Goal: Task Accomplishment & Management: Manage account settings

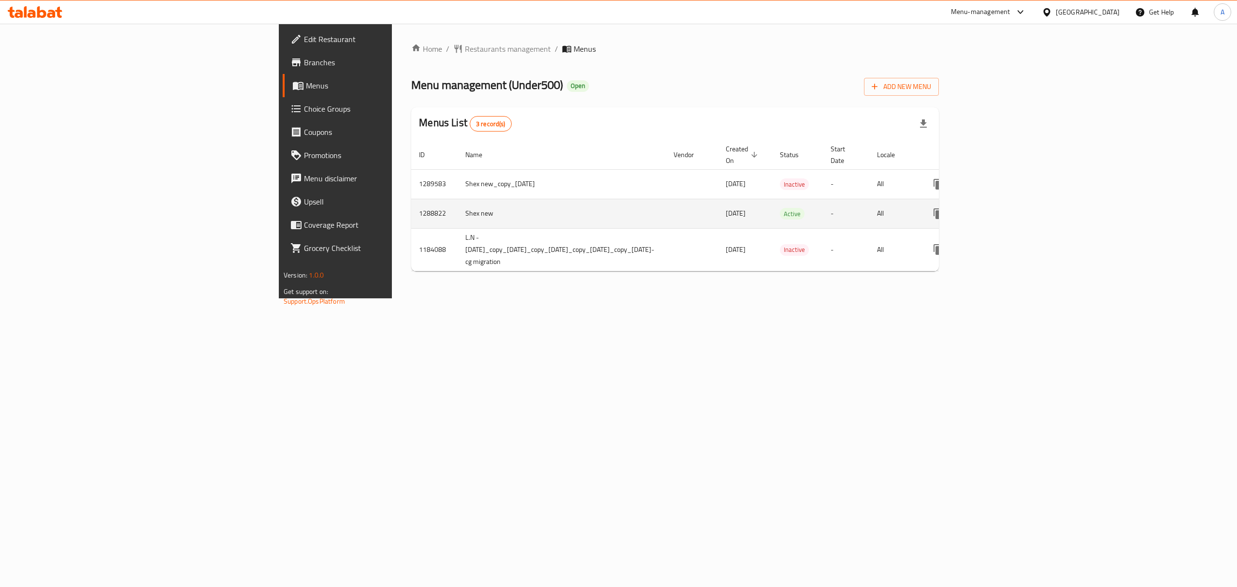
click at [1012, 209] on icon "enhanced table" at bounding box center [1008, 213] width 9 height 9
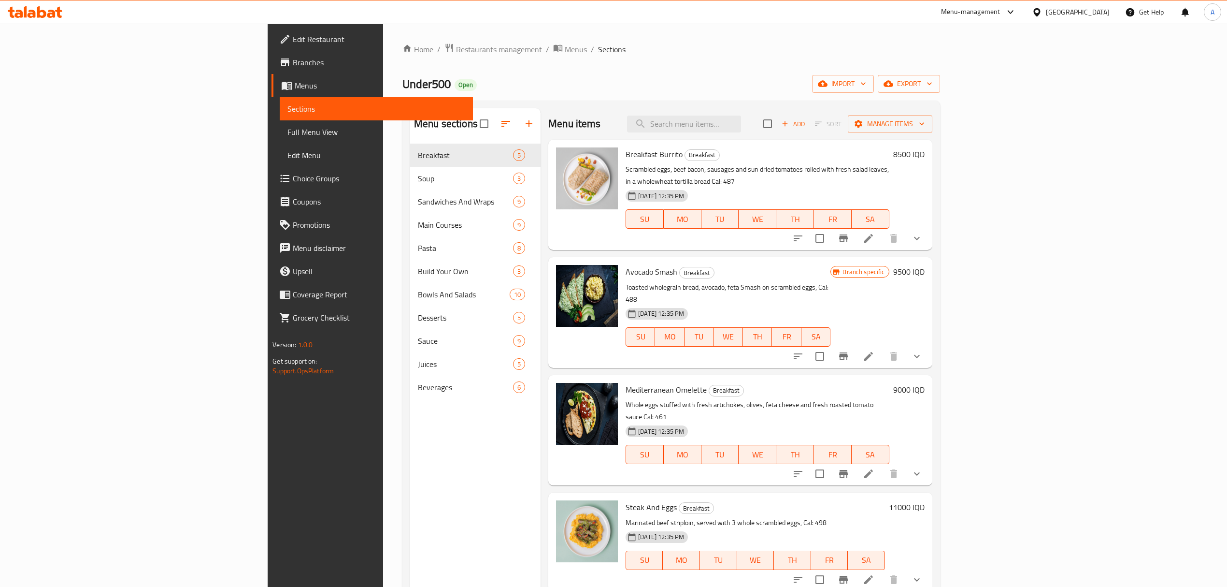
click at [787, 114] on div "Menu items Add Sort Manage items" at bounding box center [740, 123] width 384 height 31
click at [786, 115] on div "Menu items Add Sort Manage items" at bounding box center [740, 123] width 384 height 31
click at [741, 130] on input "search" at bounding box center [684, 123] width 114 height 17
paste input "Chicken burrito bowl"
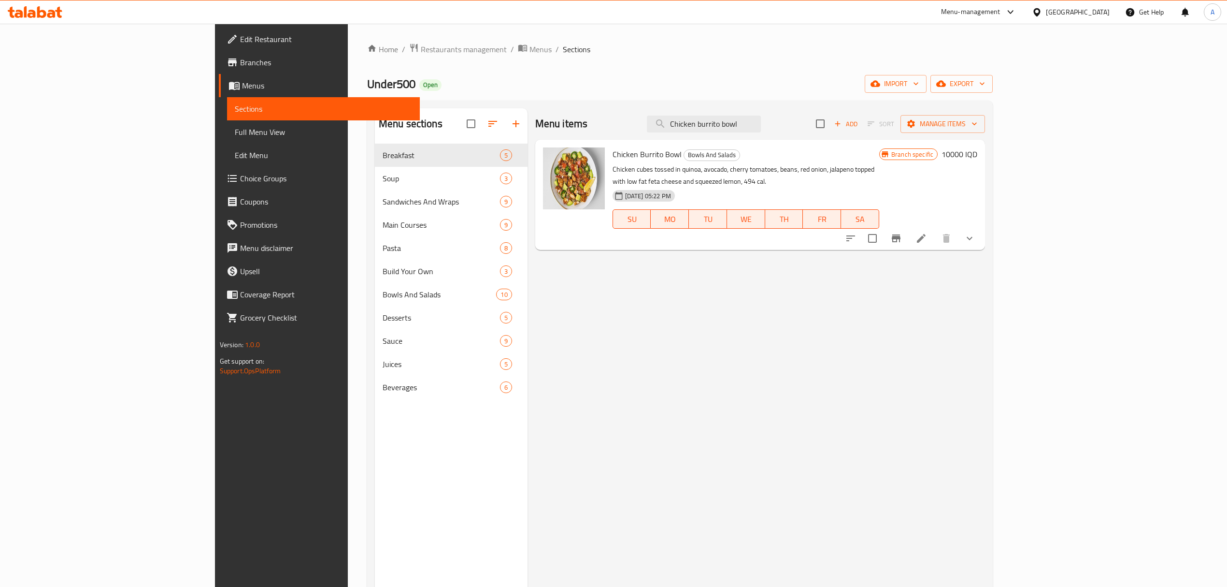
type input "Chicken burrito bowl"
click at [978, 159] on h6 "10000 IQD" at bounding box center [960, 154] width 36 height 14
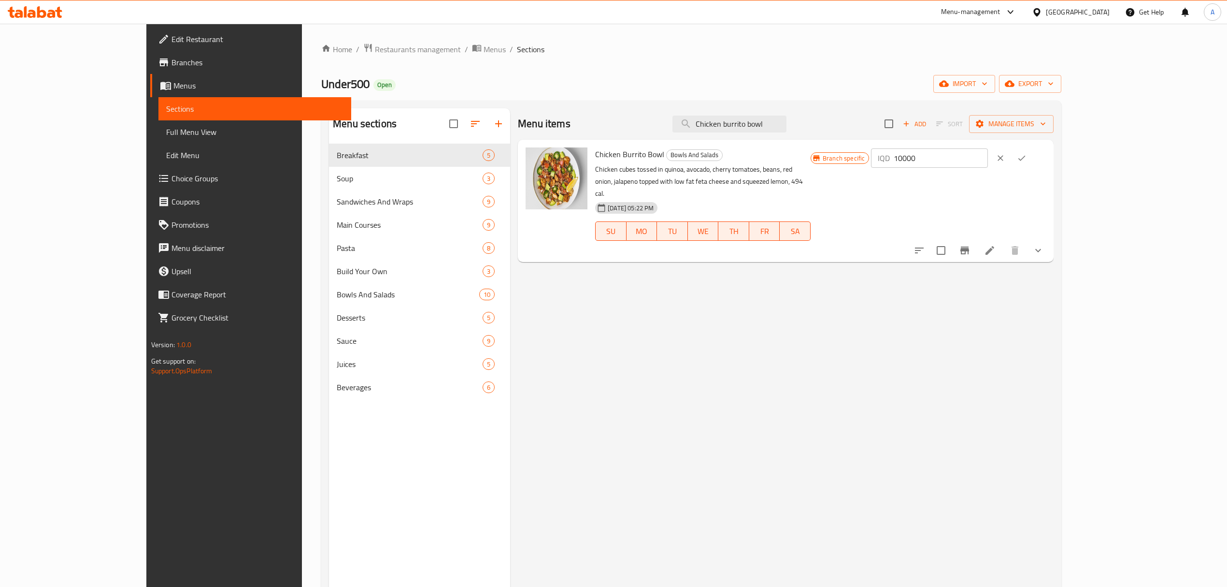
click at [988, 159] on input "10000" at bounding box center [941, 157] width 94 height 19
paste input "2"
type input "12000"
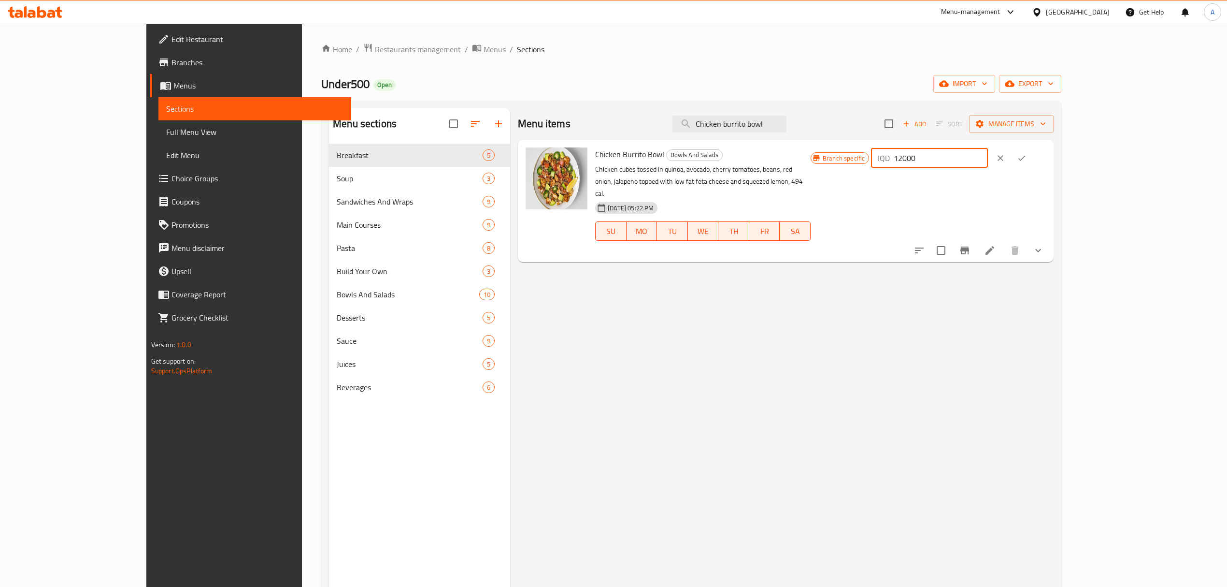
click at [1033, 164] on button "ok" at bounding box center [1021, 157] width 21 height 21
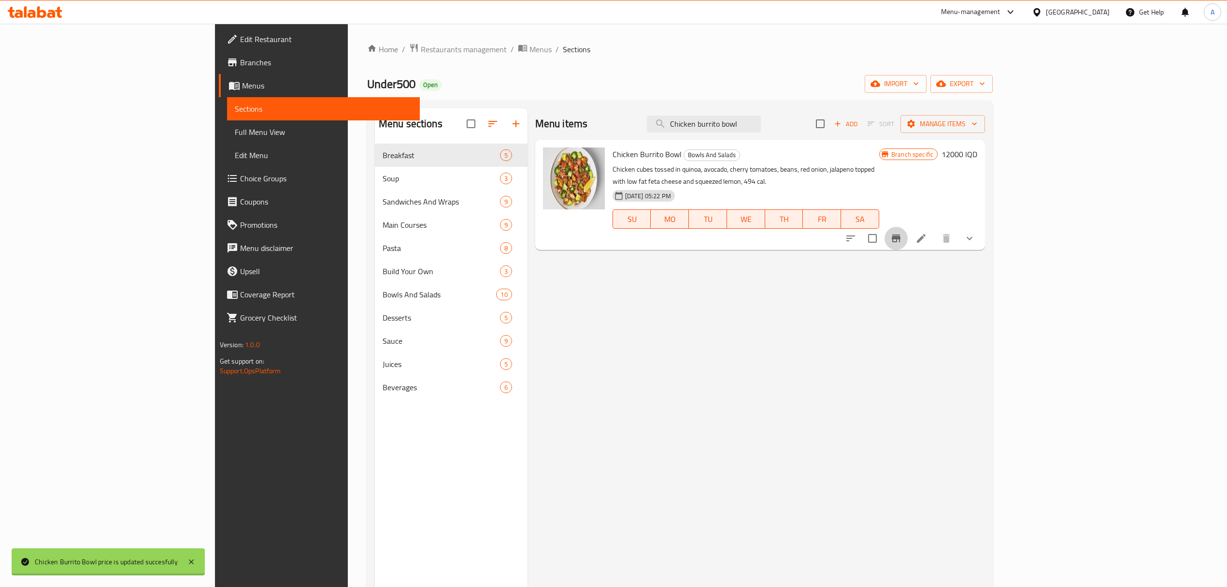
click at [902, 232] on icon "Branch-specific-item" at bounding box center [897, 238] width 12 height 12
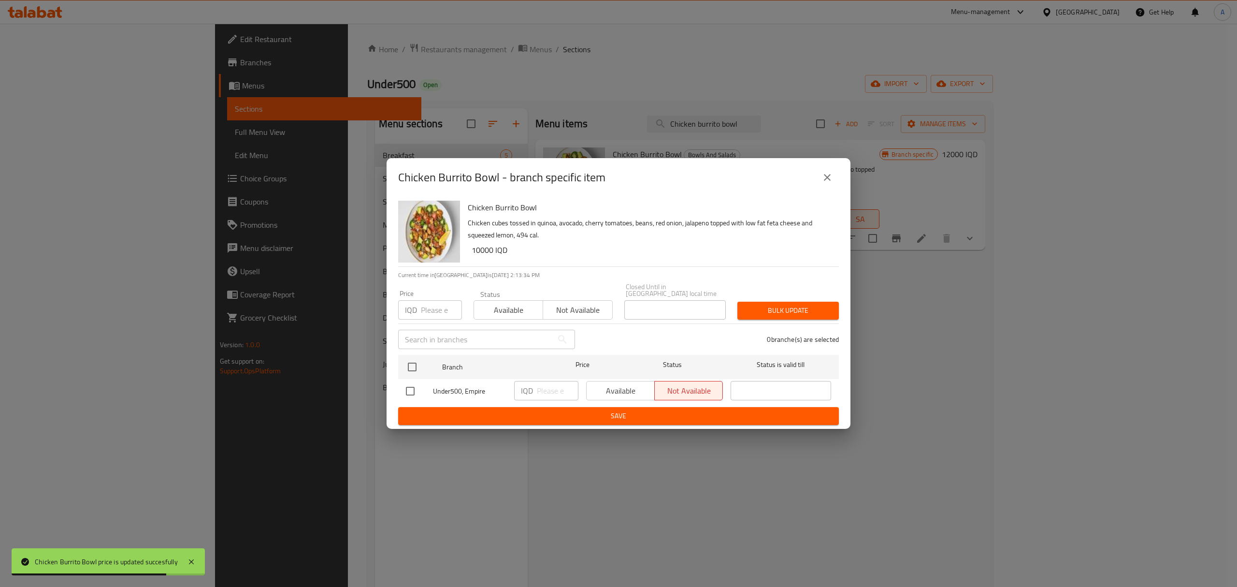
click at [828, 178] on icon "close" at bounding box center [828, 178] width 12 height 12
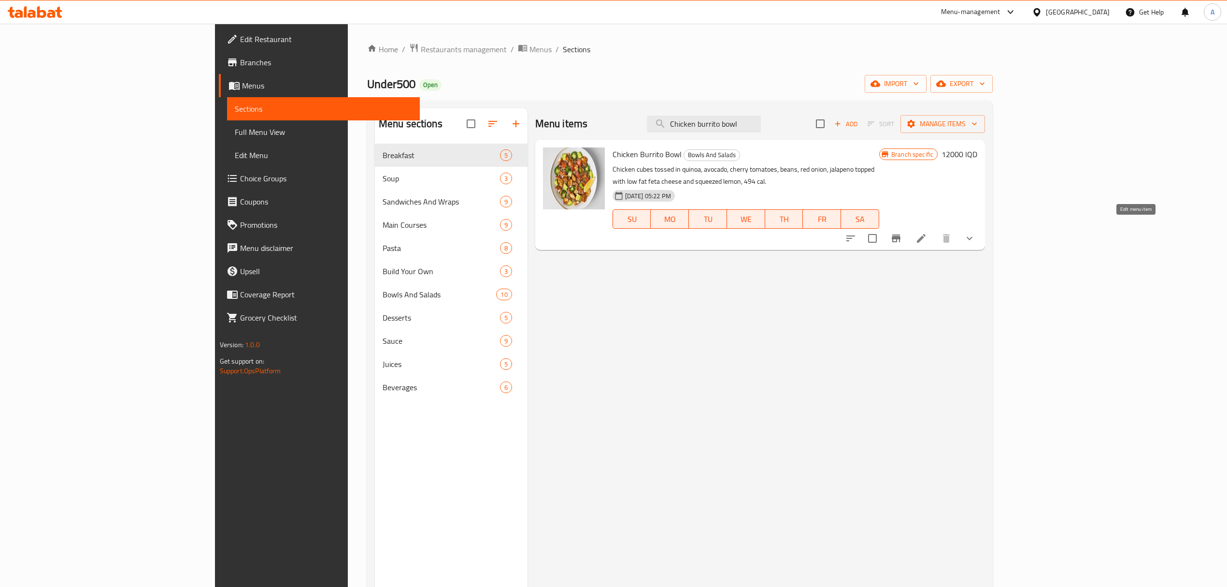
click at [927, 232] on icon at bounding box center [922, 238] width 12 height 12
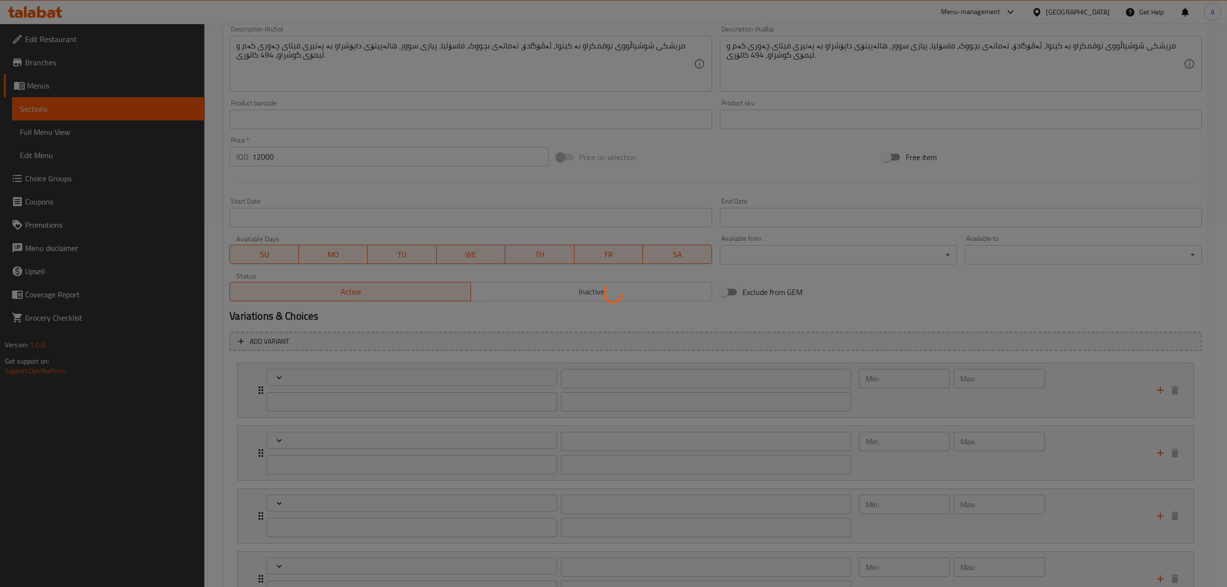
type input "بروتین اکسترا"
type input "پرۆتینی ئێکسترا"
type input "0"
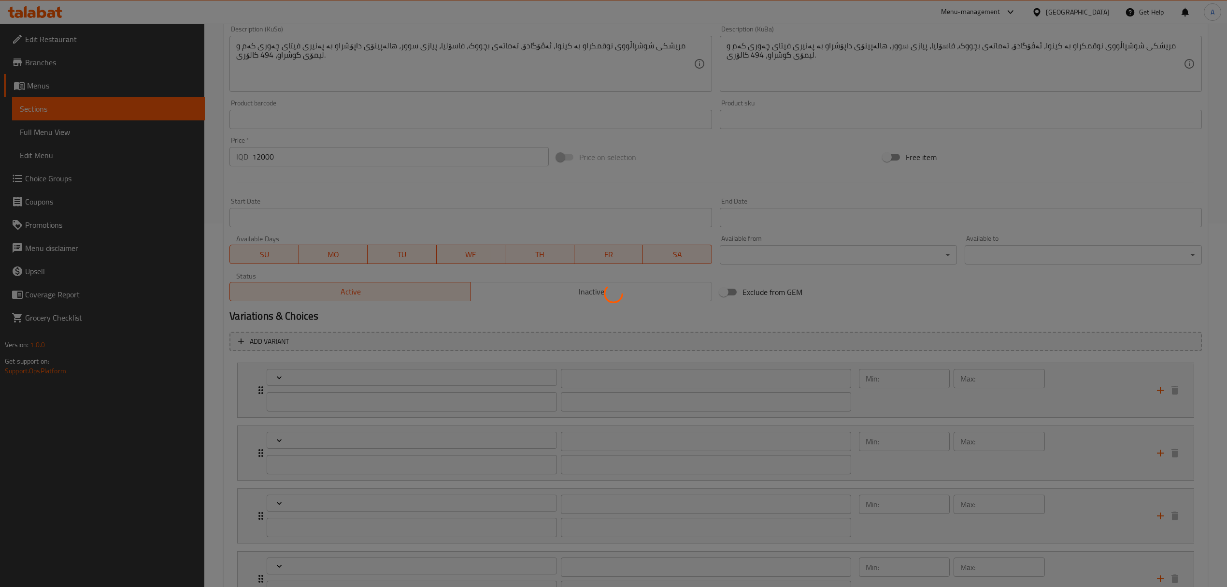
type input "اکسترا"
type input "ئێکسترا"
type input "0"
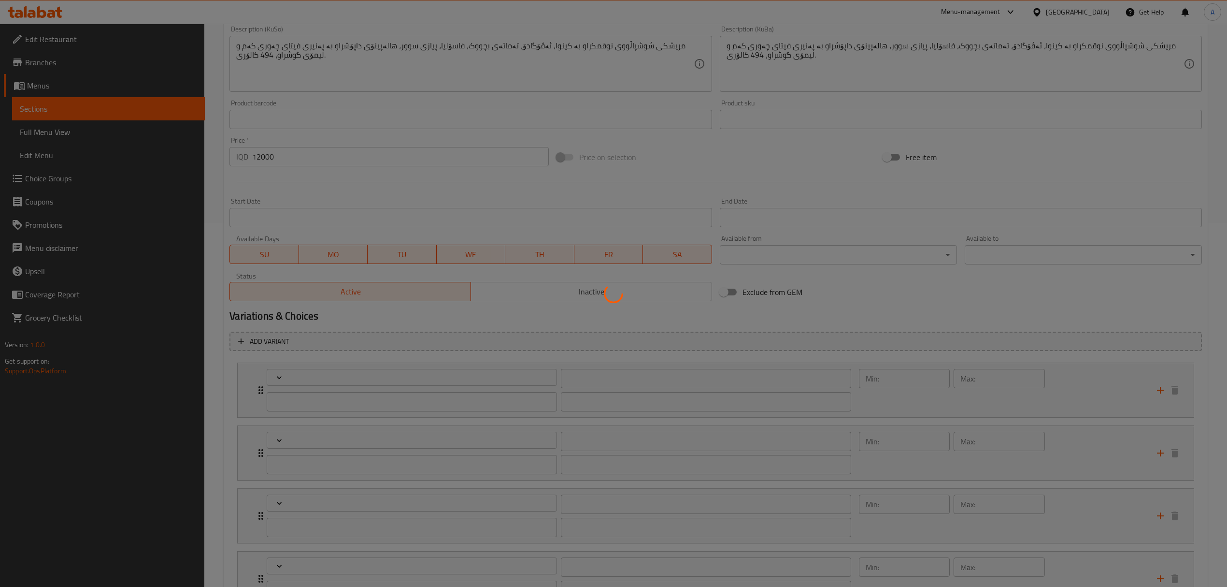
type input "صوص اكسترا"
type input "سۆسی ئێکسترا"
type input "0"
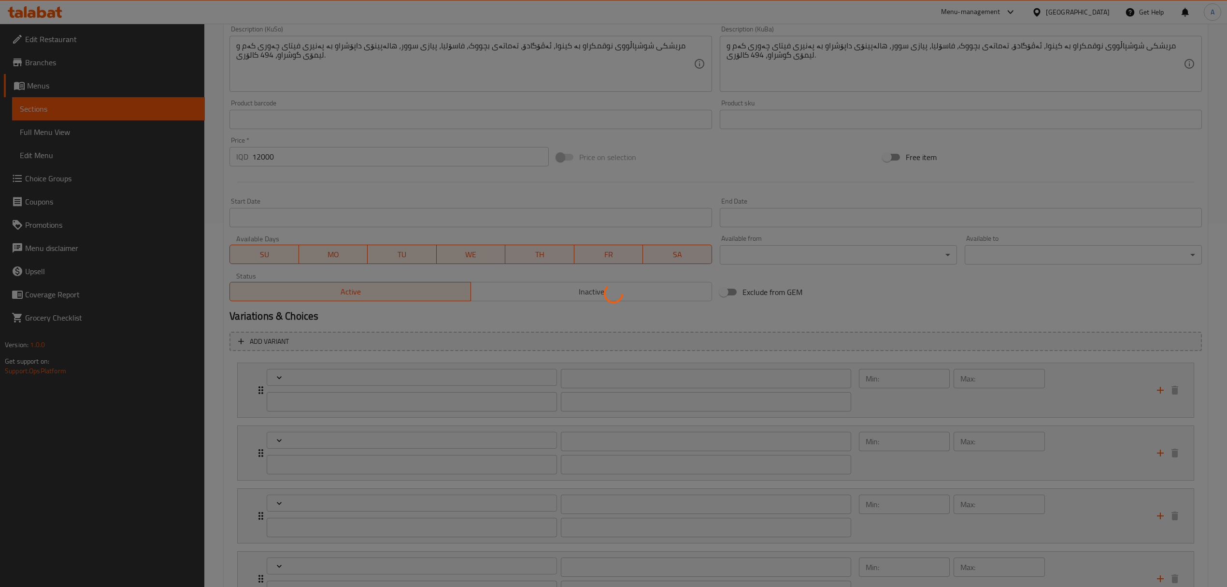
type input "يتناسب جيدا مع:"
type input "خۆشدەبێ لەگەڵ:"
type input "0"
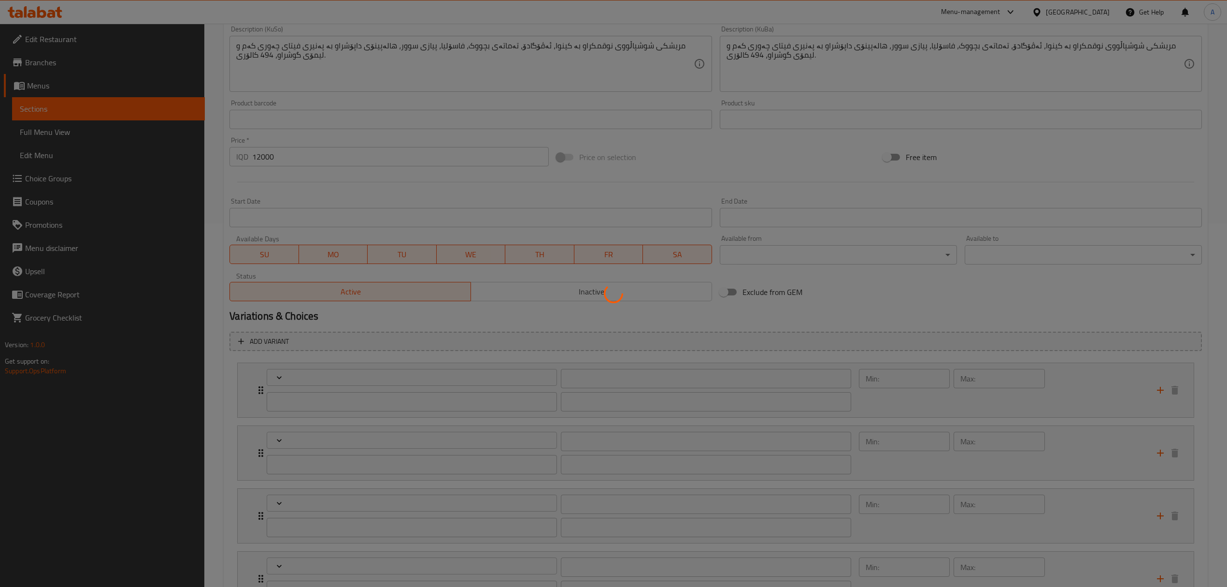
type input "أضيفيها مع:"
type input "زیادی بکە لەگەڵ:"
type input "0"
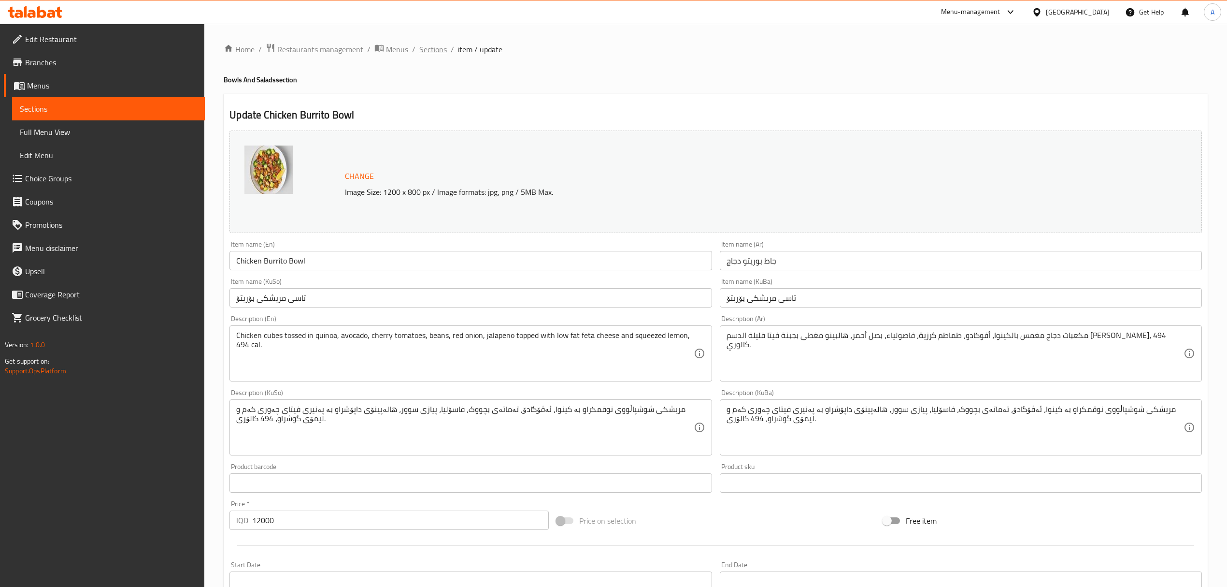
click at [439, 50] on span "Sections" at bounding box center [433, 49] width 28 height 12
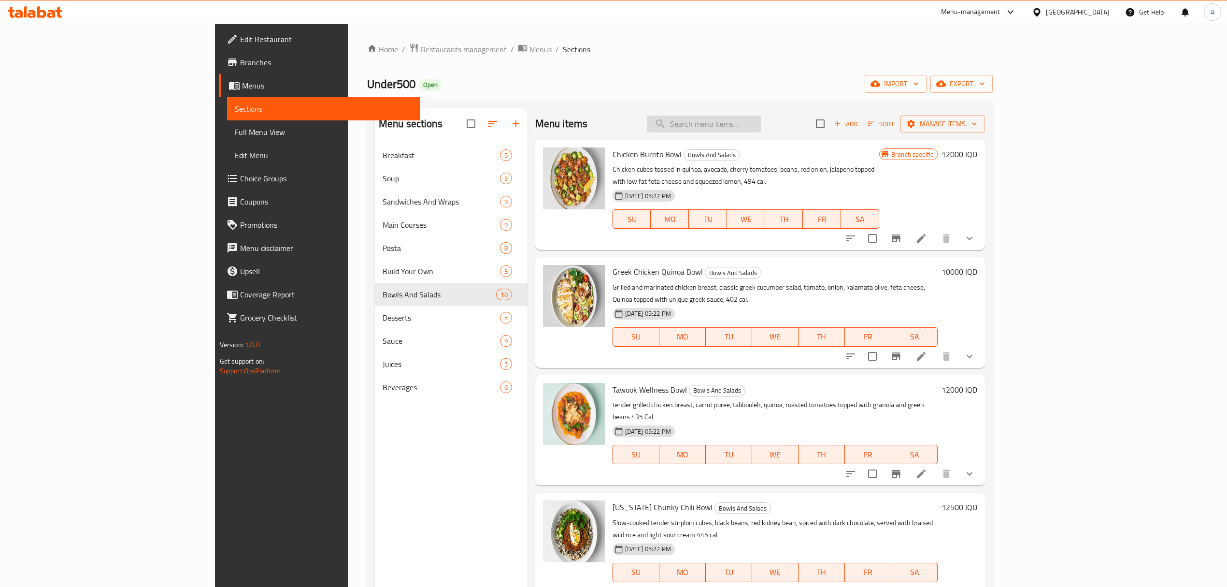
click at [760, 124] on input "search" at bounding box center [704, 123] width 114 height 17
paste input "Greek chicken quinoa b"
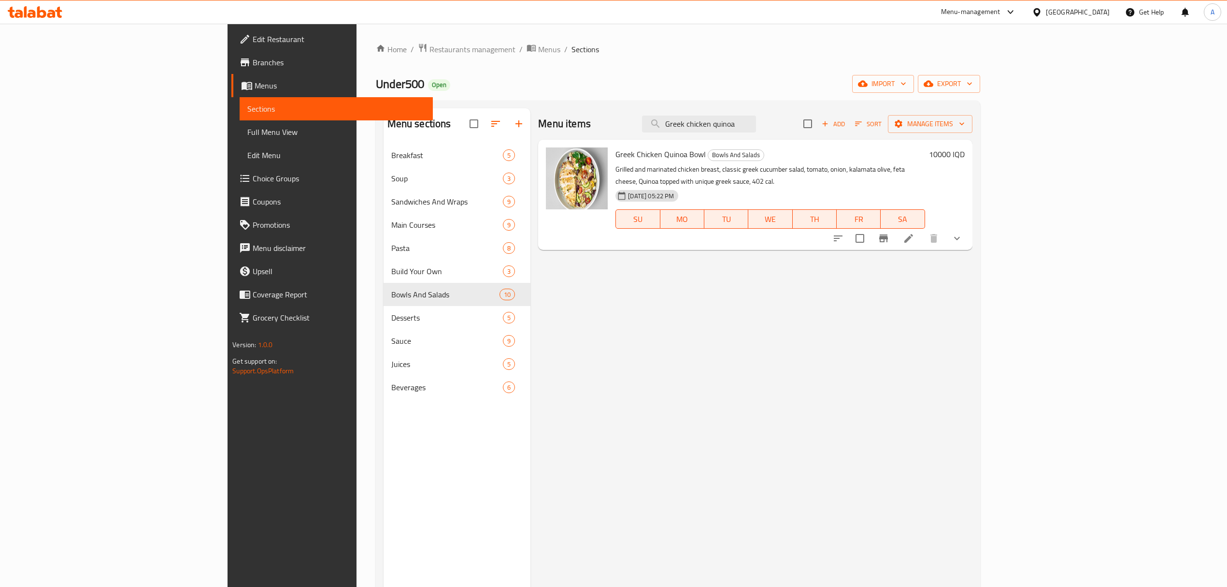
type input "Greek chicken quinoa"
click at [965, 149] on h6 "10000 IQD" at bounding box center [947, 154] width 36 height 14
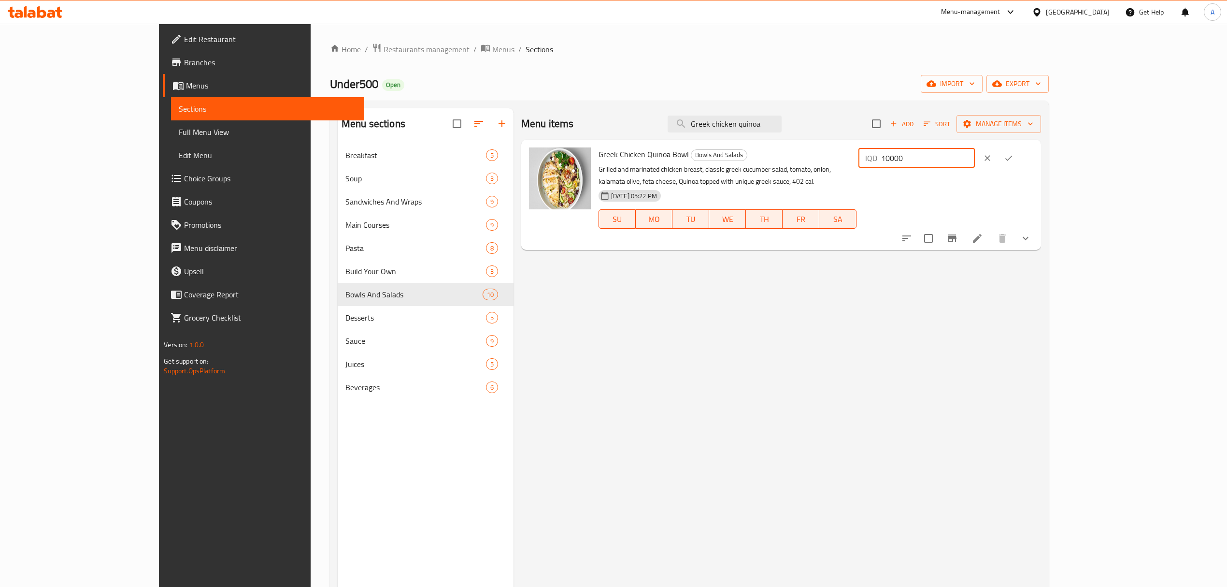
drag, startPoint x: 1089, startPoint y: 160, endPoint x: 971, endPoint y: 171, distance: 117.9
click at [976, 173] on div "Greek Chicken Quinoa Bowl Bowls And Salads Grilled and marinated chicken breast…" at bounding box center [816, 195] width 443 height 102
paste input "1"
type input "11000"
click at [1020, 159] on button "ok" at bounding box center [1008, 157] width 21 height 21
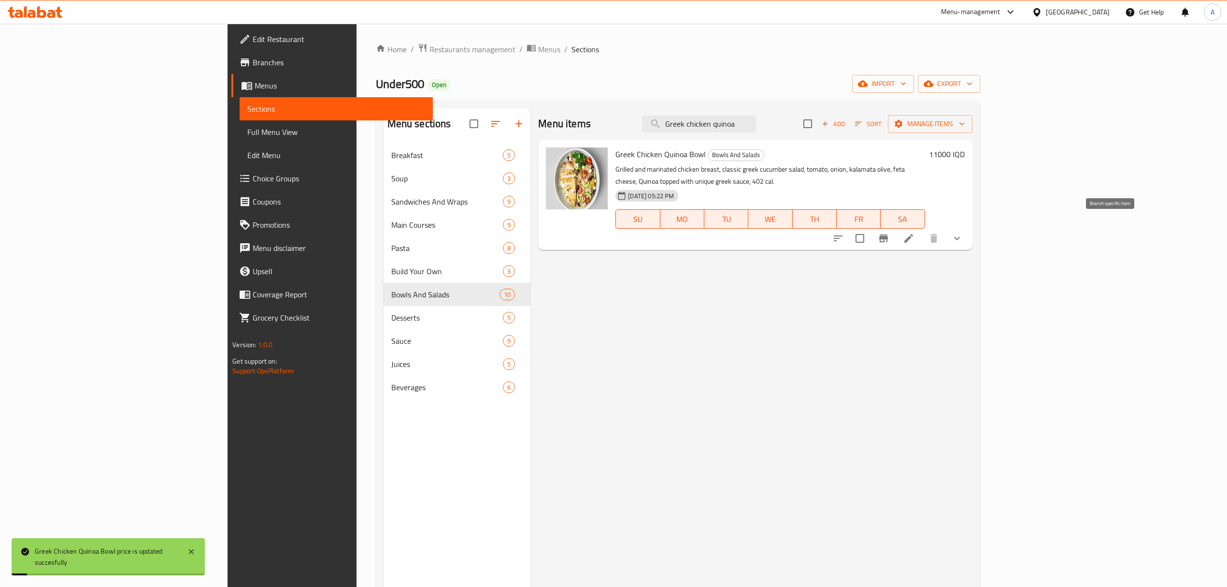
click at [895, 227] on button "Branch-specific-item" at bounding box center [883, 238] width 23 height 23
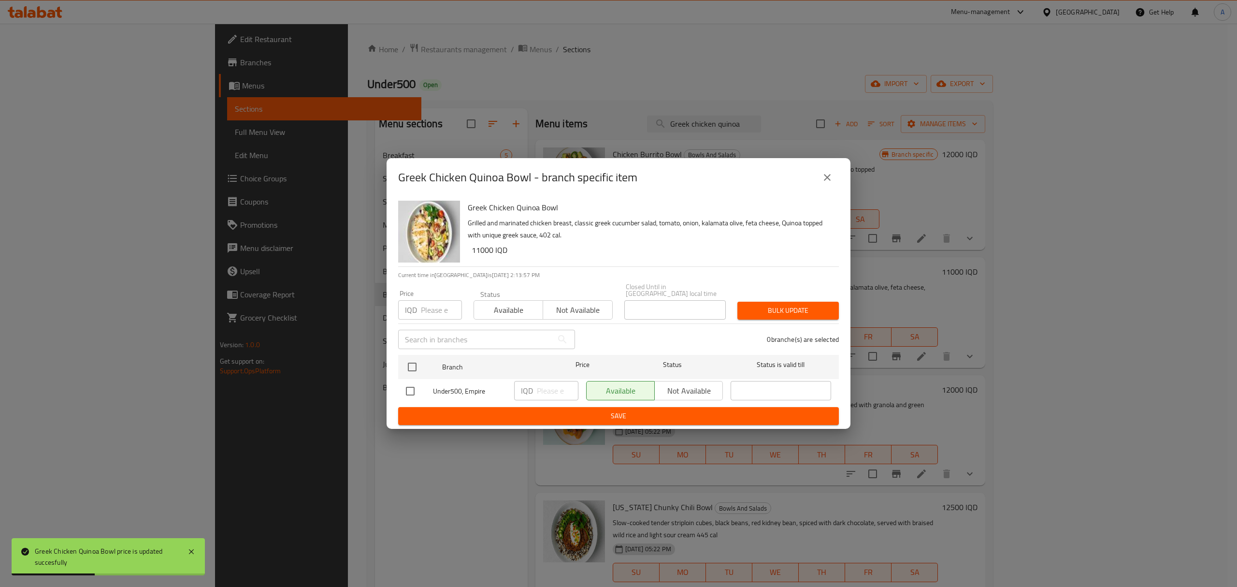
click at [818, 186] on button "close" at bounding box center [827, 177] width 23 height 23
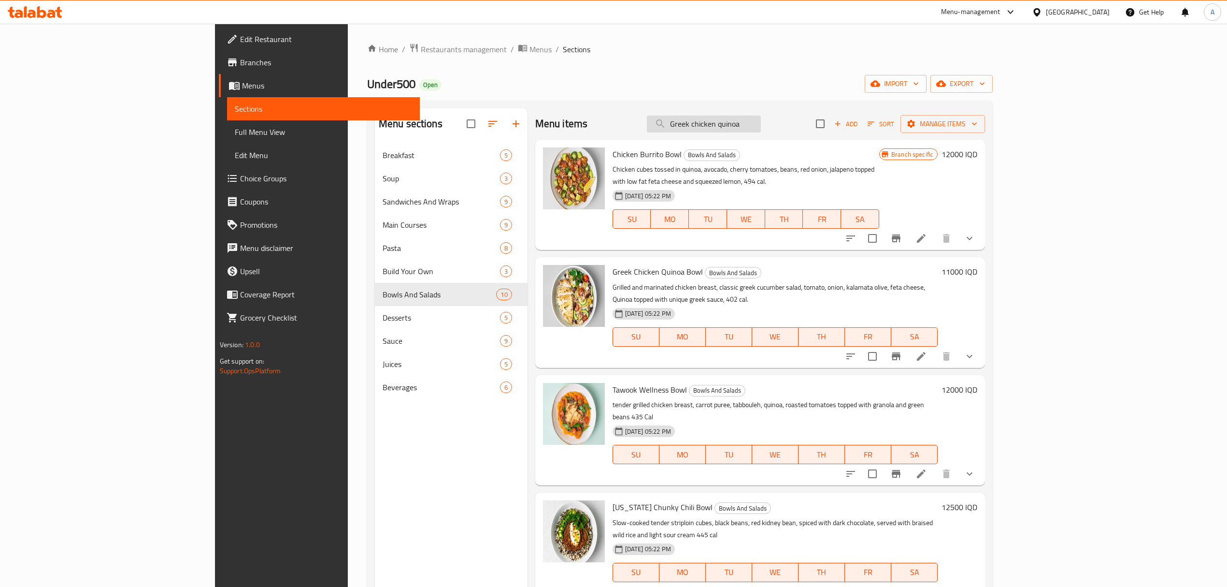
click at [737, 125] on input "Greek chicken quinoa" at bounding box center [704, 123] width 114 height 17
click at [613, 159] on span "Chicken Burrito Bowl" at bounding box center [647, 154] width 69 height 14
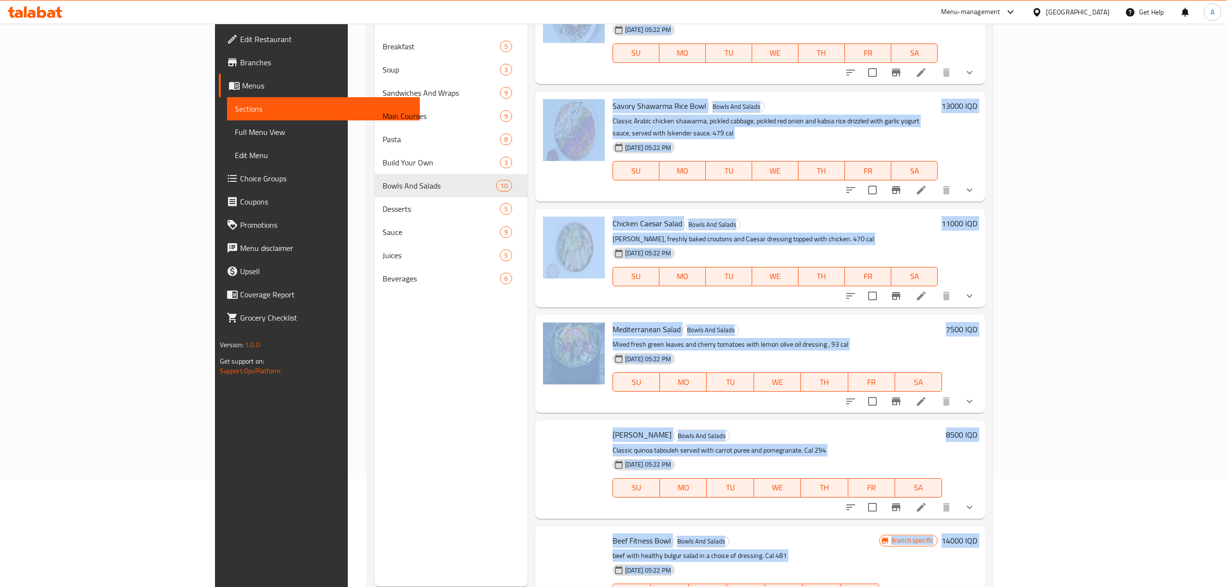
scroll to position [136, 0]
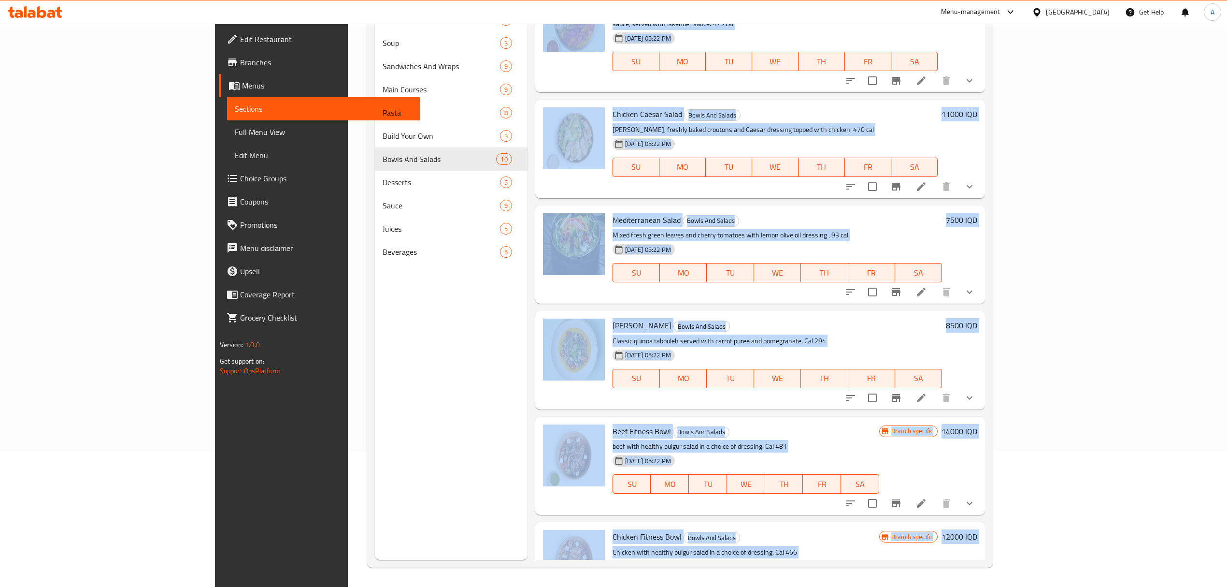
drag, startPoint x: 573, startPoint y: 159, endPoint x: 1201, endPoint y: 570, distance: 750.8
click at [1012, 570] on div "Home / Restaurants management / Menus / Sections Under500 Open import export Me…" at bounding box center [680, 237] width 664 height 698
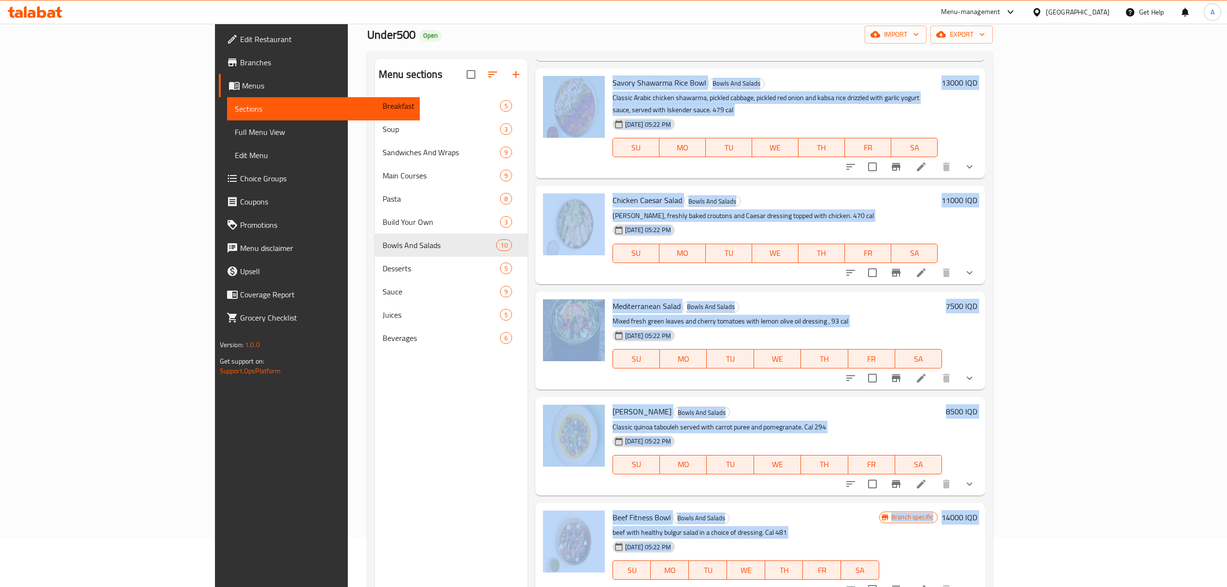
scroll to position [0, 0]
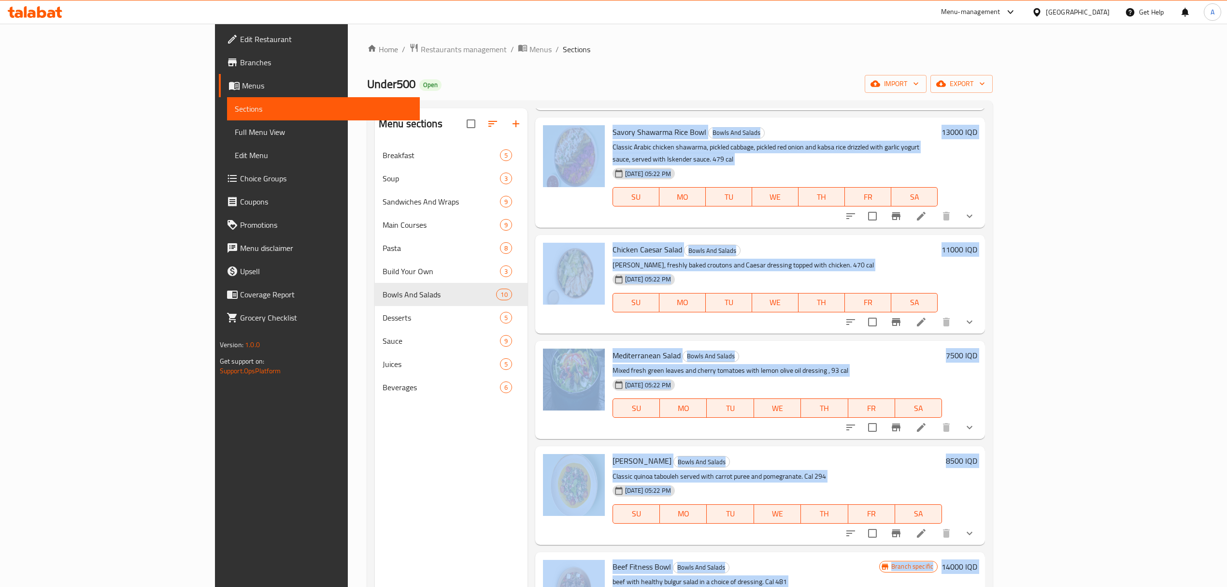
click at [681, 101] on div "Menu sections Breakfast 5 Soup 3 Sandwiches And Wraps 9 Main Courses 9 Pasta 8 …" at bounding box center [680, 402] width 626 height 602
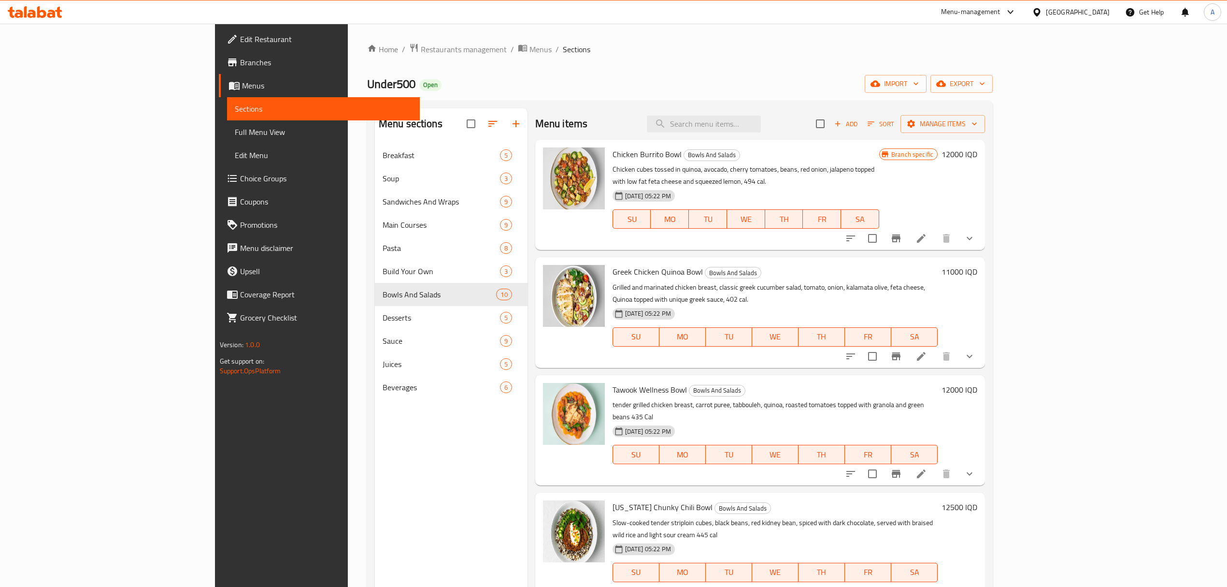
click at [613, 156] on span "Chicken Burrito Bowl" at bounding box center [647, 154] width 69 height 14
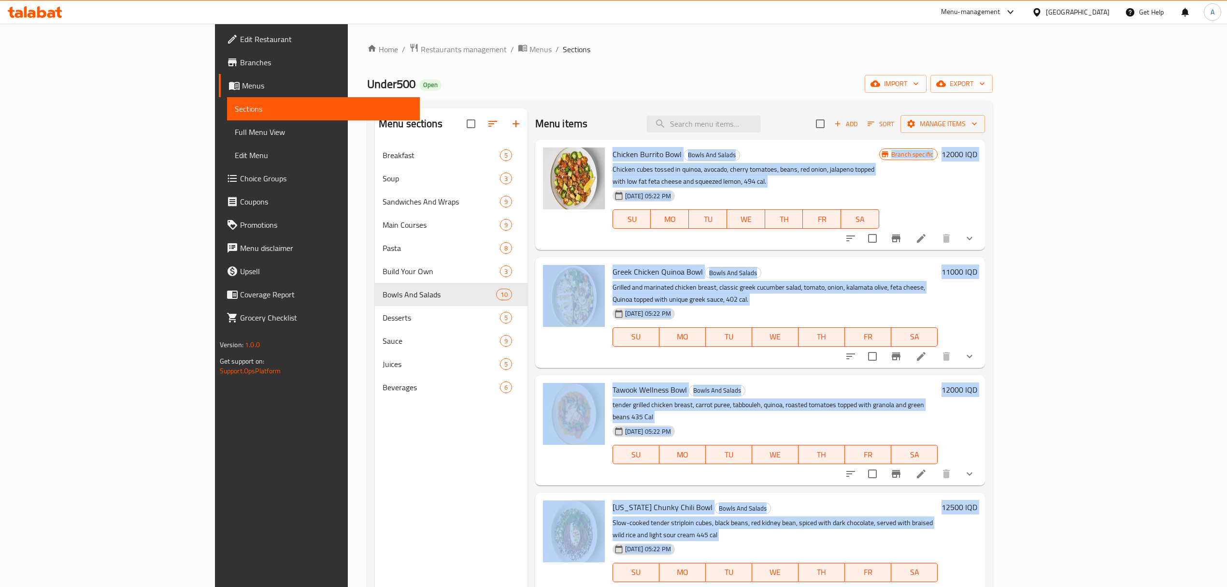
scroll to position [493, 0]
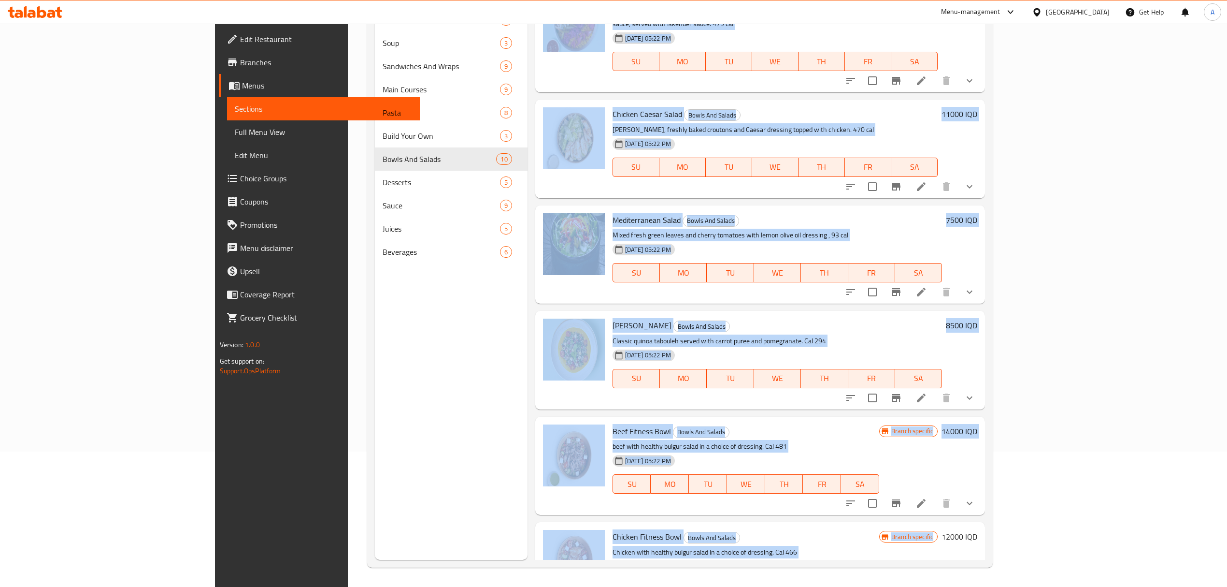
drag, startPoint x: 580, startPoint y: 156, endPoint x: 887, endPoint y: 792, distance: 706.3
click at [887, 451] on html "​ Menu-management Iraq Get Help A Edit Restaurant Branches Menus Sections Full …" at bounding box center [613, 158] width 1227 height 587
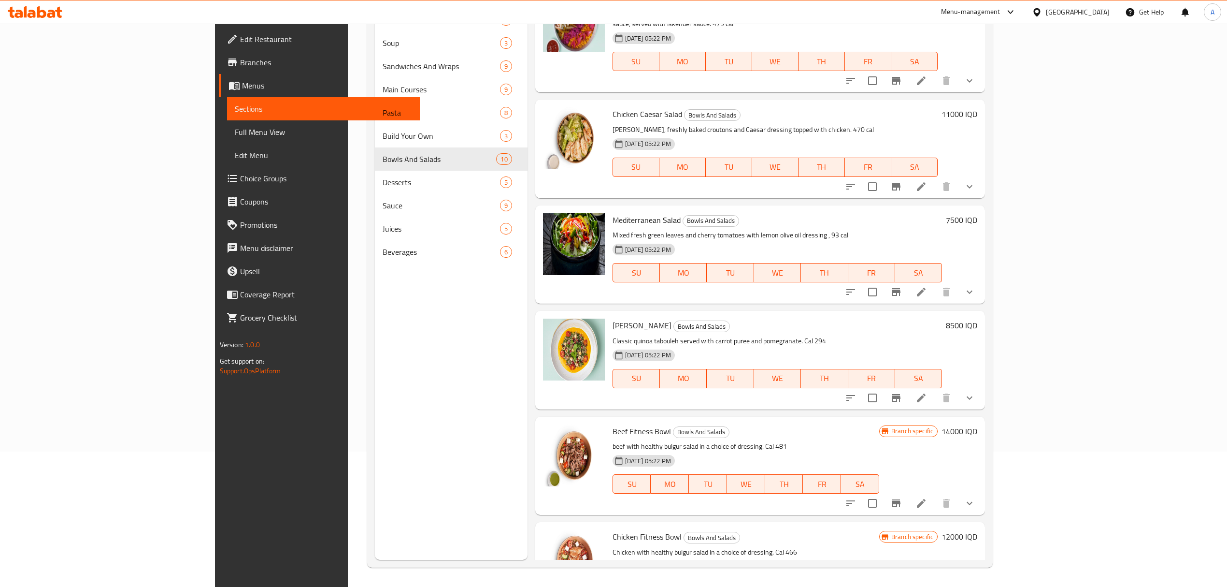
click at [375, 410] on div "Menu sections Breakfast 5 Soup 3 Sandwiches And Wraps 9 Main Courses 9 Pasta 8 …" at bounding box center [451, 266] width 153 height 587
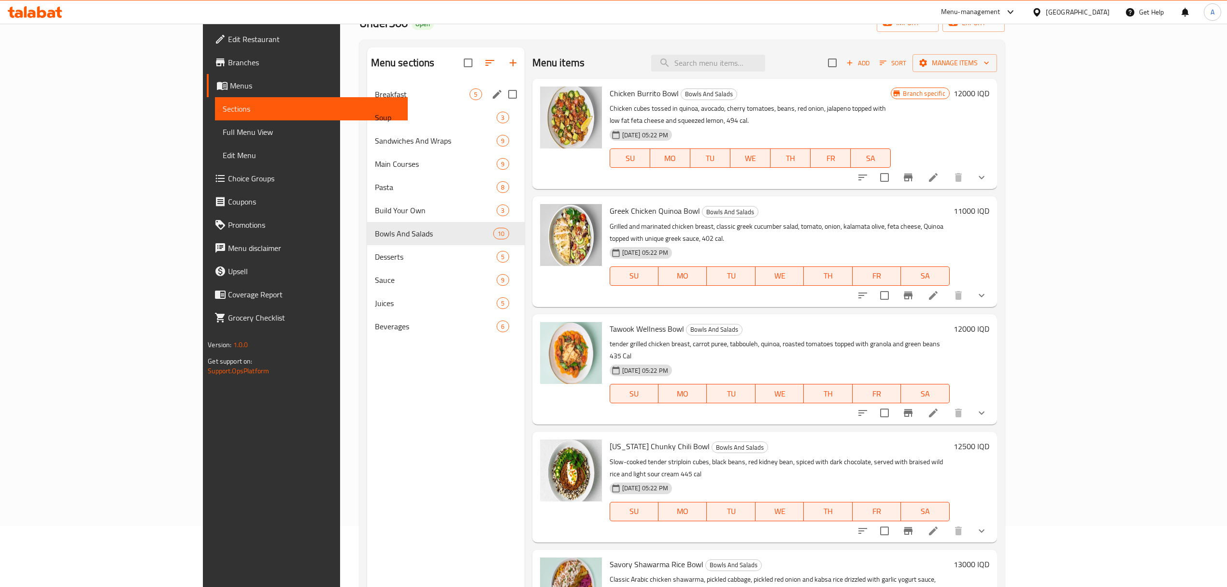
scroll to position [0, 0]
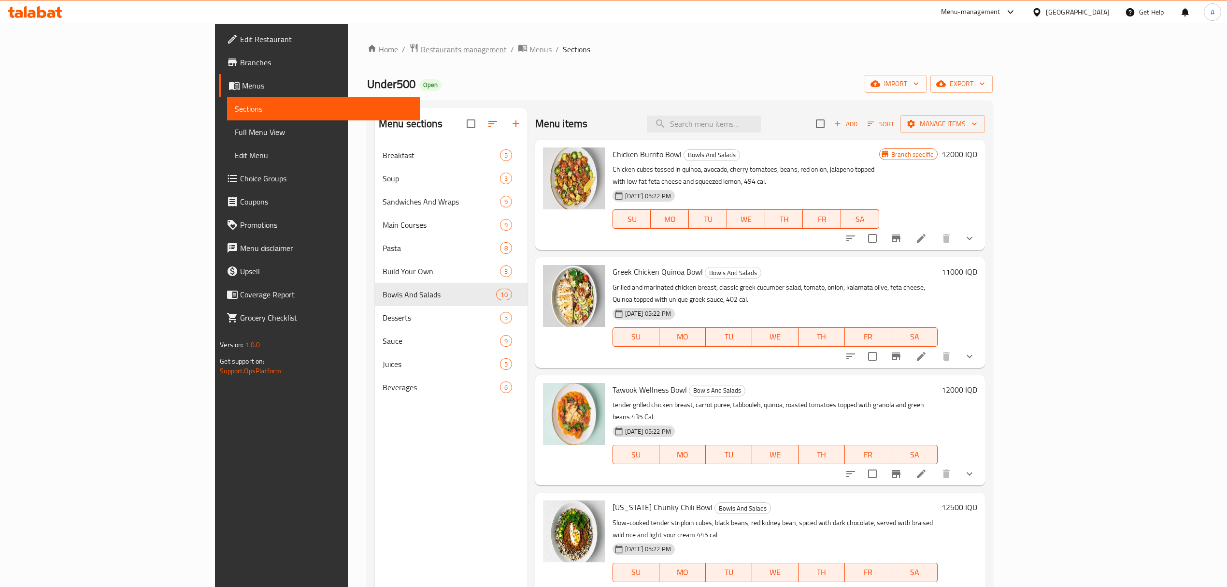
click at [421, 54] on span "Restaurants management" at bounding box center [464, 49] width 86 height 12
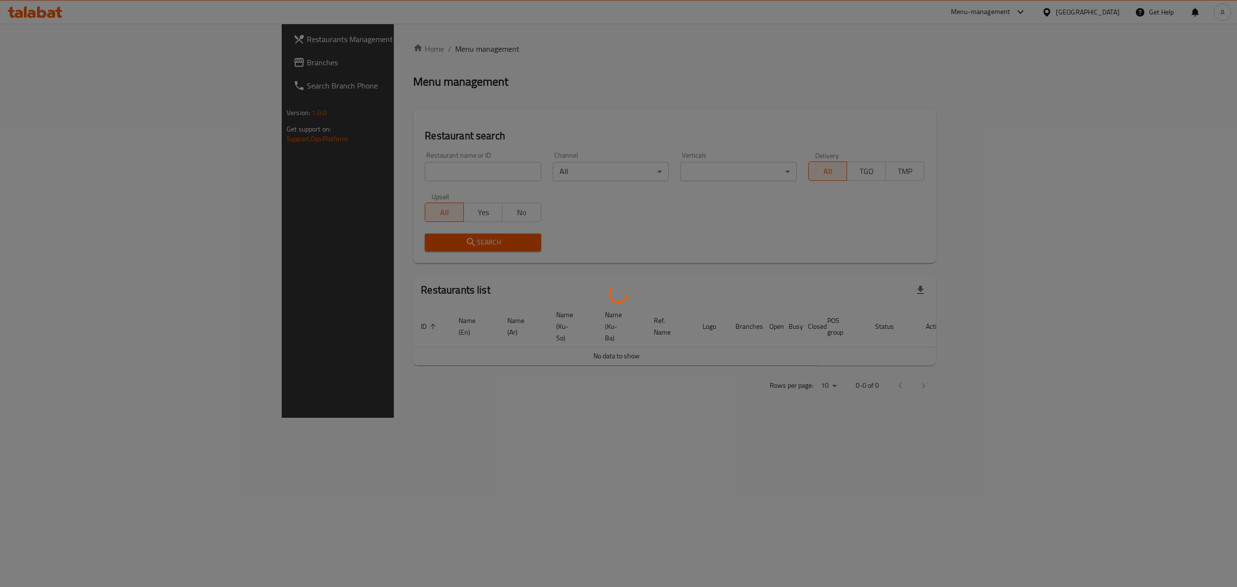
click at [366, 182] on div at bounding box center [618, 293] width 1237 height 587
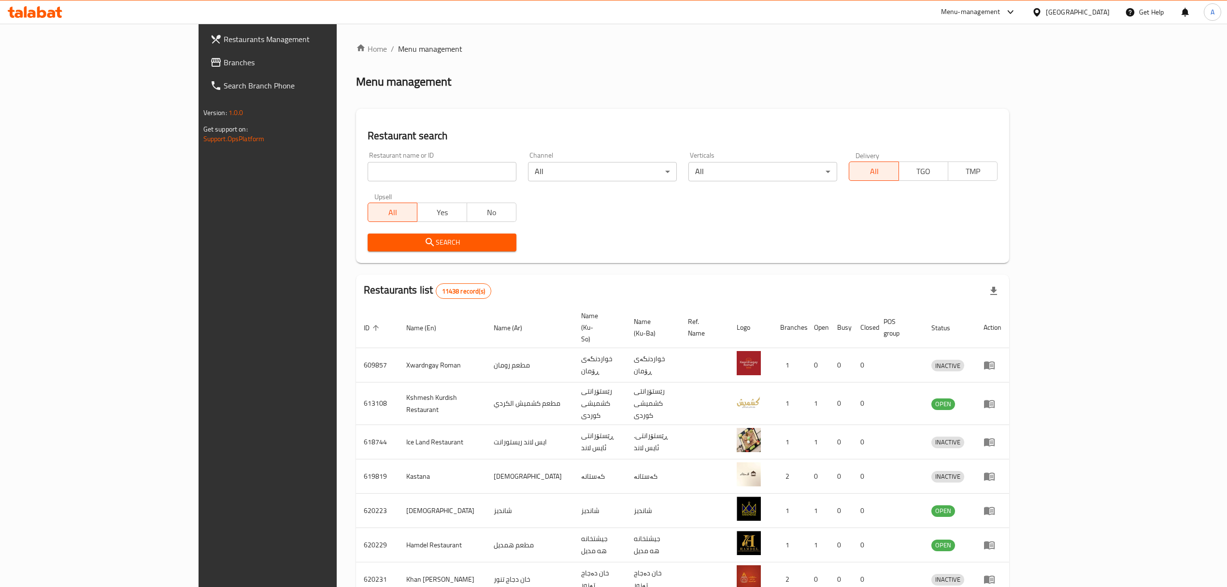
click at [368, 169] on input "search" at bounding box center [442, 171] width 149 height 19
type input "p"
type input "texas"
click at [375, 238] on span "Search" at bounding box center [441, 242] width 133 height 12
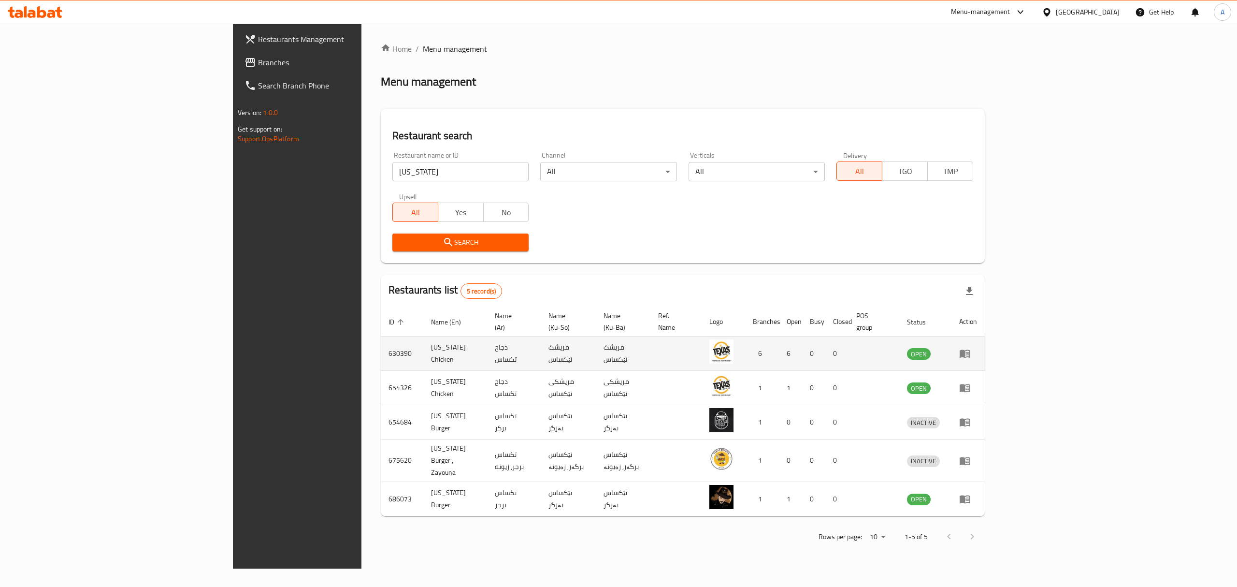
click at [985, 341] on td "enhanced table" at bounding box center [968, 353] width 33 height 34
click at [970, 350] on icon "enhanced table" at bounding box center [965, 354] width 11 height 8
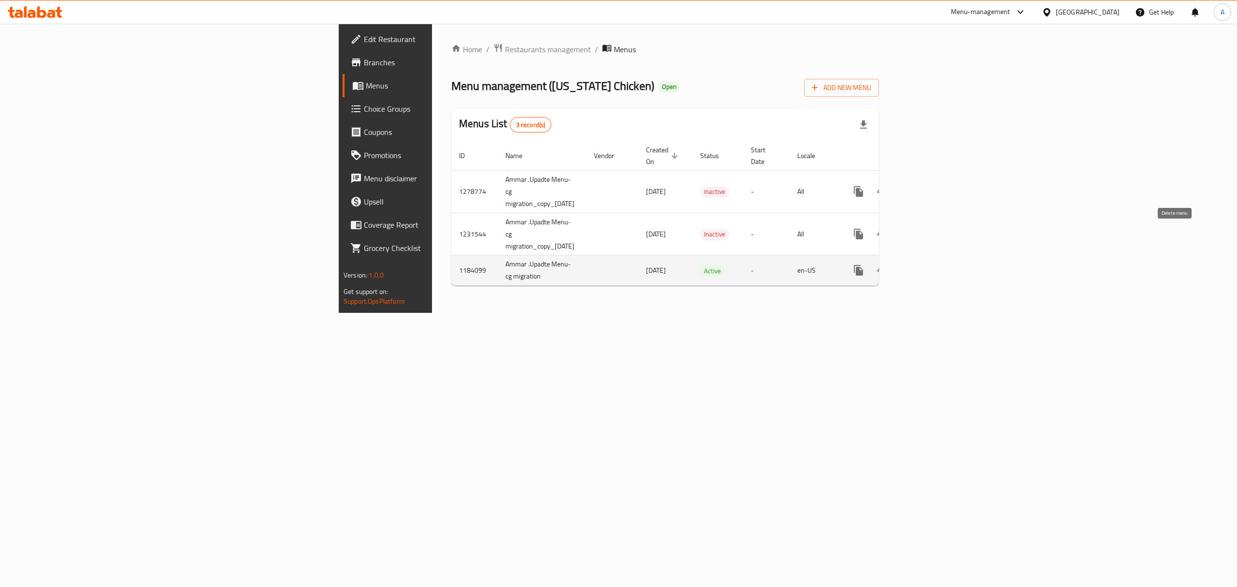
click at [940, 259] on link "enhanced table" at bounding box center [928, 270] width 23 height 23
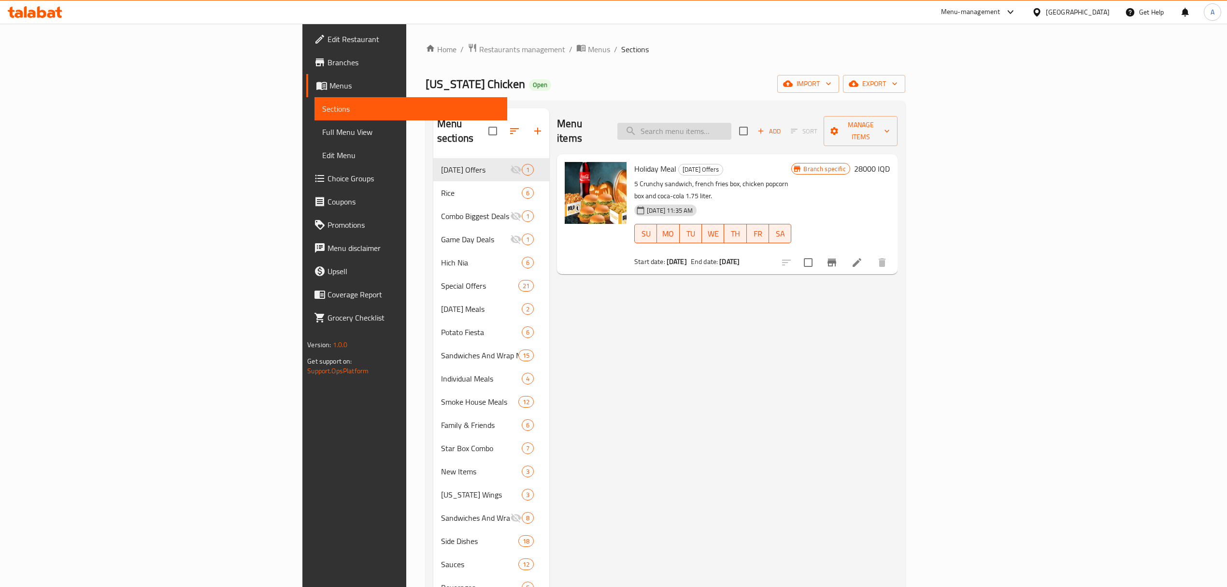
click at [732, 126] on input "search" at bounding box center [675, 131] width 114 height 17
paste input "Chicken Wings Meal"
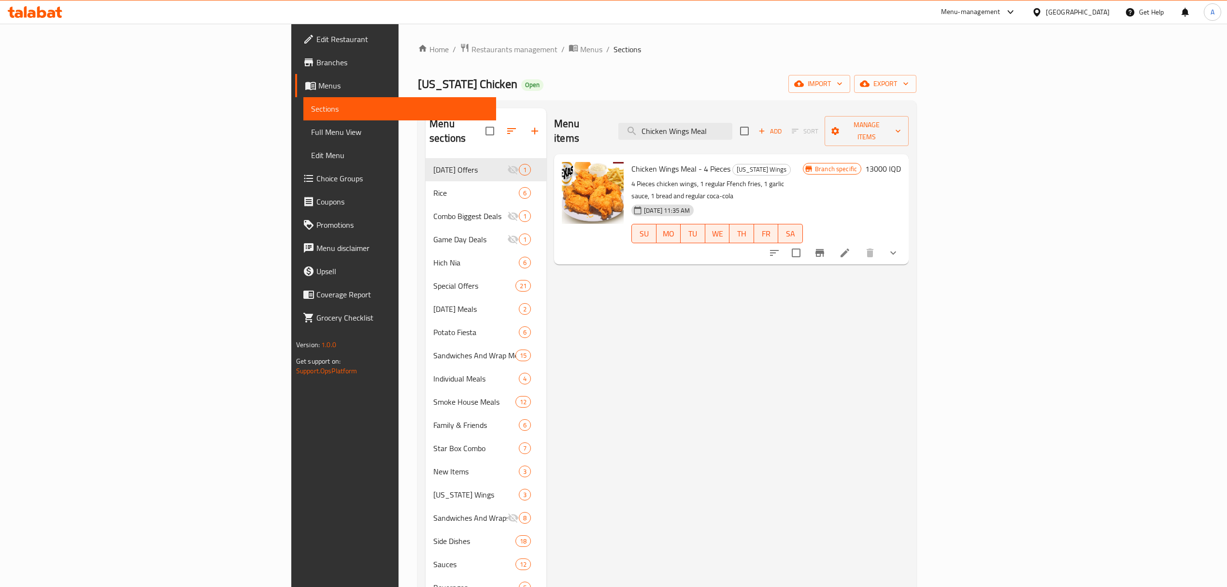
type input "Chicken Wings Meal"
click at [901, 162] on h6 "13000 IQD" at bounding box center [883, 169] width 36 height 14
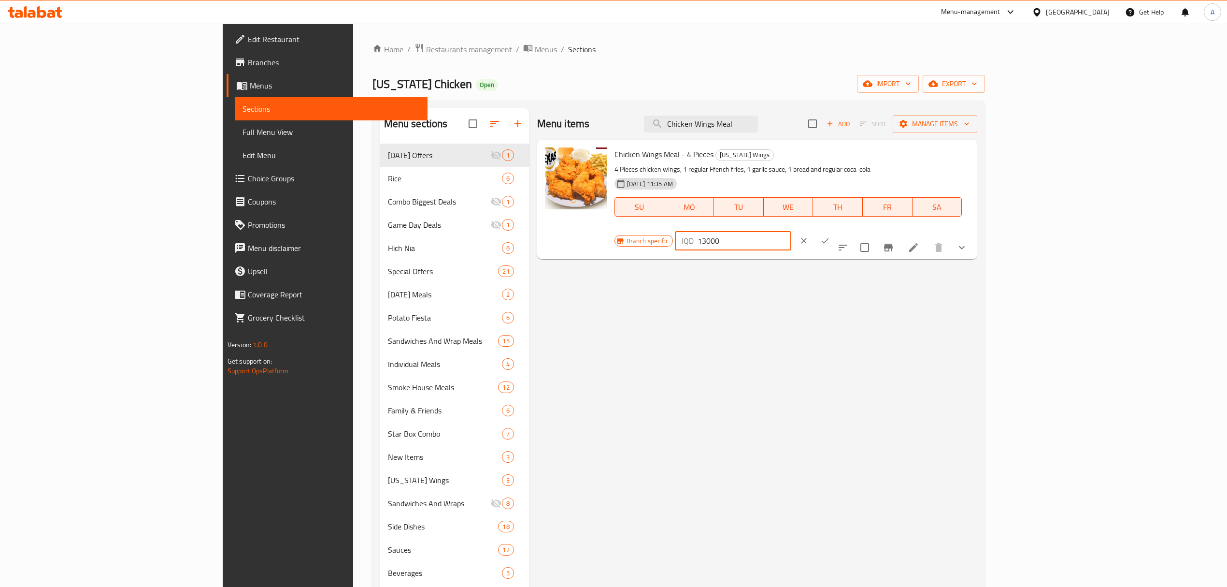
click at [792, 231] on input "13000" at bounding box center [745, 240] width 94 height 19
drag, startPoint x: 1069, startPoint y: 159, endPoint x: 1098, endPoint y: 161, distance: 29.5
click at [792, 231] on input "13000" at bounding box center [745, 240] width 94 height 19
type input "13500"
click at [830, 236] on icon "ok" at bounding box center [826, 241] width 10 height 10
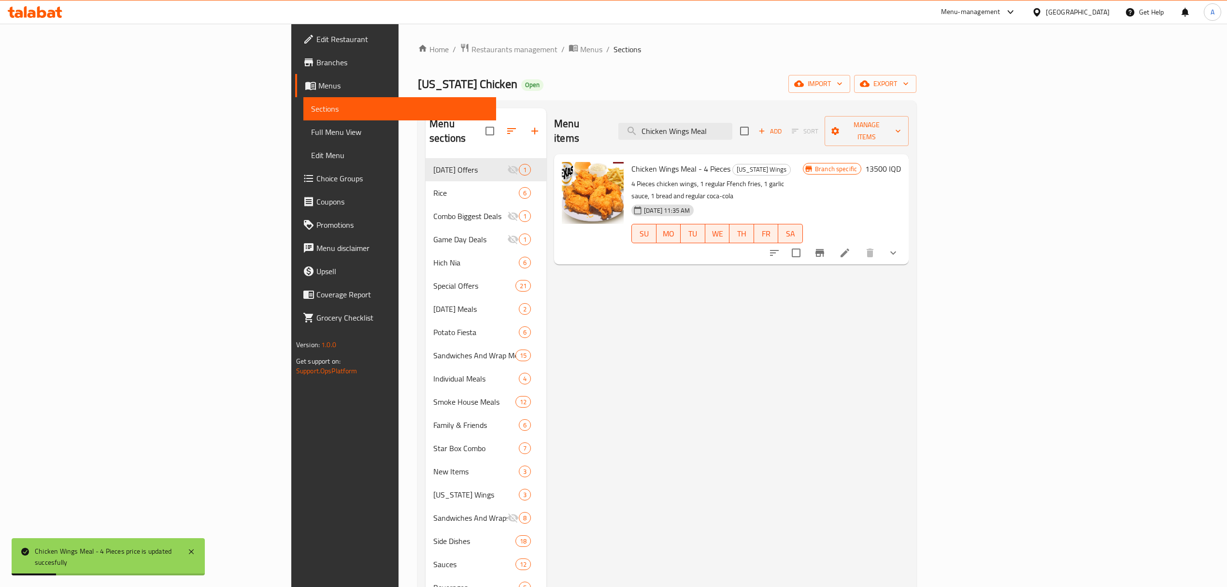
click at [832, 241] on button "Branch-specific-item" at bounding box center [819, 252] width 23 height 23
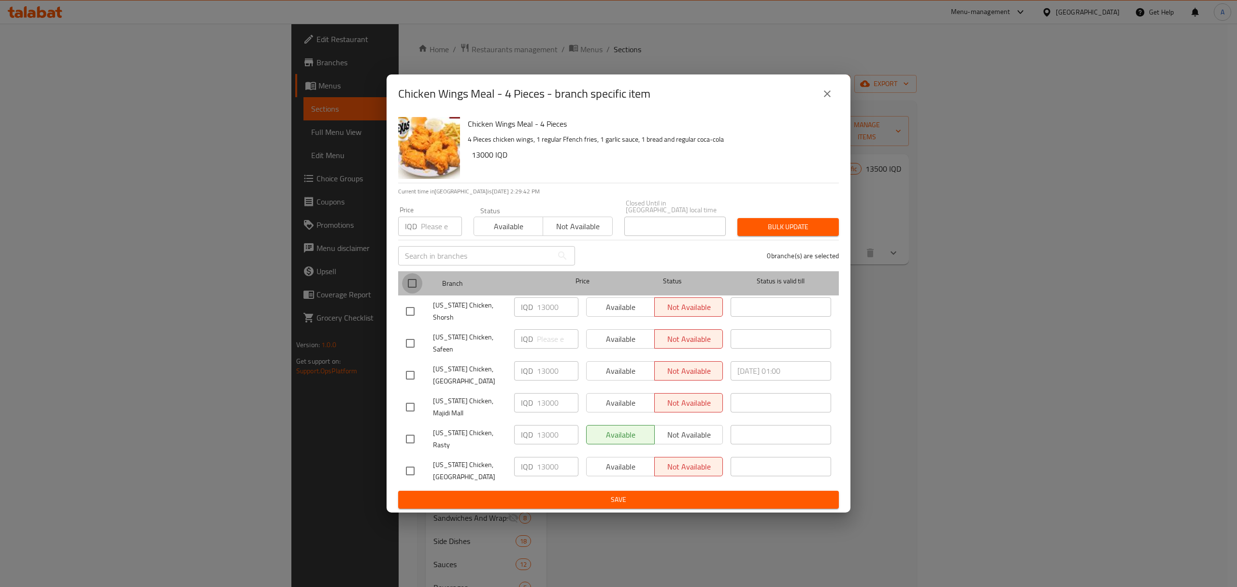
click at [410, 293] on input "checkbox" at bounding box center [412, 283] width 20 height 20
checkbox input "true"
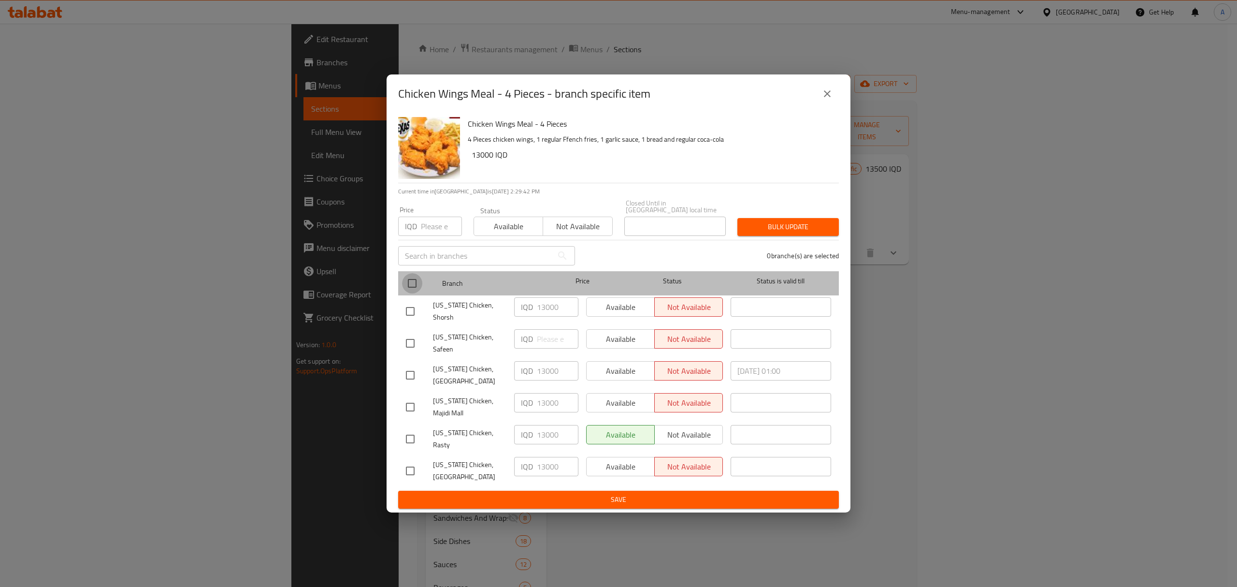
checkbox input "true"
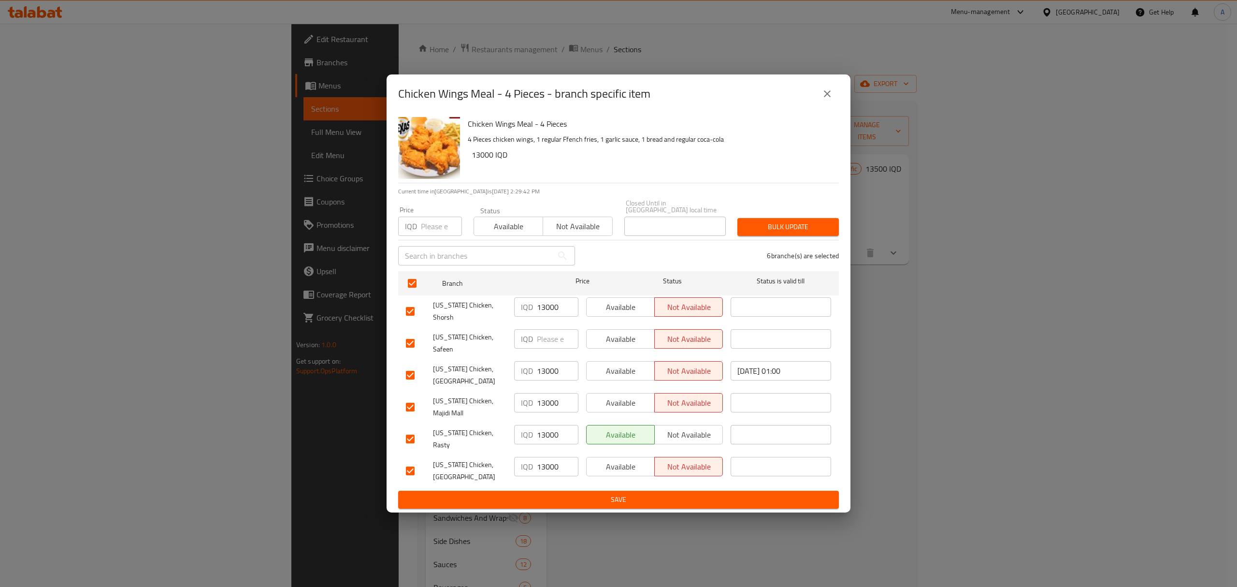
click at [551, 317] on input "13000" at bounding box center [558, 306] width 42 height 19
paste input "number"
click at [550, 317] on input "number" at bounding box center [558, 306] width 42 height 19
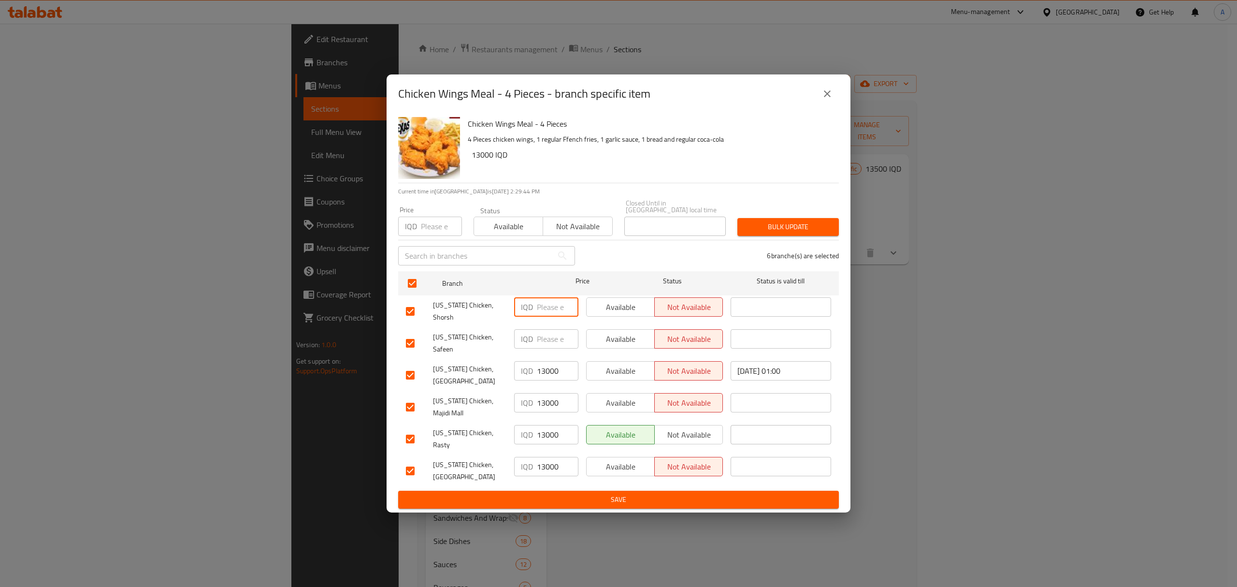
click at [550, 317] on input "number" at bounding box center [558, 306] width 42 height 19
click at [549, 374] on input "13000" at bounding box center [558, 370] width 42 height 19
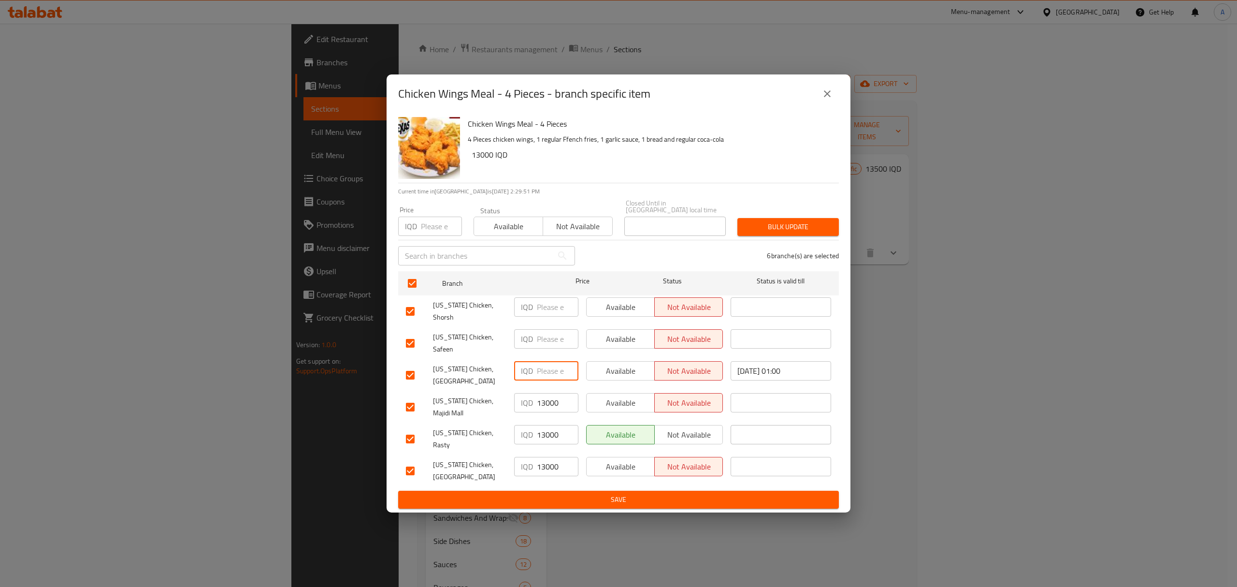
click at [546, 399] on input "13000" at bounding box center [558, 402] width 42 height 19
click at [539, 430] on input "13000" at bounding box center [558, 434] width 42 height 19
click at [549, 428] on input "13000" at bounding box center [558, 434] width 42 height 19
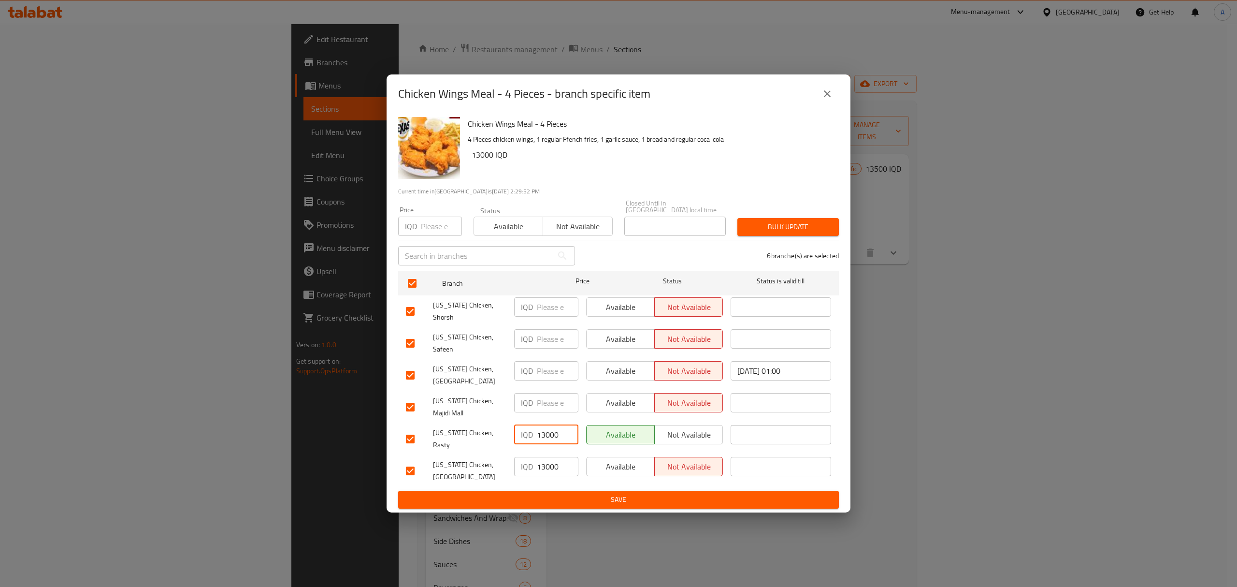
click at [549, 428] on input "13000" at bounding box center [558, 434] width 42 height 19
click at [546, 457] on input "13000" at bounding box center [558, 466] width 42 height 19
click at [552, 493] on span "Save" at bounding box center [618, 499] width 425 height 12
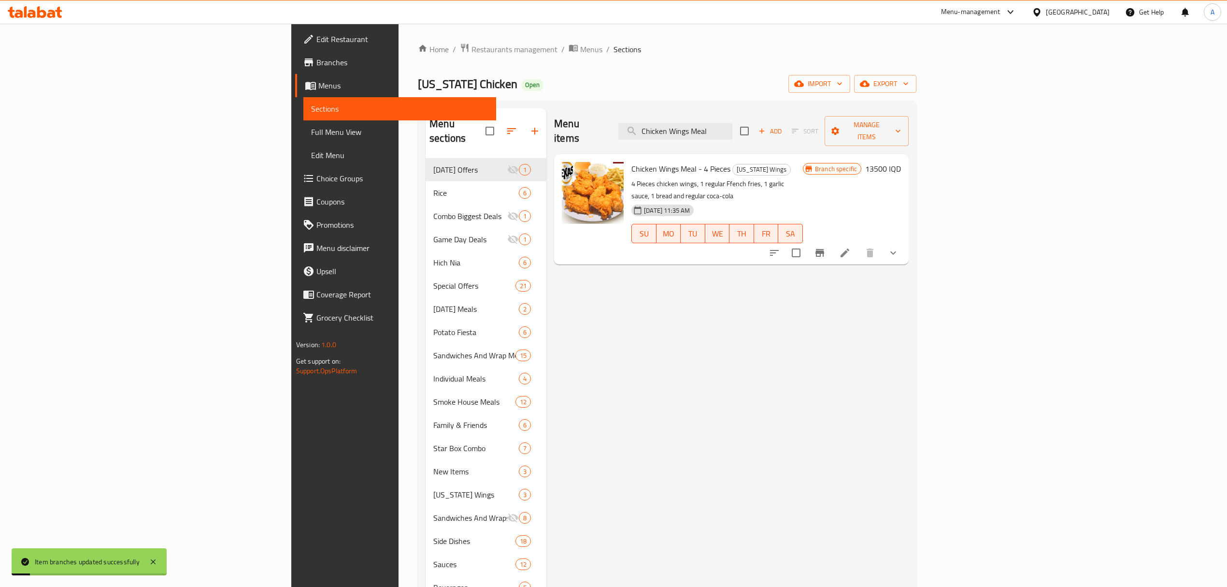
click at [901, 163] on div "Branch specific 13500 IQD" at bounding box center [852, 209] width 98 height 95
click at [859, 244] on li at bounding box center [845, 252] width 27 height 17
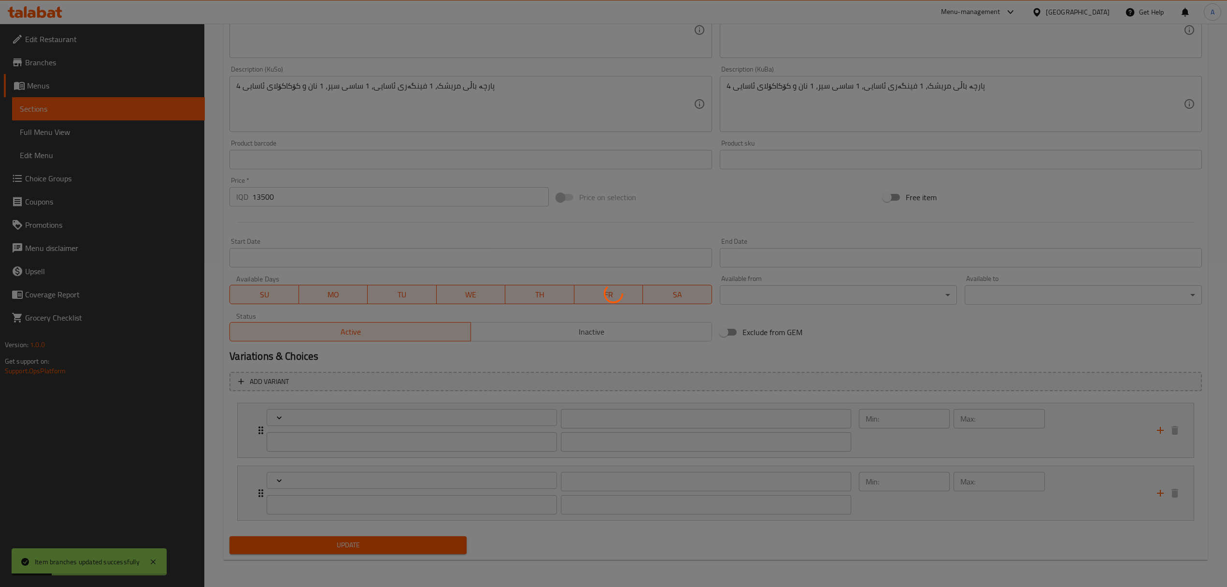
type input "إضافات الصوص:"
type input "زیادەى ساس:"
type input "0"
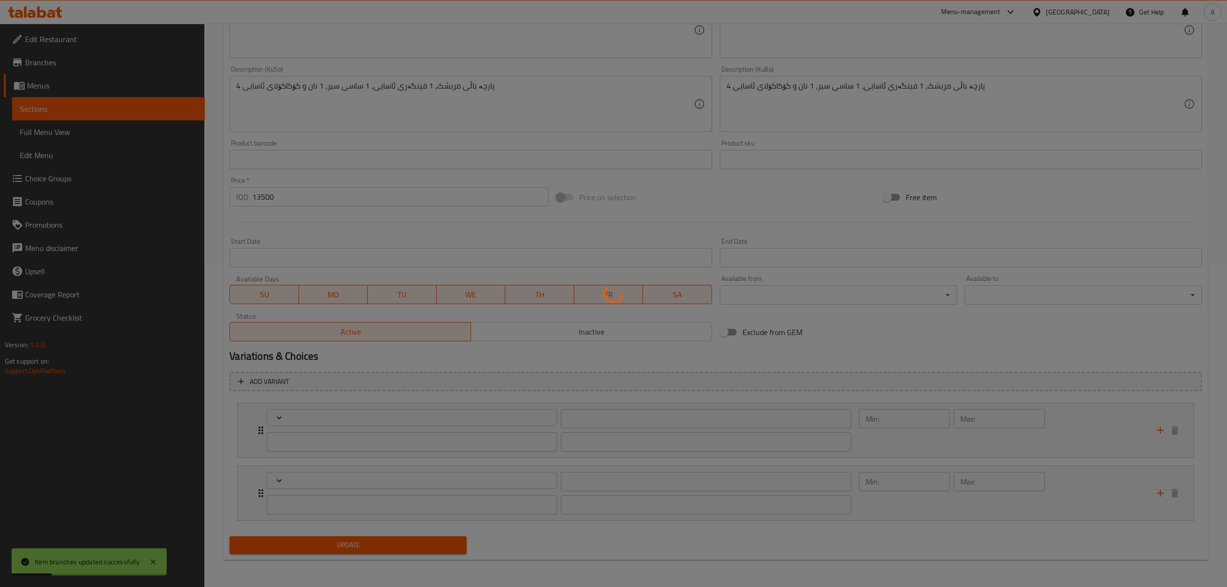
type input "الإضافات:"
type input "زیادە:"
type input "0"
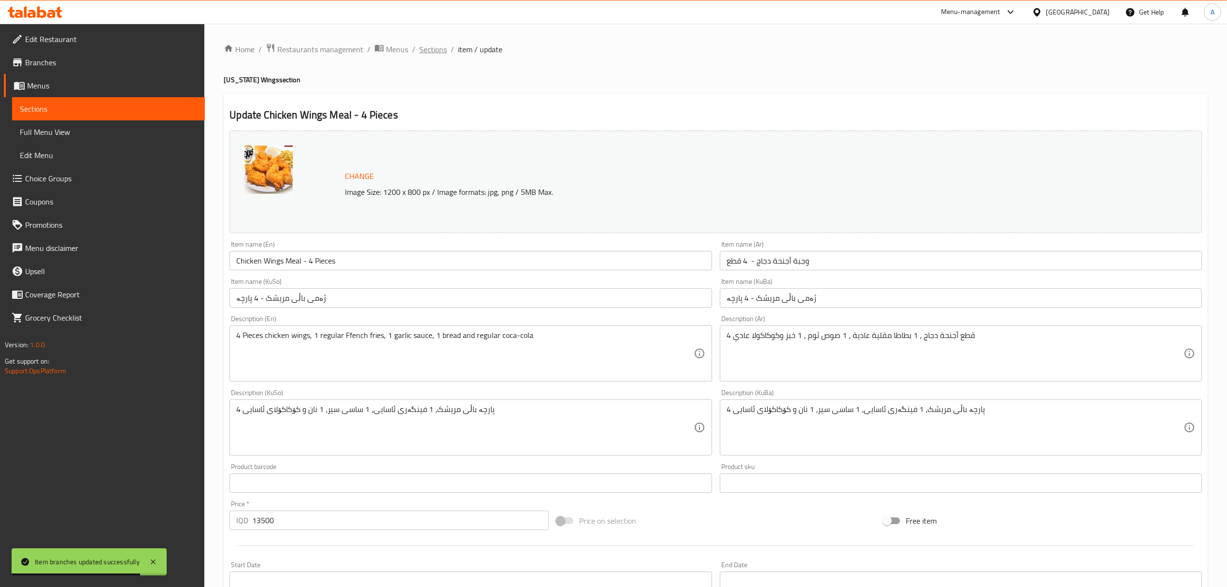
click at [433, 47] on span "Sections" at bounding box center [433, 49] width 28 height 12
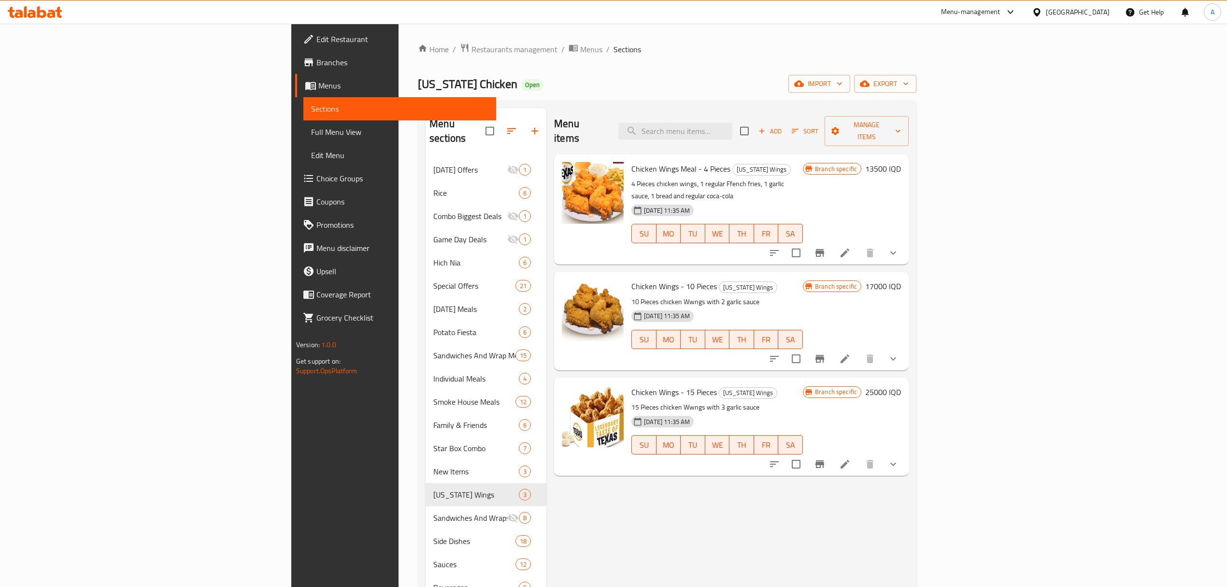
click at [611, 102] on div "Menu sections Halloween Offers 1 Rice 6 Combo Biggest Deals 1 Game Day Deals 1 …" at bounding box center [667, 402] width 499 height 602
click at [472, 47] on span "Restaurants management" at bounding box center [515, 49] width 86 height 12
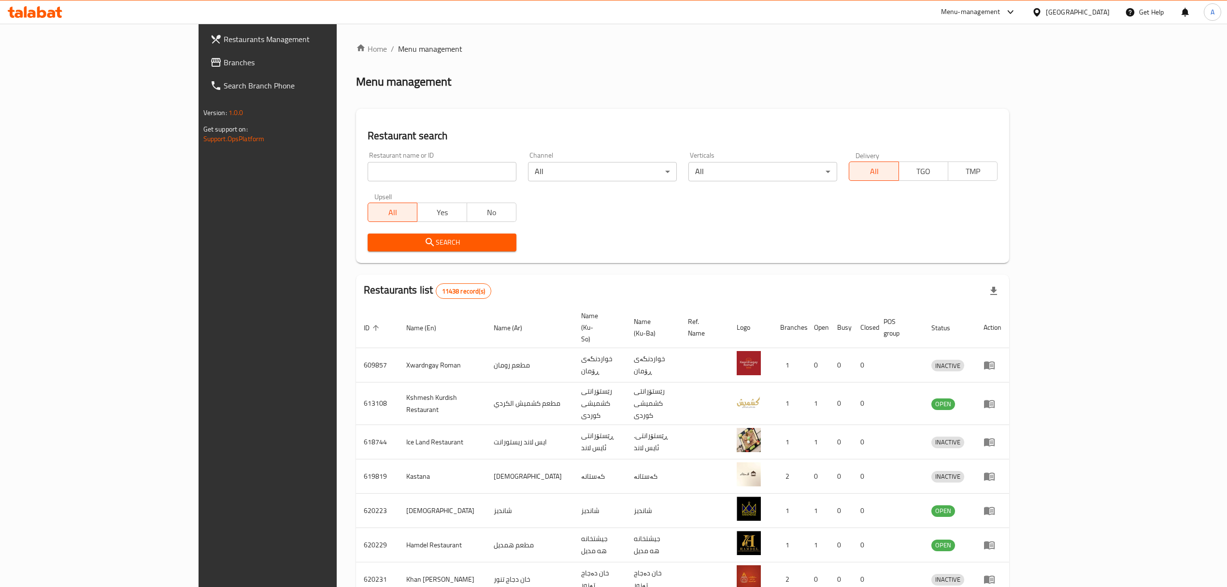
click at [368, 159] on div "Restaurant name or ID Restaurant name or ID" at bounding box center [442, 166] width 149 height 29
click at [362, 182] on div "Restaurant name or ID Restaurant name or ID" at bounding box center [442, 166] width 160 height 41
drag, startPoint x: 329, startPoint y: 178, endPoint x: 327, endPoint y: 174, distance: 5.0
click at [368, 178] on input "search" at bounding box center [442, 171] width 149 height 19
click at [356, 264] on div "Home / Menu management Menu management Restaurant search Restaurant name or ID …" at bounding box center [682, 387] width 653 height 689
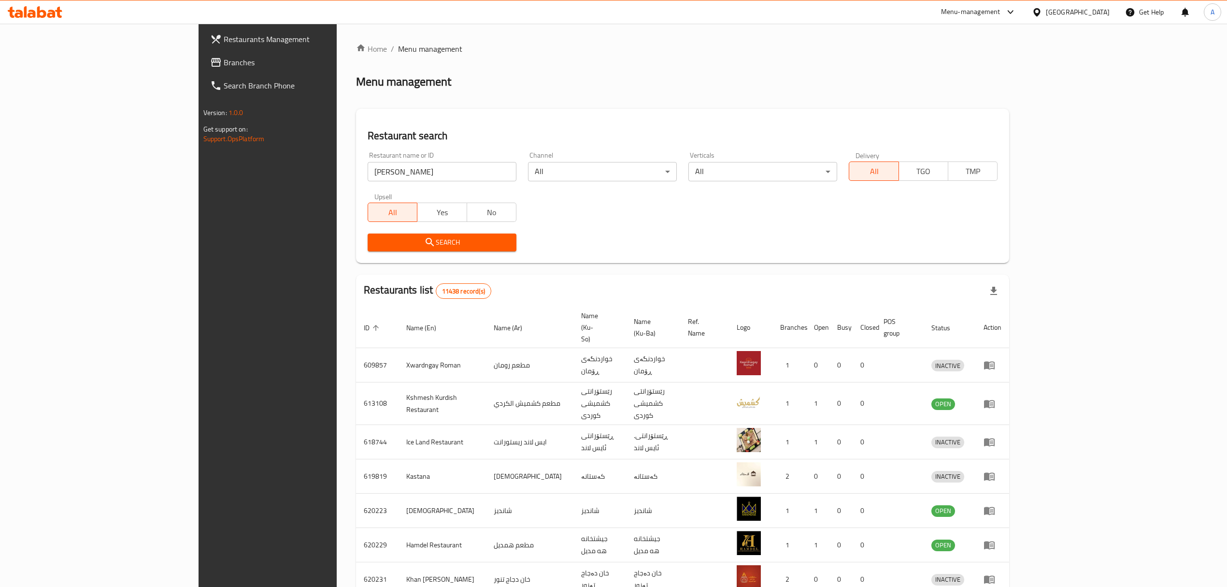
click at [424, 246] on icon "submit" at bounding box center [430, 242] width 12 height 12
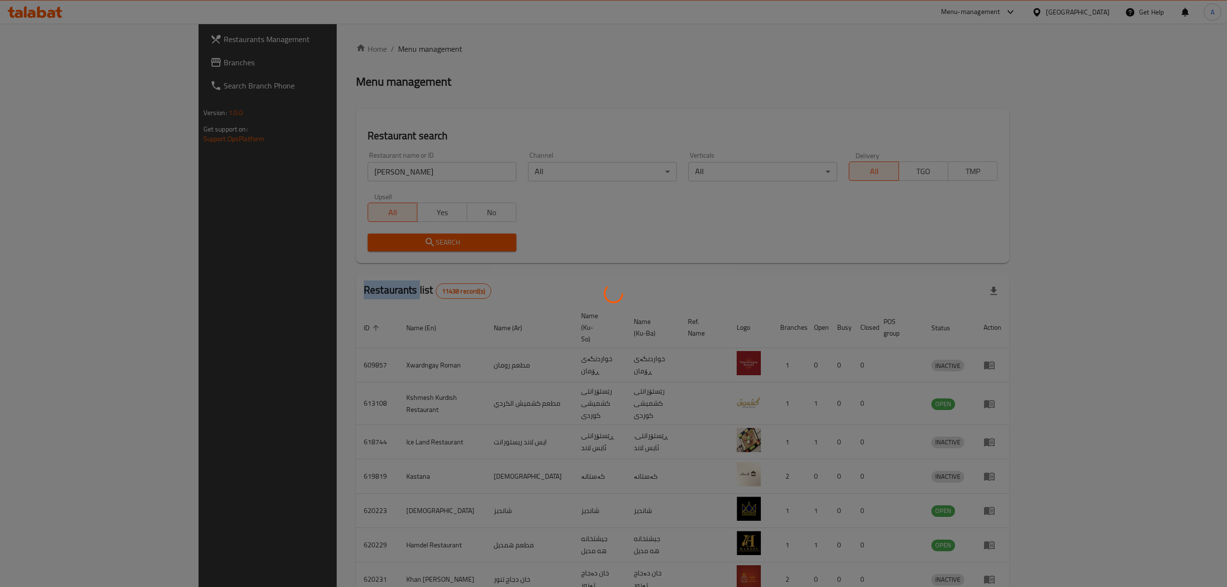
click at [339, 246] on div at bounding box center [613, 293] width 1227 height 587
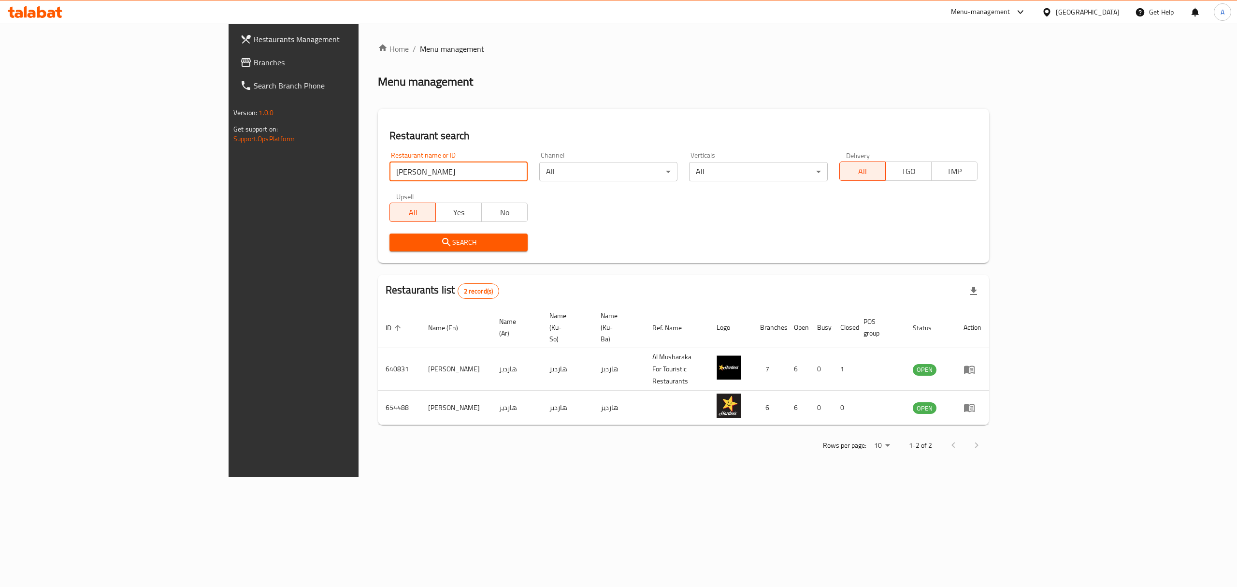
drag, startPoint x: 291, startPoint y: 173, endPoint x: 138, endPoint y: 180, distance: 153.4
click at [229, 180] on div "Restaurants Management Branches Search Branch Phone Version: 1.0.0 Get support …" at bounding box center [619, 250] width 780 height 453
type input "texas"
click at [397, 244] on span "Search" at bounding box center [458, 242] width 123 height 12
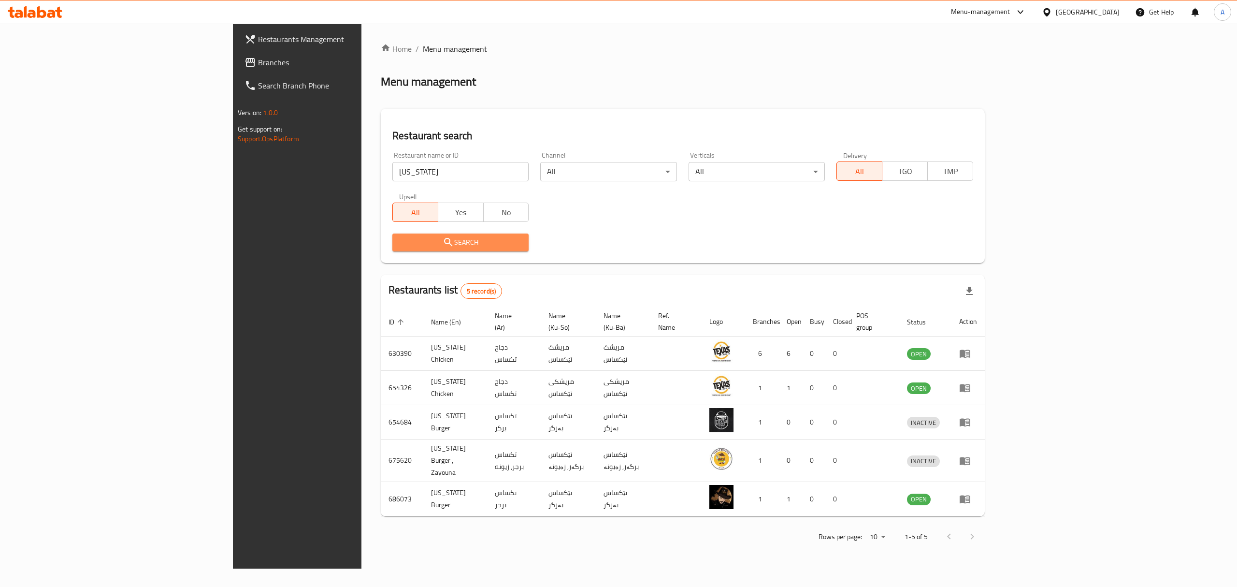
click at [400, 244] on span "Search" at bounding box center [460, 242] width 121 height 12
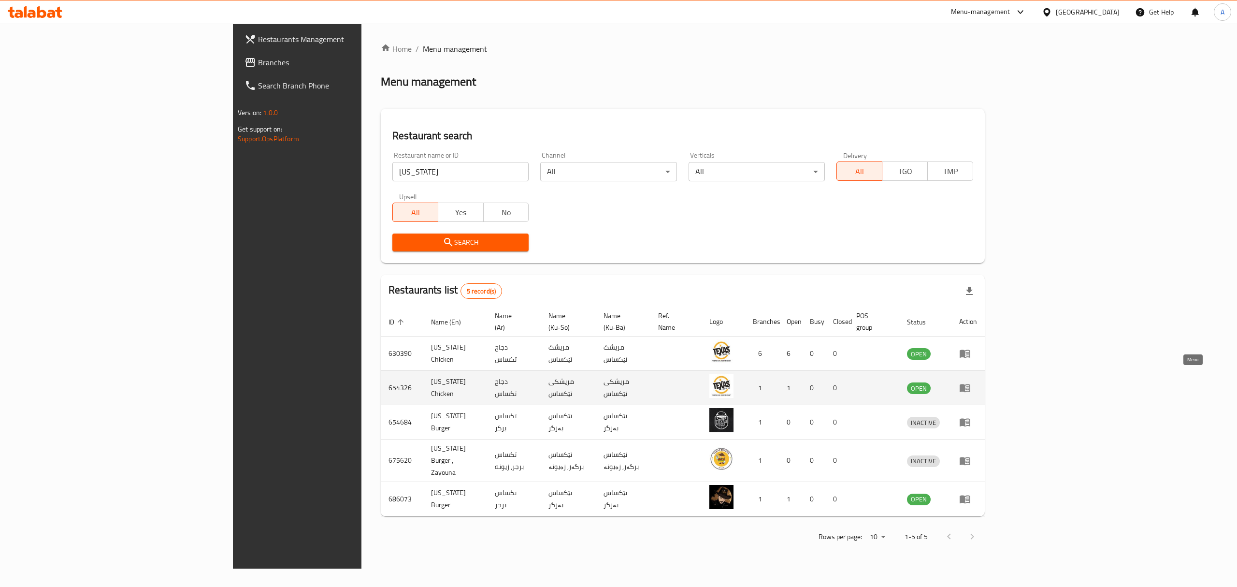
click at [971, 382] on icon "enhanced table" at bounding box center [965, 388] width 12 height 12
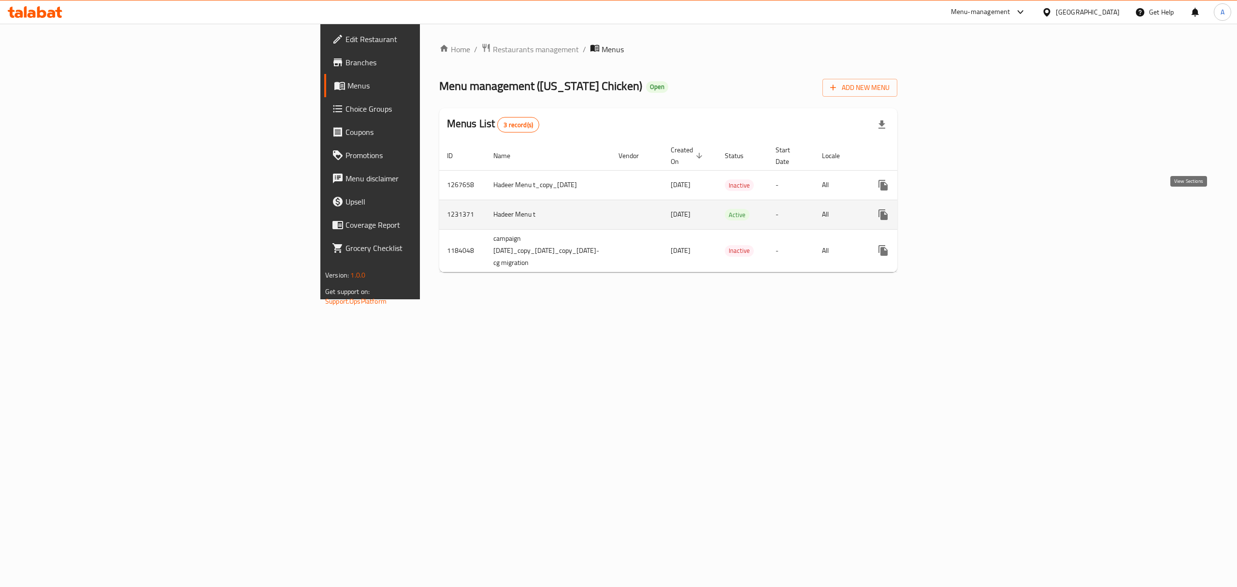
click at [959, 209] on icon "enhanced table" at bounding box center [953, 215] width 12 height 12
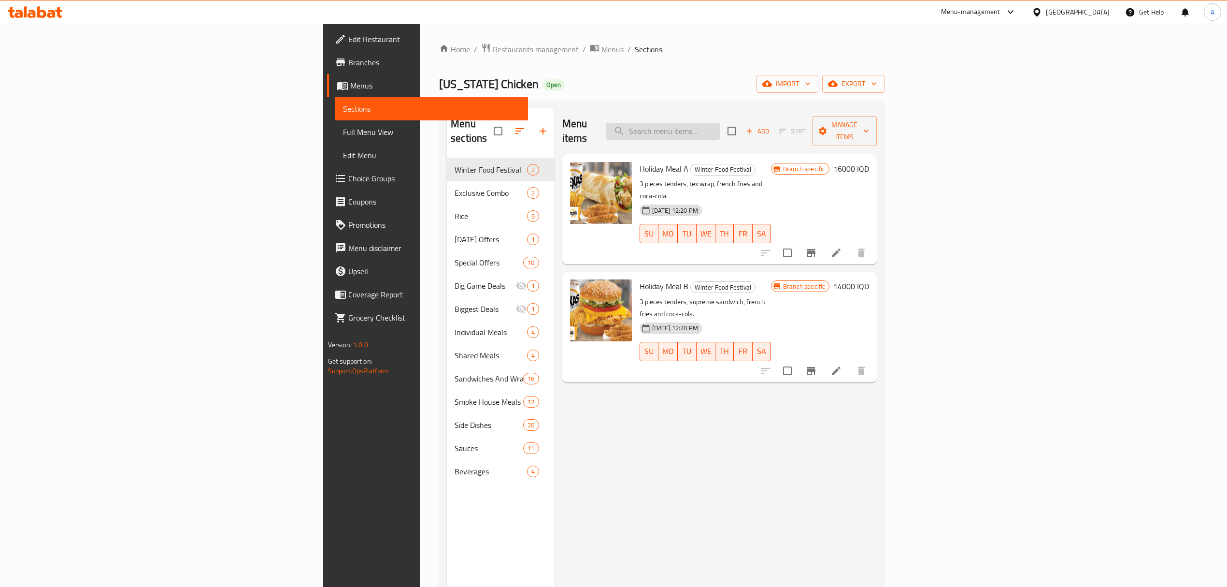
click at [720, 126] on input "search" at bounding box center [663, 131] width 114 height 17
paste input "Chicken Wings Meal"
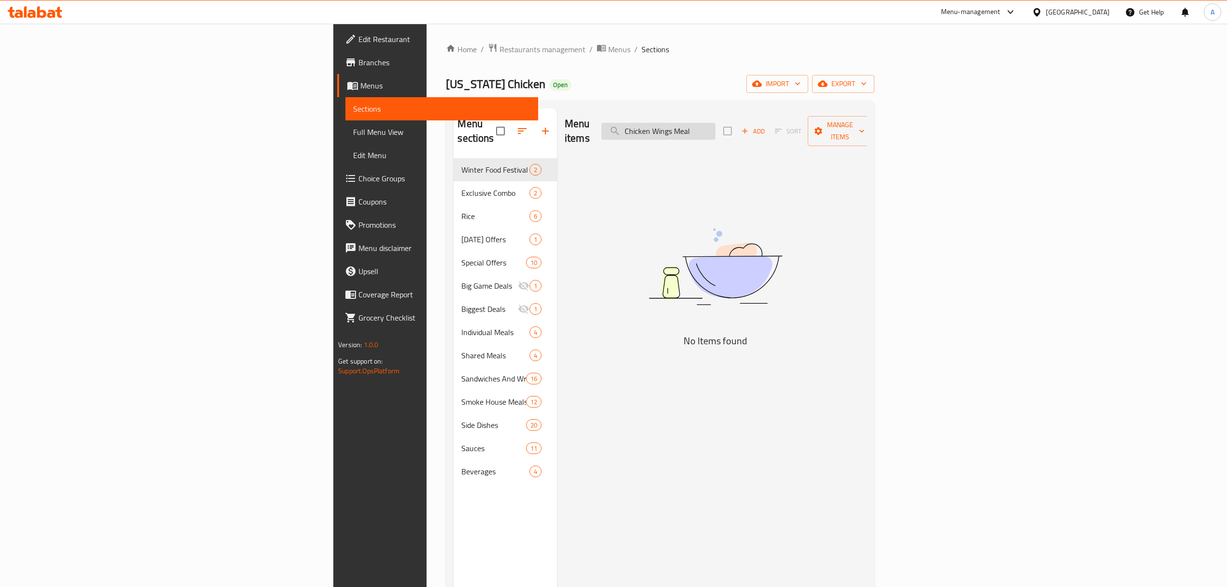
click at [716, 123] on input "Chicken Wings Meal" at bounding box center [659, 131] width 114 height 17
type input "C"
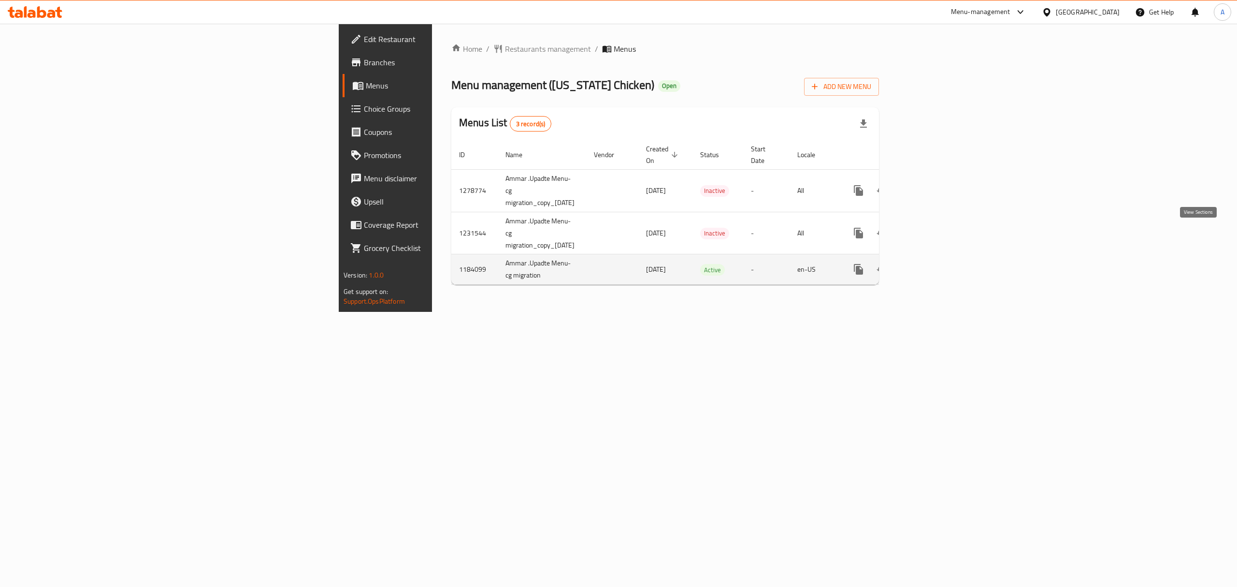
click at [934, 263] on icon "enhanced table" at bounding box center [929, 269] width 12 height 12
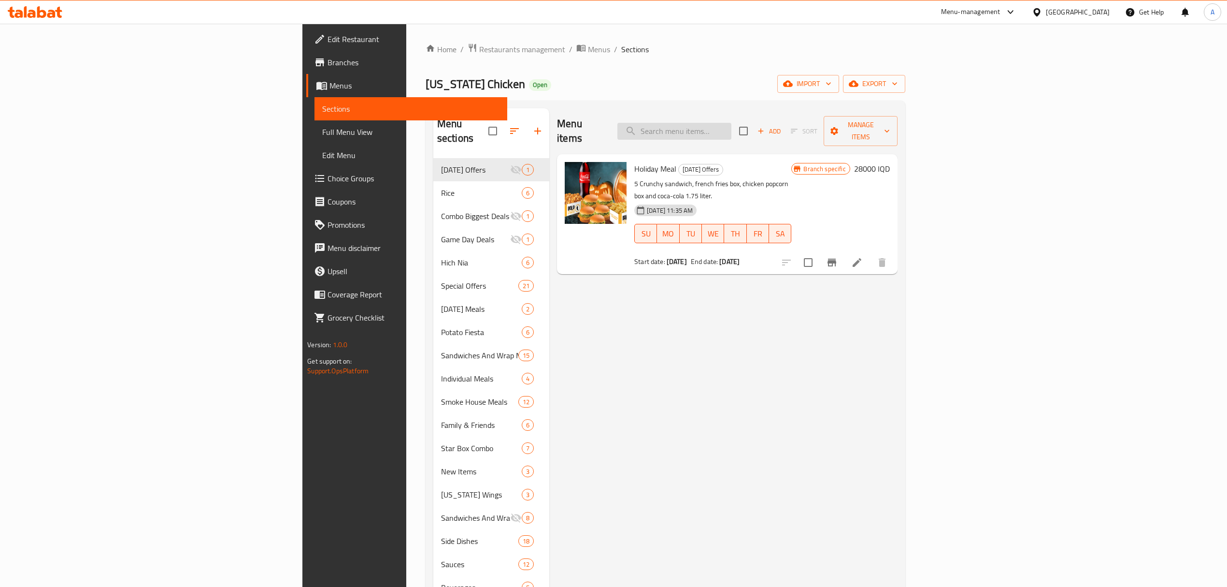
click at [732, 123] on input "search" at bounding box center [675, 131] width 114 height 17
paste input "Ranch Salad"
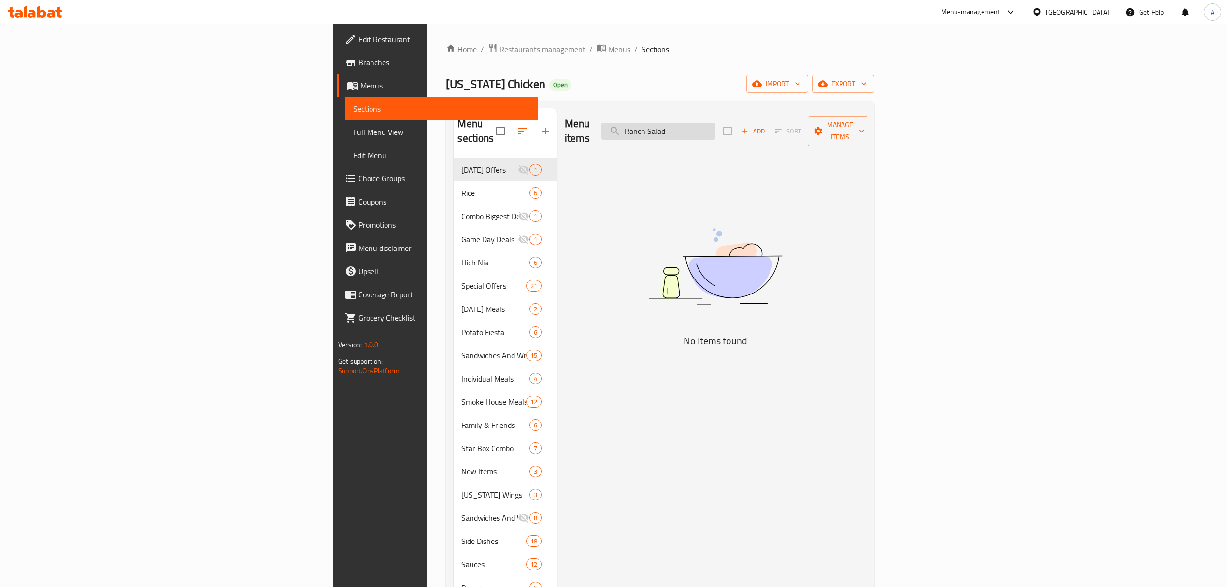
drag, startPoint x: 798, startPoint y: 137, endPoint x: 789, endPoint y: 125, distance: 15.6
click at [765, 137] on div "Menu items Ranch Salad Add Sort Manage items" at bounding box center [716, 131] width 302 height 46
drag, startPoint x: 799, startPoint y: 121, endPoint x: 723, endPoint y: 126, distance: 76.5
click at [723, 126] on div "Menu items Ranch Salad Add Sort Manage items" at bounding box center [716, 131] width 302 height 46
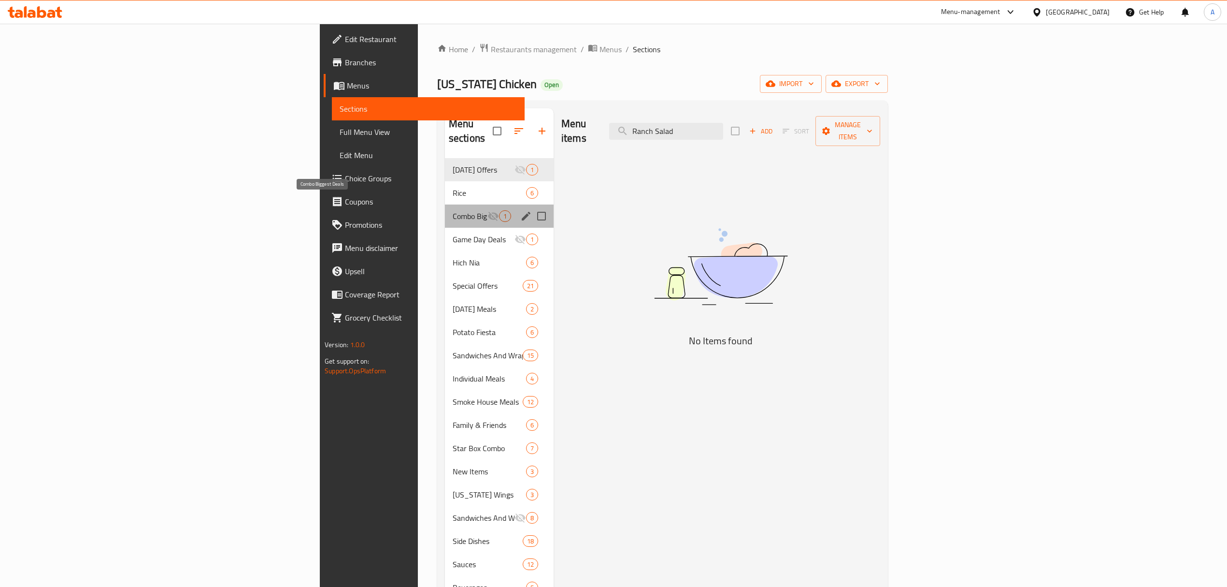
click at [453, 210] on span "Combo Biggest Deals" at bounding box center [470, 216] width 35 height 12
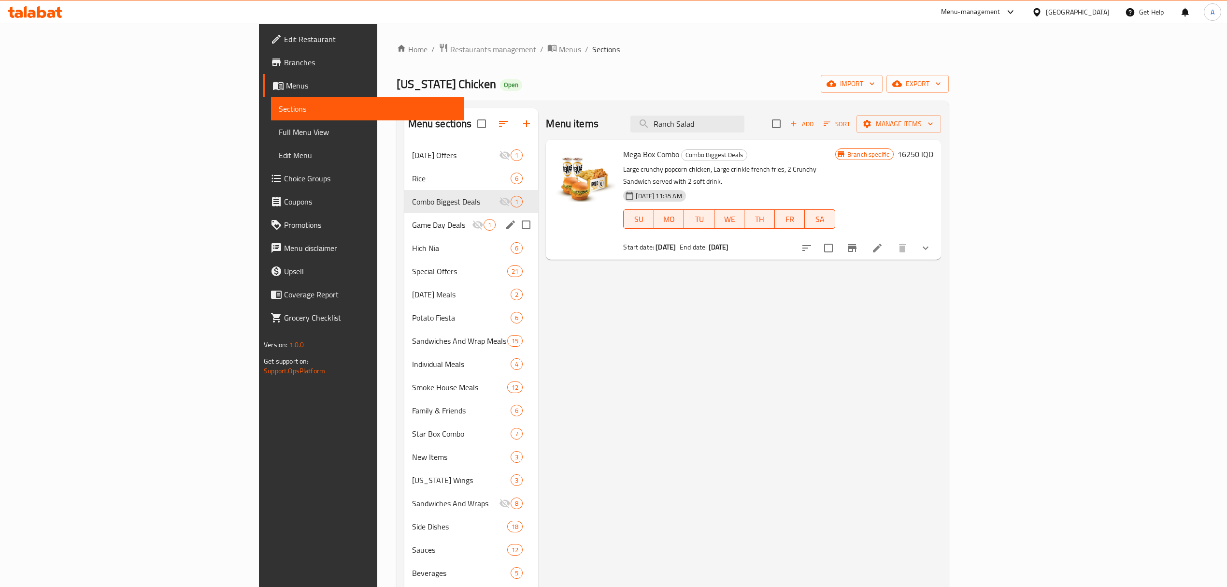
click at [404, 215] on div "Game Day Deals 1" at bounding box center [471, 224] width 134 height 23
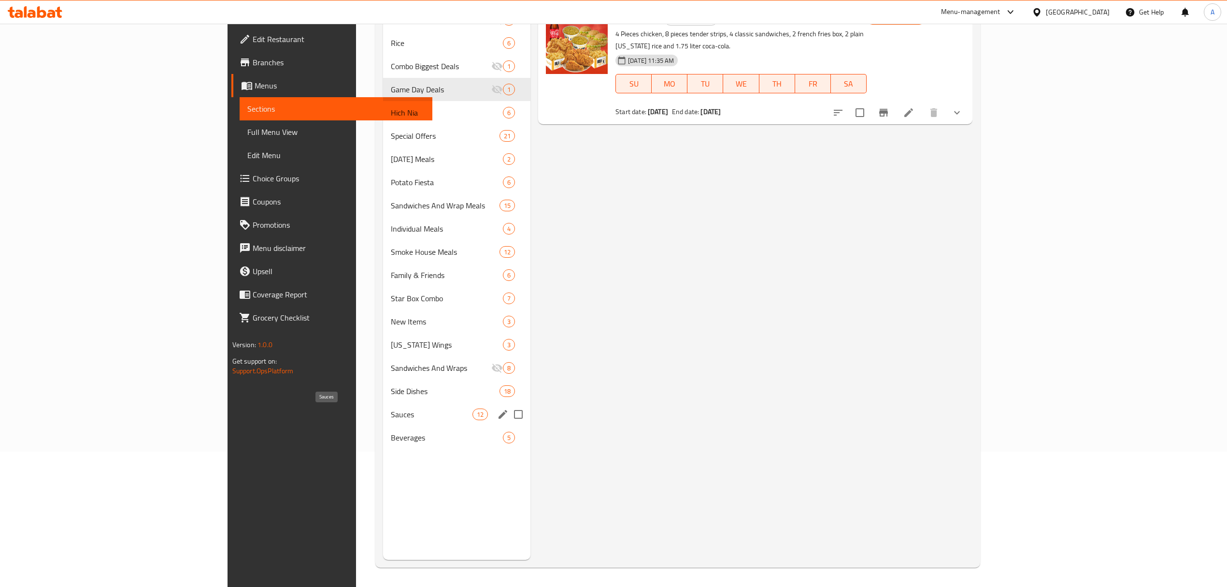
click at [391, 408] on span "Sauces" at bounding box center [432, 414] width 82 height 12
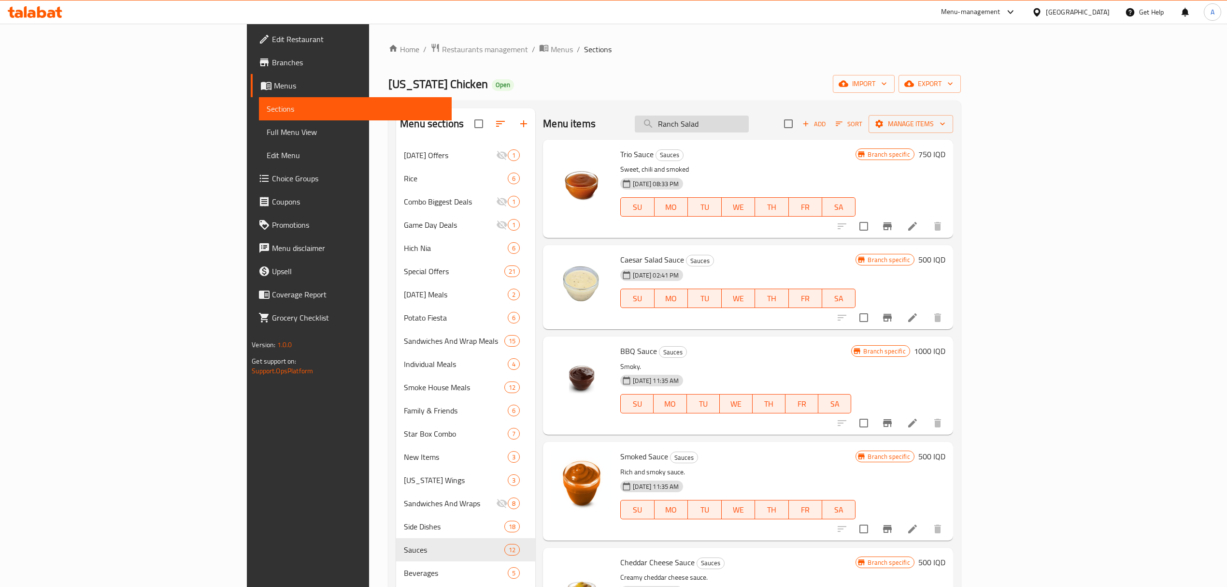
click at [749, 123] on input "Ranch Salad" at bounding box center [692, 123] width 114 height 17
paste input "SAUCES"
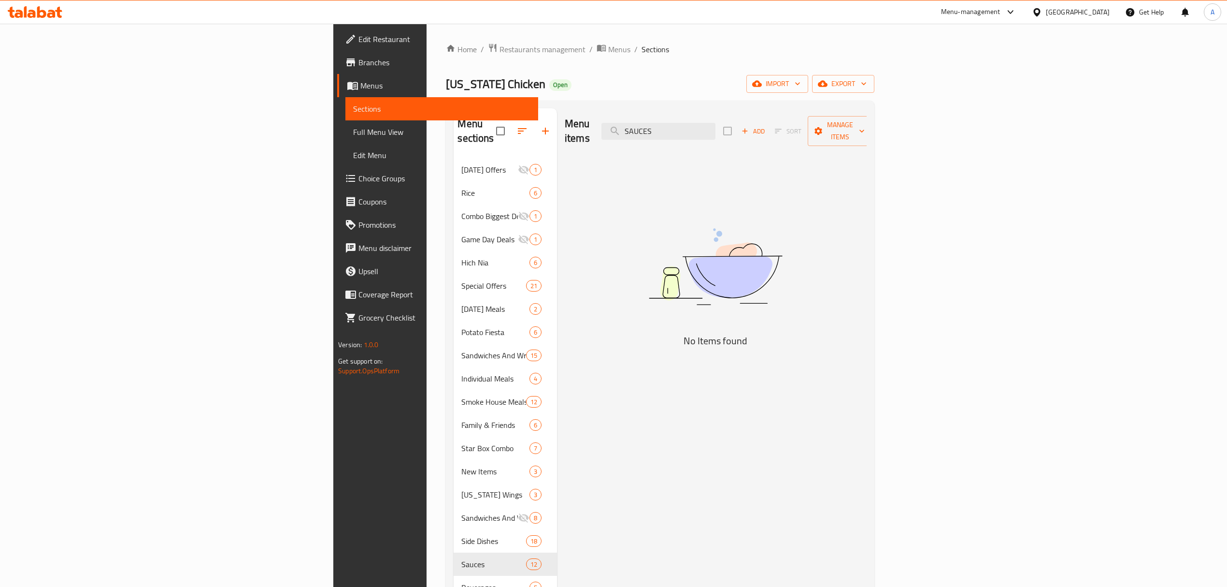
drag, startPoint x: 758, startPoint y: 124, endPoint x: 621, endPoint y: 317, distance: 236.8
click at [609, 152] on div "Menu items SAUCES Add Sort Manage items No Items found" at bounding box center [712, 401] width 310 height 587
click at [716, 123] on input "SAUCES" at bounding box center [659, 131] width 114 height 17
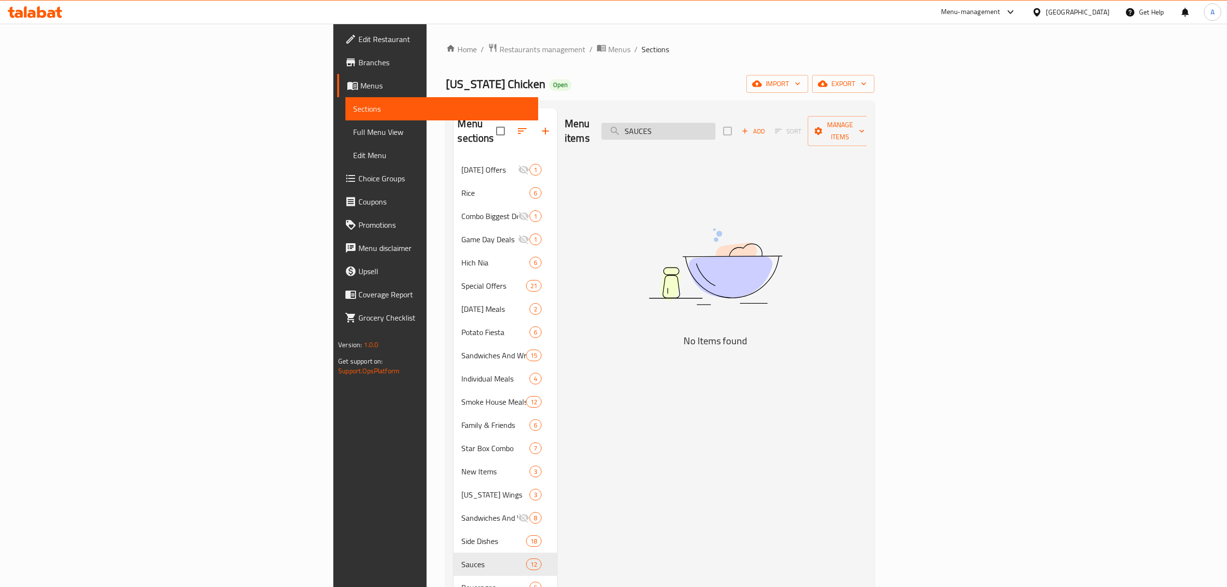
paste input "Double Sauce"
type input "Double Sauce"
click at [750, 127] on icon "button" at bounding box center [745, 131] width 9 height 9
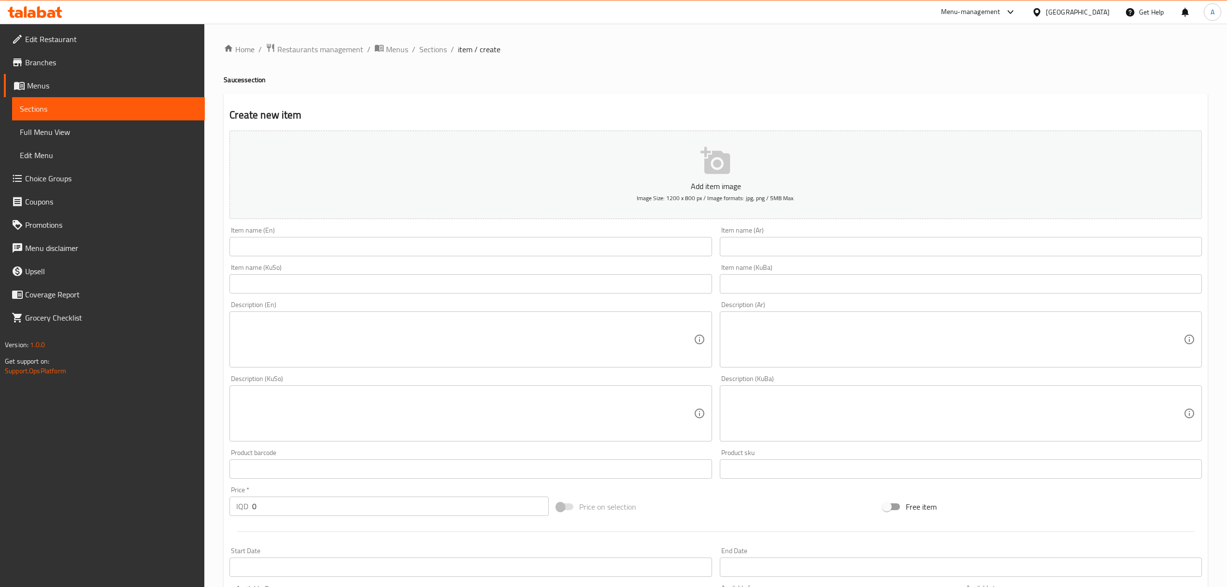
click at [221, 246] on div "Home / Restaurants management / Menus / Sections / item / create Sauces section…" at bounding box center [715, 409] width 1023 height 770
click at [262, 256] on input "text" at bounding box center [471, 246] width 482 height 19
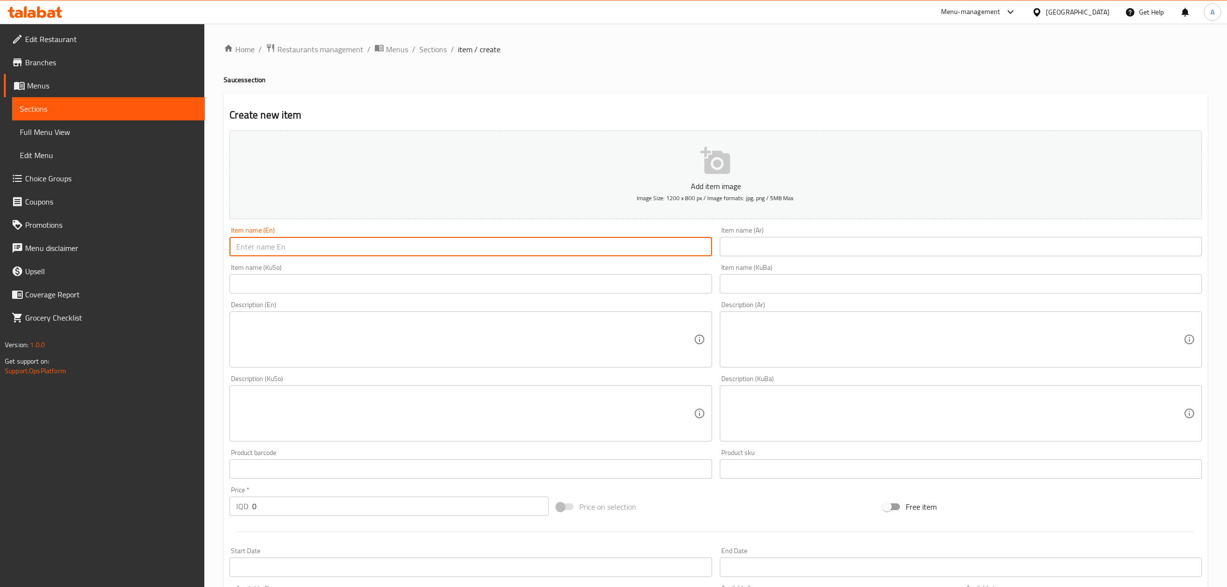
click at [262, 256] on input "text" at bounding box center [471, 246] width 482 height 19
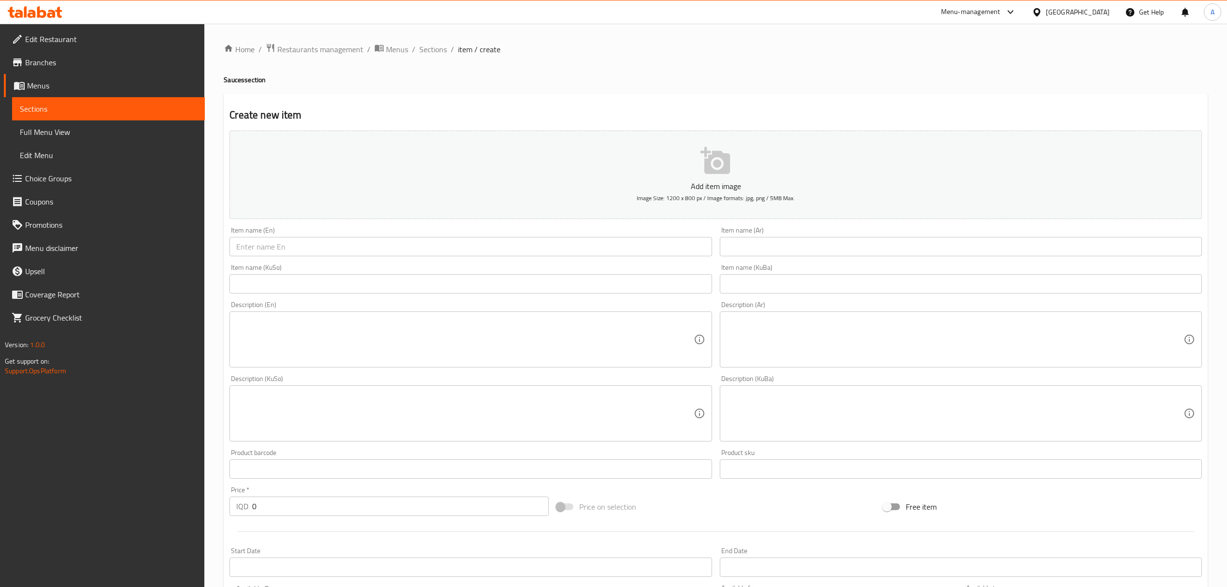
click at [262, 258] on div "Item name (En) Item name (En)" at bounding box center [471, 241] width 490 height 37
drag, startPoint x: 265, startPoint y: 251, endPoint x: 261, endPoint y: 248, distance: 5.1
click at [265, 251] on input "text" at bounding box center [471, 246] width 482 height 19
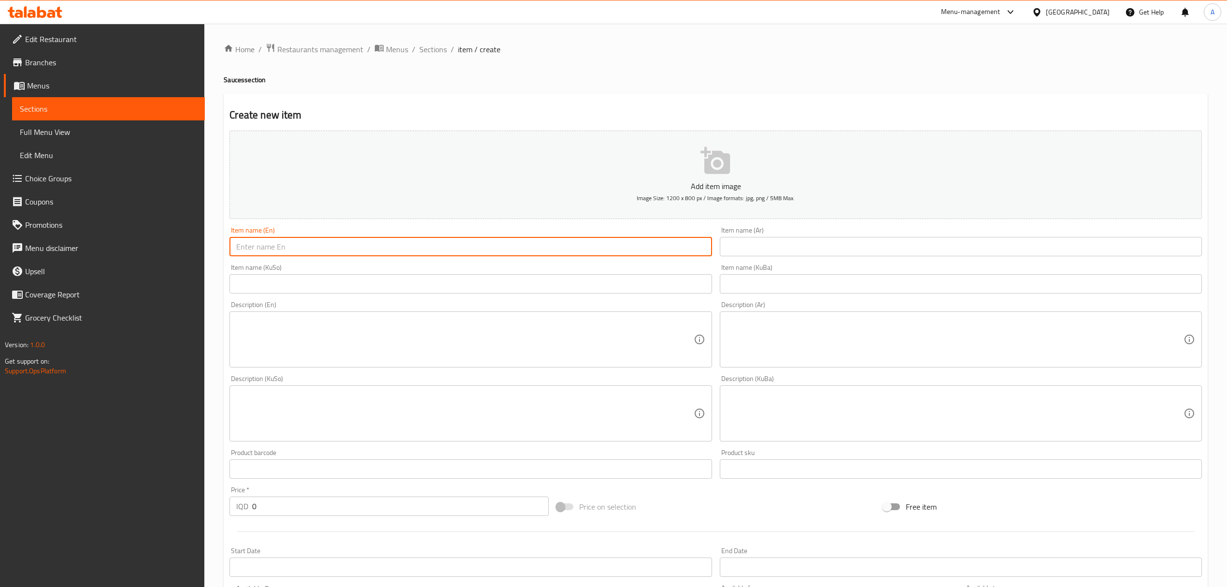
paste input "Double Sauce"
type input "Double Sauce"
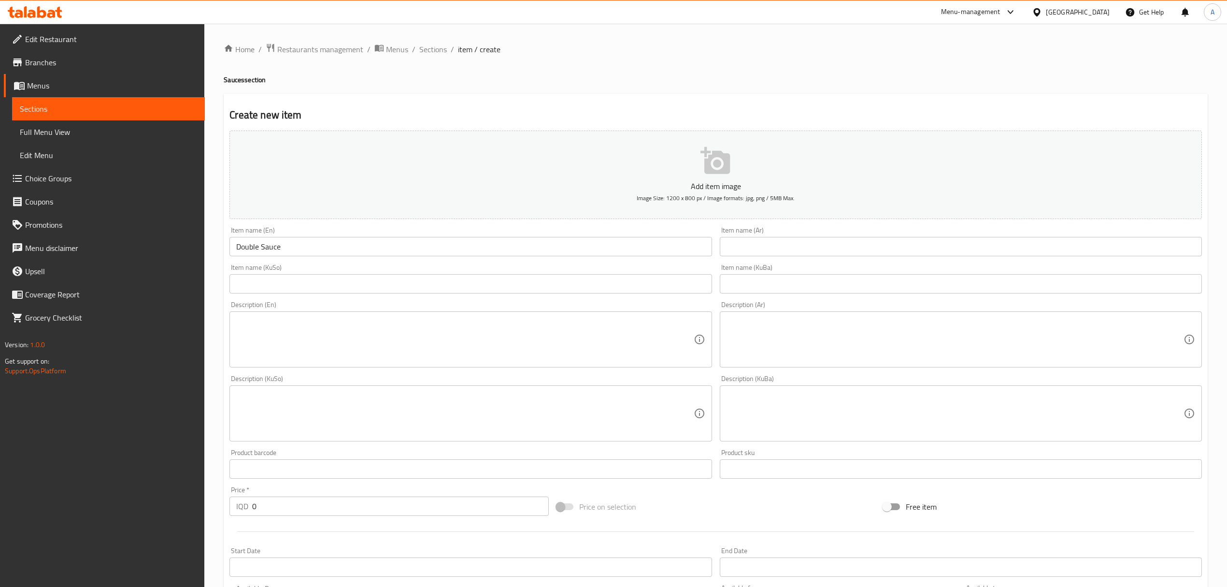
click at [795, 262] on div "Item name (KuBa) Item name (KuBa)" at bounding box center [961, 278] width 490 height 37
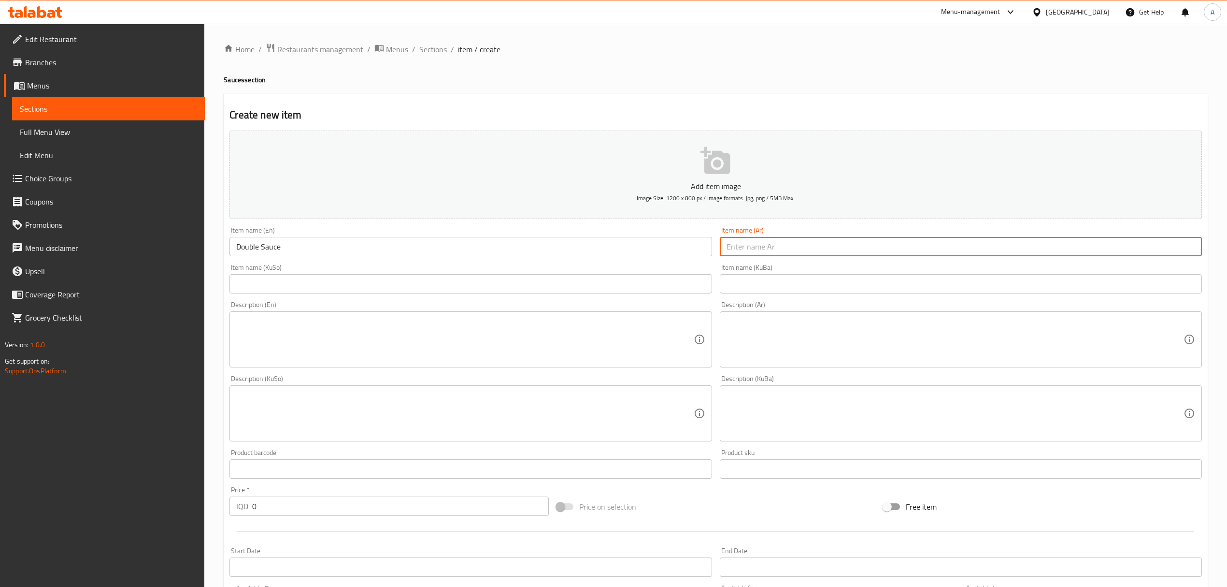
click at [784, 250] on input "text" at bounding box center [961, 246] width 482 height 19
paste input "صلصە الدبل"
type input "صلصە الدبل"
click at [292, 288] on input "text" at bounding box center [471, 294] width 482 height 19
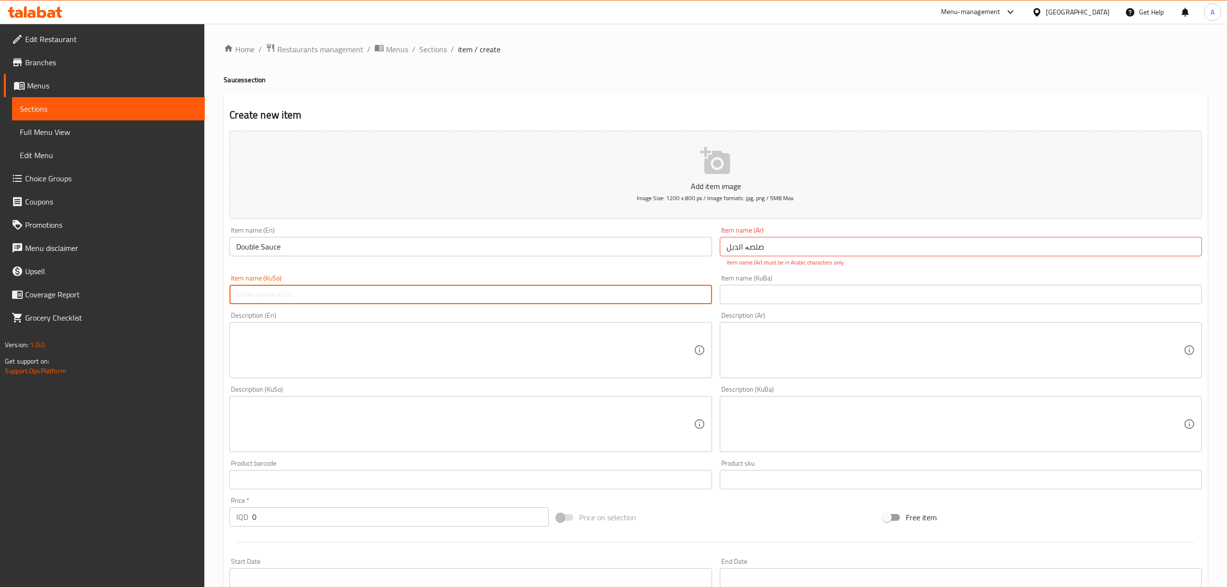
paste input "سۆسى دەبڵ"
type input "سۆسى دەبڵ"
click at [755, 302] on input "text" at bounding box center [961, 294] width 482 height 19
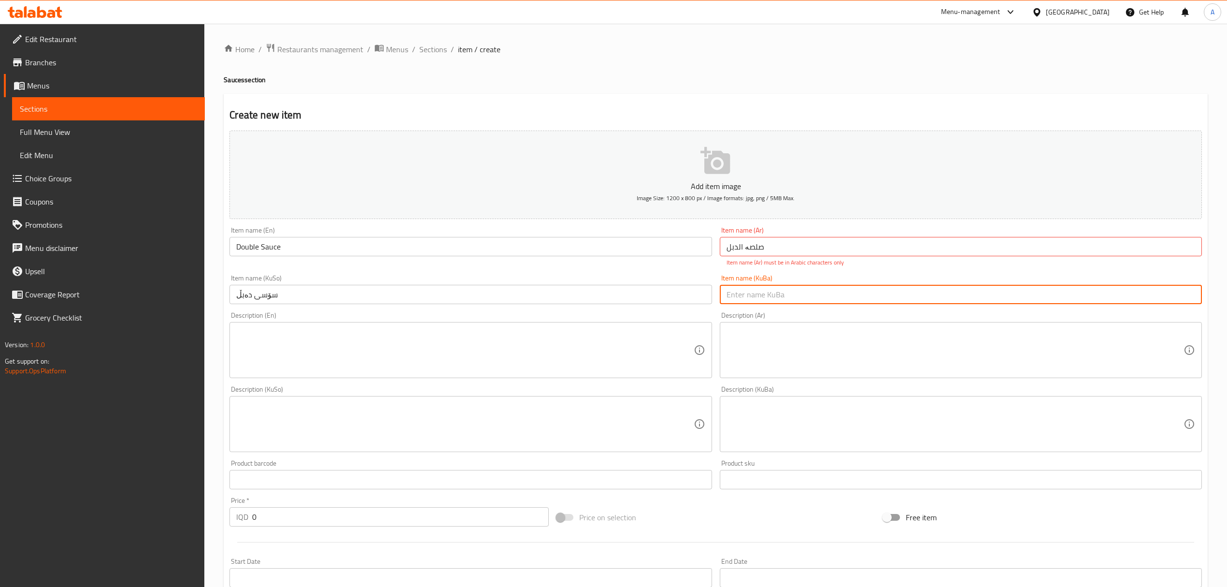
paste input "سۆسى دەبڵ"
type input "سۆسى دەبڵ"
click at [732, 254] on input "صلصە الدبل" at bounding box center [961, 246] width 482 height 19
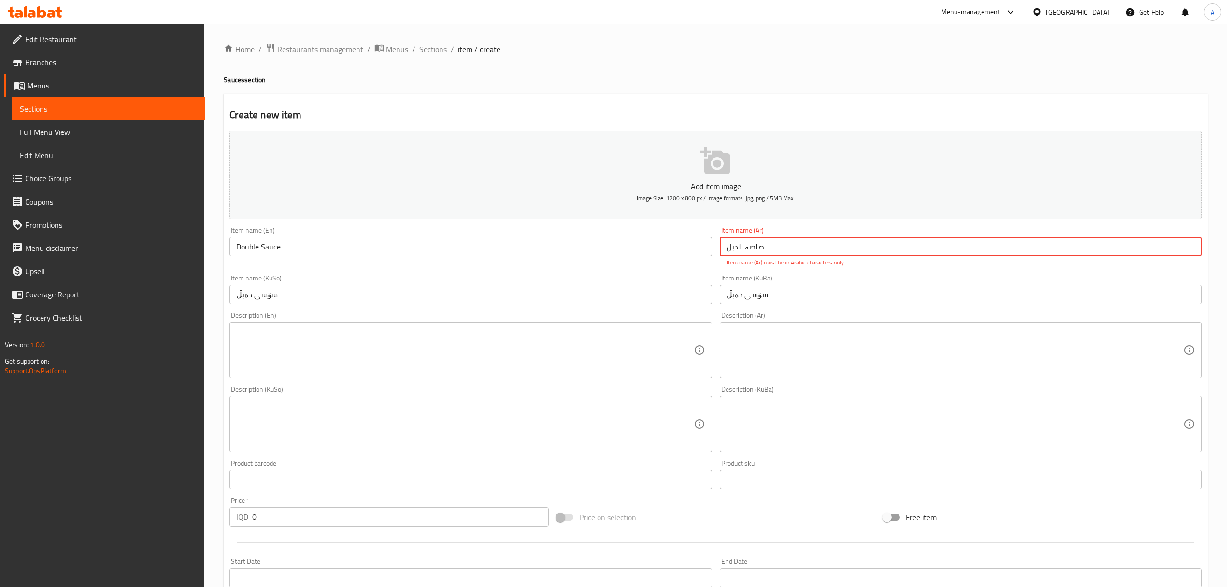
click at [745, 246] on input "صلصە الدبل" at bounding box center [961, 246] width 482 height 19
type input "صلصٌ الدبل"
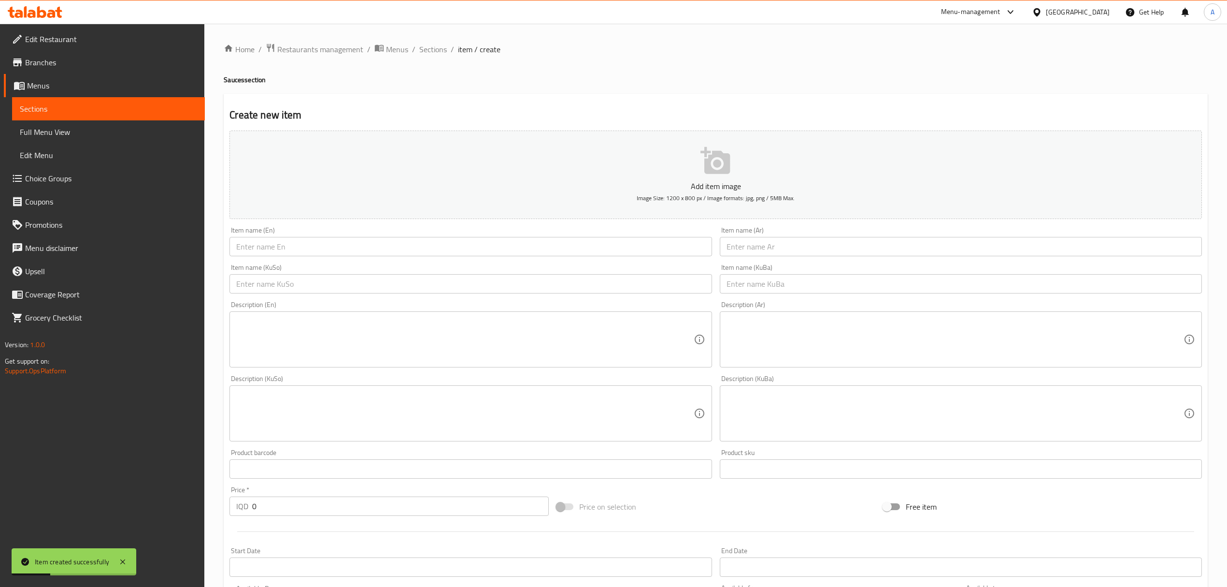
click at [424, 57] on div "Home / Restaurants management / Menus / Sections / item / create Sauces section…" at bounding box center [716, 409] width 984 height 732
click at [422, 57] on div "Home / Restaurants management / Menus / Sections / item / create Sauces section…" at bounding box center [716, 409] width 984 height 732
click at [428, 52] on span "Sections" at bounding box center [433, 49] width 28 height 12
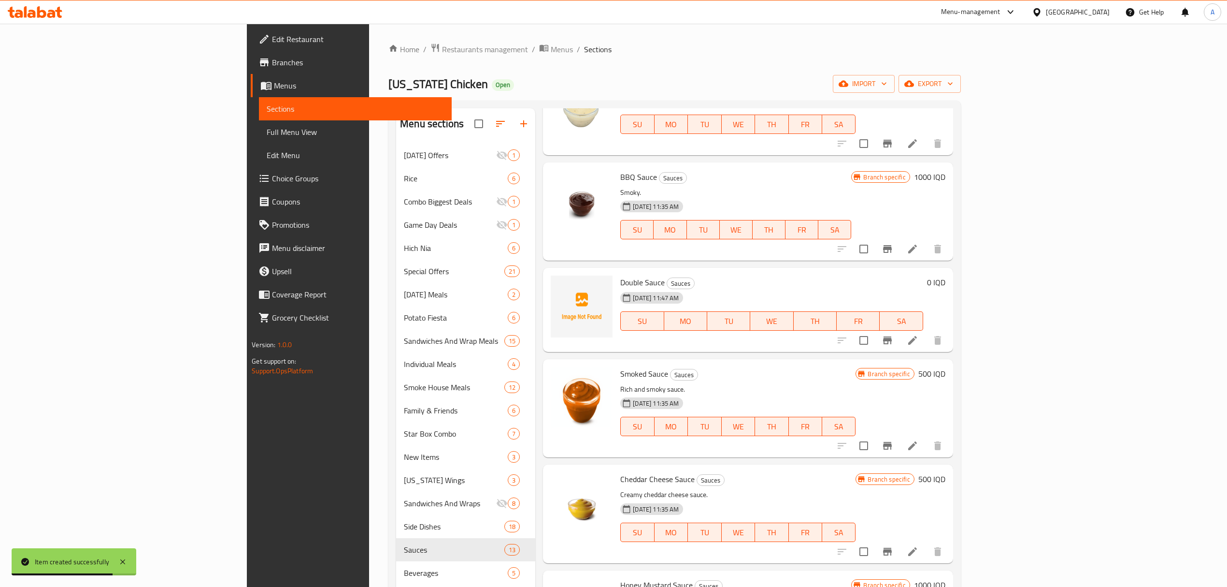
click at [926, 348] on li at bounding box center [912, 340] width 27 height 17
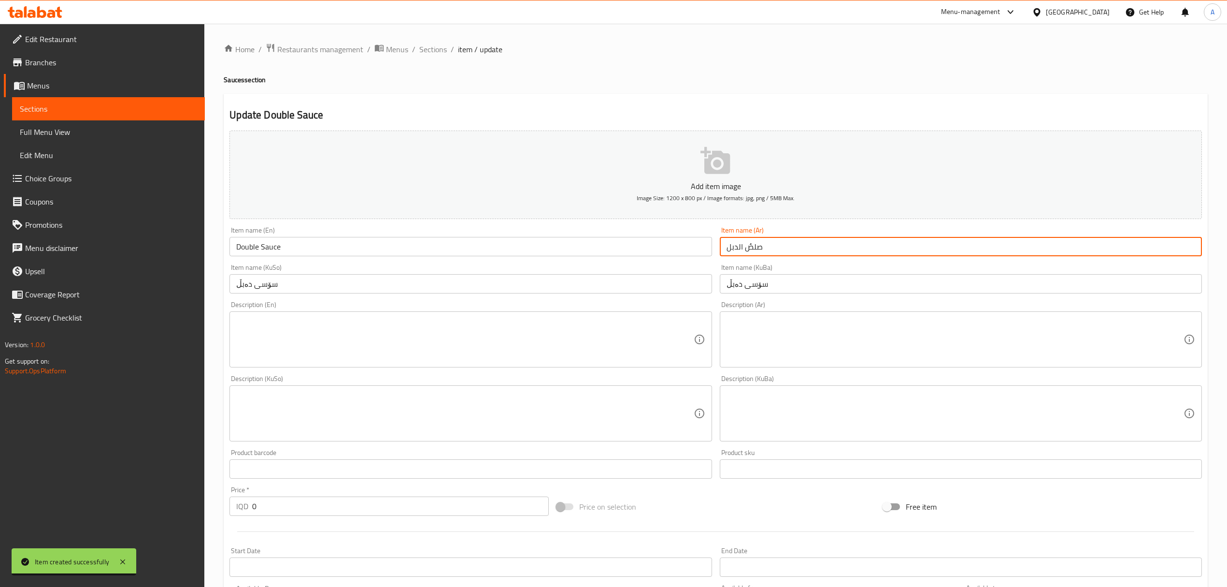
click at [749, 252] on input "صلصٌ الدبل" at bounding box center [961, 246] width 482 height 19
type input "صلصة الدبل"
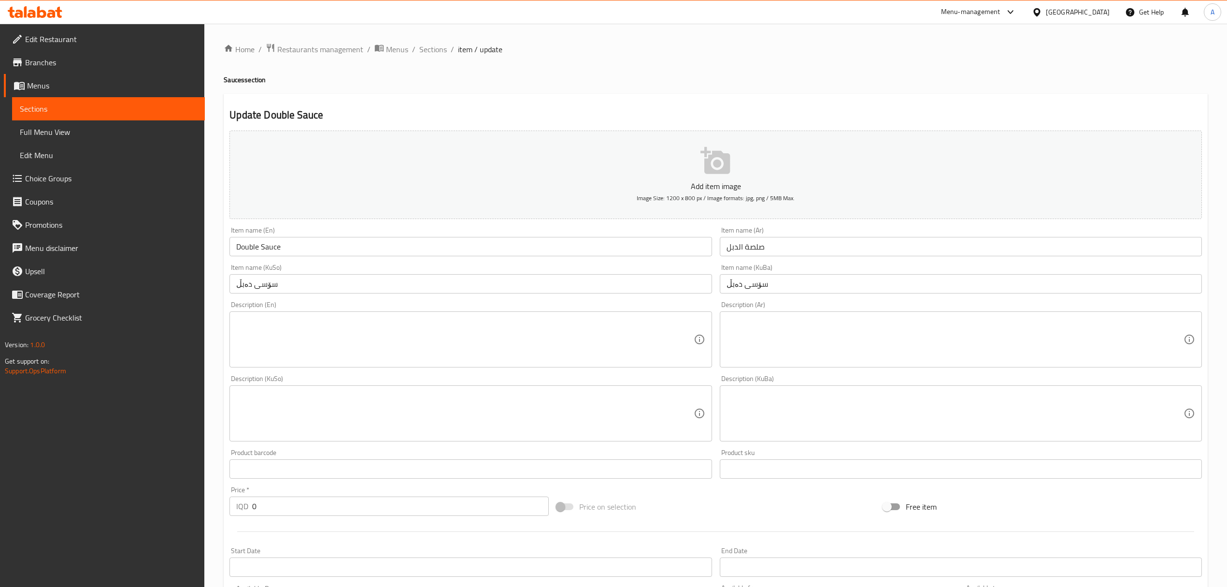
click at [293, 323] on textarea at bounding box center [464, 340] width 457 height 46
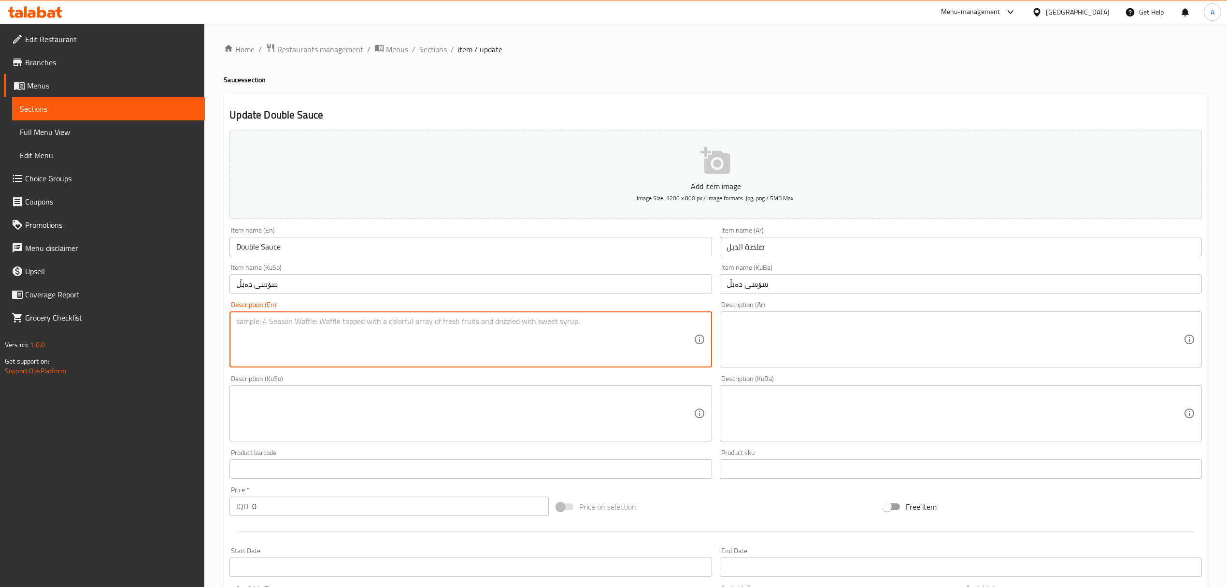
paste textarea "A sweet and tangy sauce with a hint of cool spices, blended with fresh green he…"
type textarea "A sweet and tangy sauce with a hint of cool spices, blended with fresh green he…"
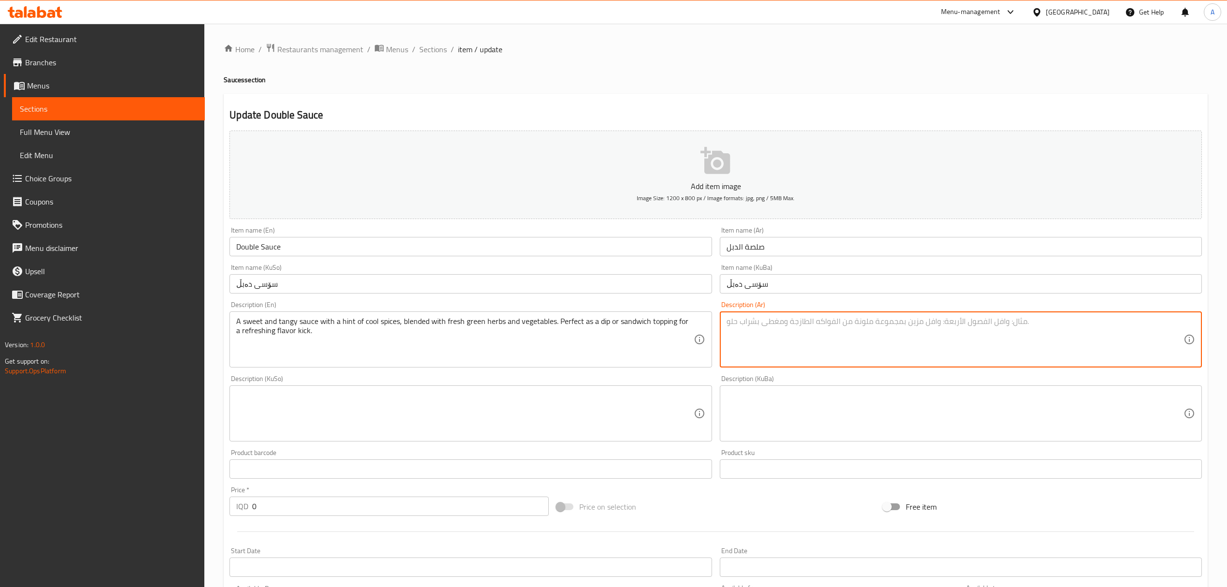
click at [776, 340] on textarea at bounding box center [955, 340] width 457 height 46
paste textarea "صلصة بطعم حلو وحامض ولمسة من التوابل الباردة، ممزوجة بأعشاب وخضروات خضراء طازجة…"
type textarea "صلصة بطعم حلو وحامض ولمسة من التوابل الباردة، ممزوجة بأعشاب وخضروات خضراء طازجة…"
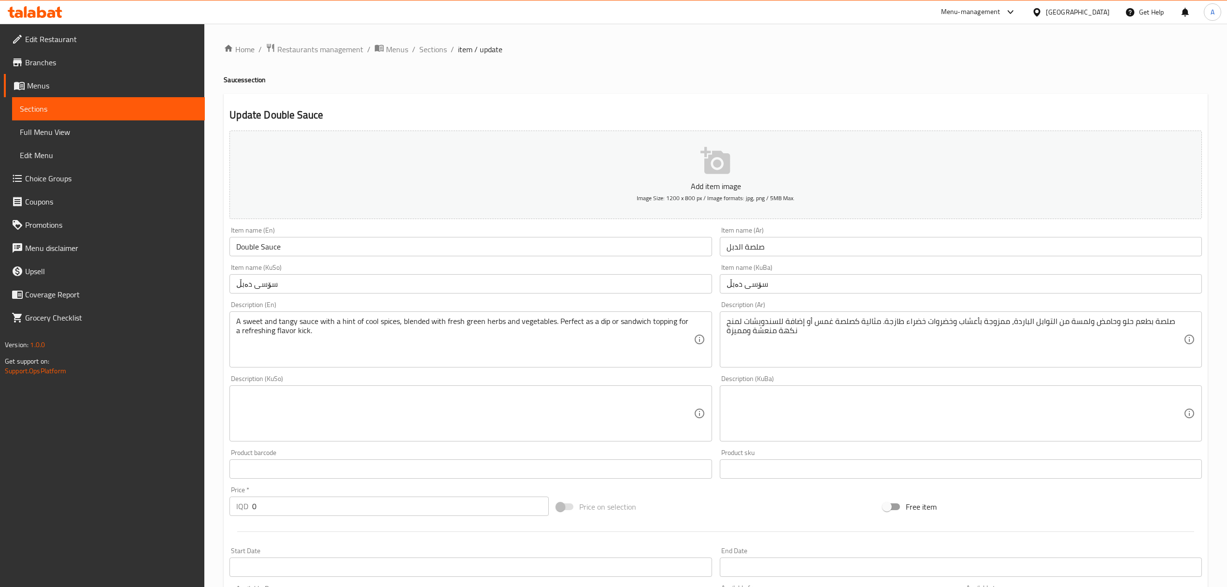
click at [522, 393] on textarea at bounding box center [464, 413] width 457 height 46
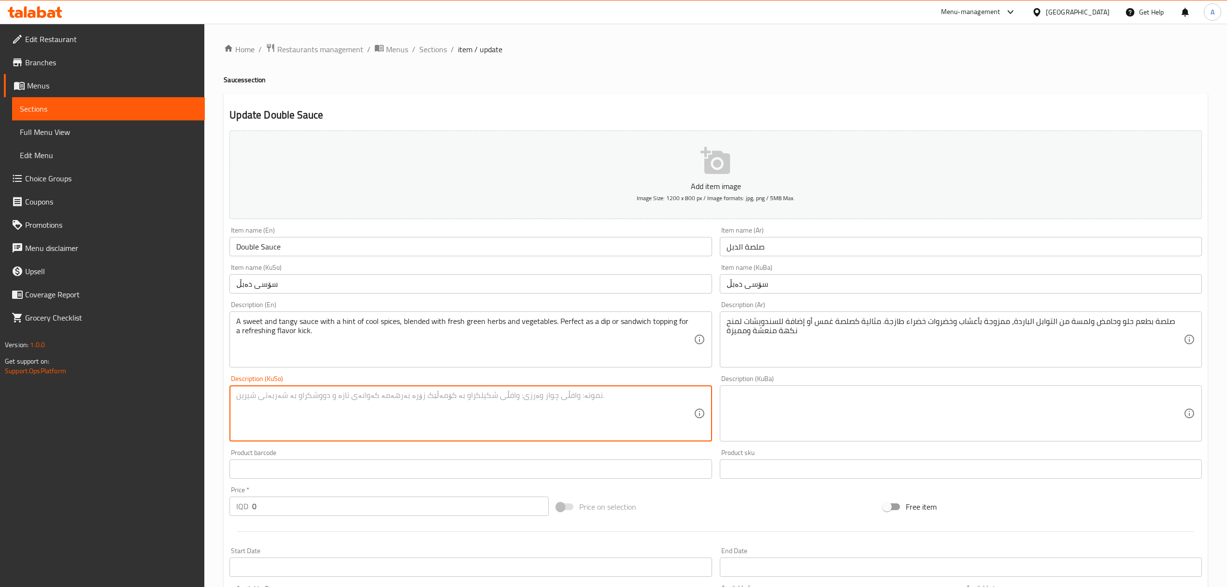
paste textarea "سۆسێکی شیرین و تامدار لەگەڵ تێکەڵەیەک بە بەهاراتێکی فێنک، تێکەڵ بە گیای سەوزى ت…"
type textarea "سۆسێکی شیرین و تامدار لەگەڵ تێکەڵەیەک بە بەهاراتێکی فێنک، تێکەڵ بە گیای سەوزى ت…"
click at [800, 412] on textarea at bounding box center [955, 413] width 457 height 46
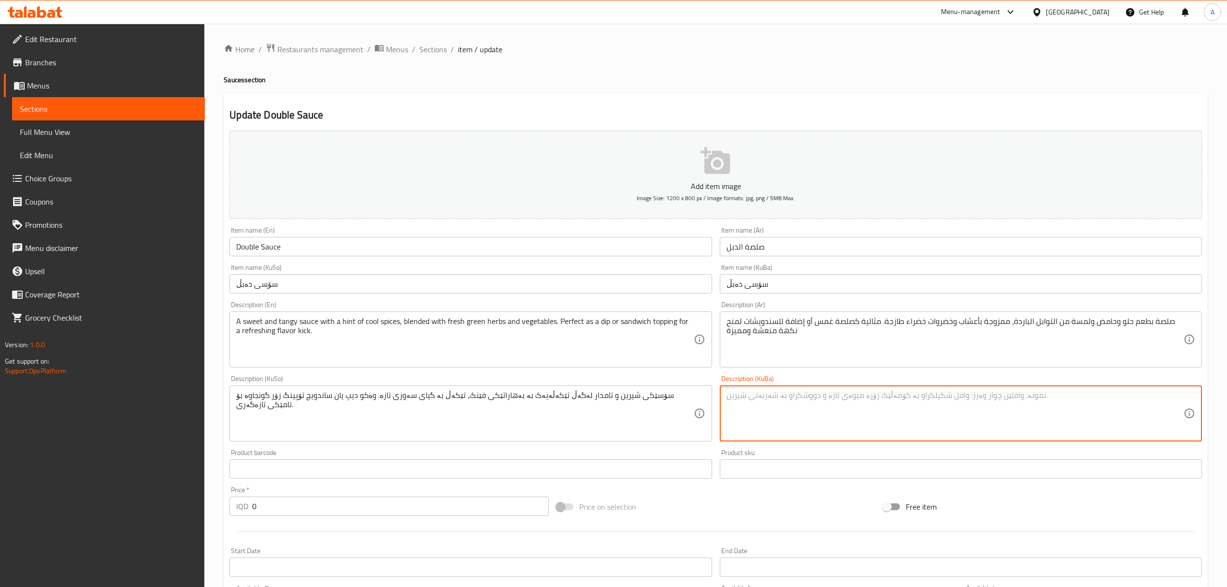
paste textarea "سۆسێکی شیرین و تامدار لەگەڵ تێکەڵەیەک بە بەهاراتێکی فێنک، تێکەڵ بە گیای سەوزى ت…"
type textarea "سۆسێکی شیرین و تامدار لەگەڵ تێکەڵەیەک بە بەهاراتێکی فێنک، تێکەڵ بە گیای سەوزى ت…"
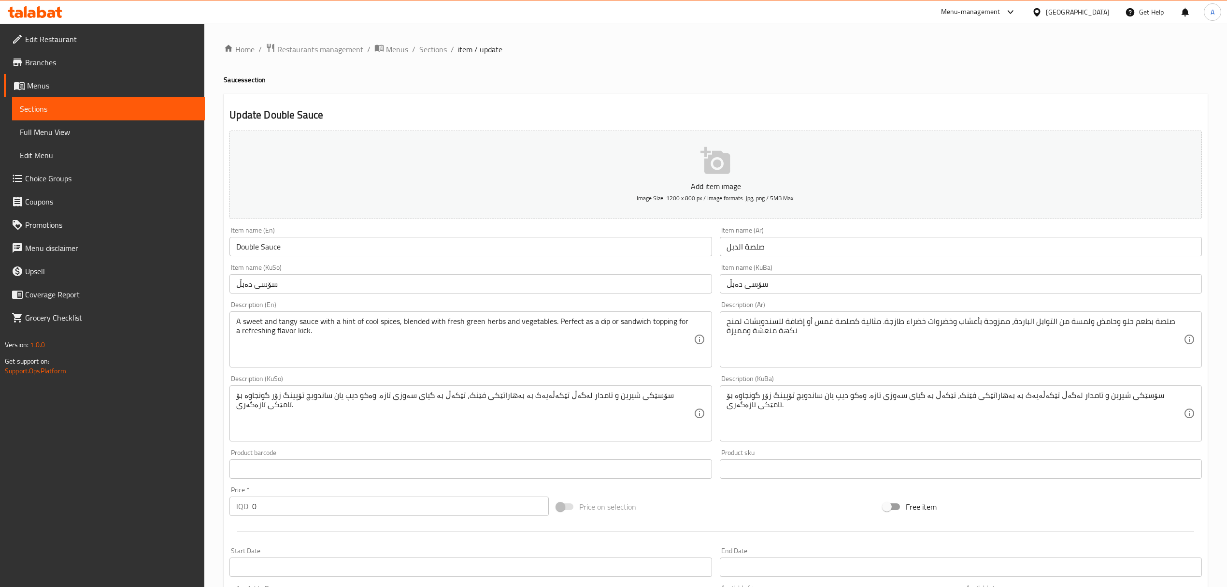
click at [296, 499] on input "0" at bounding box center [400, 505] width 296 height 19
paste input "75"
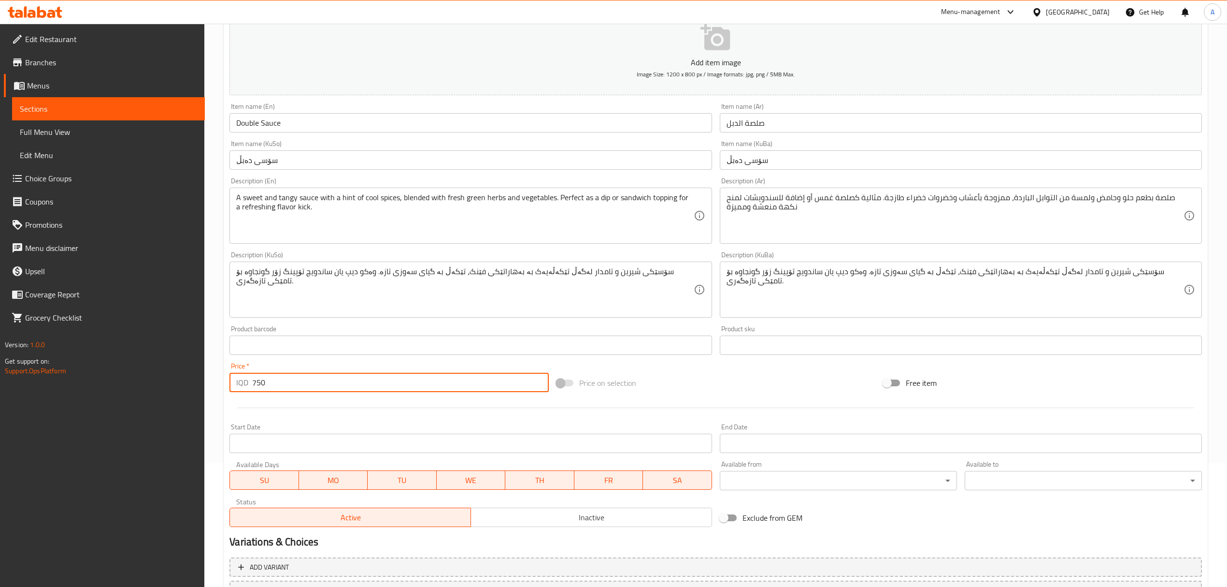
scroll to position [207, 0]
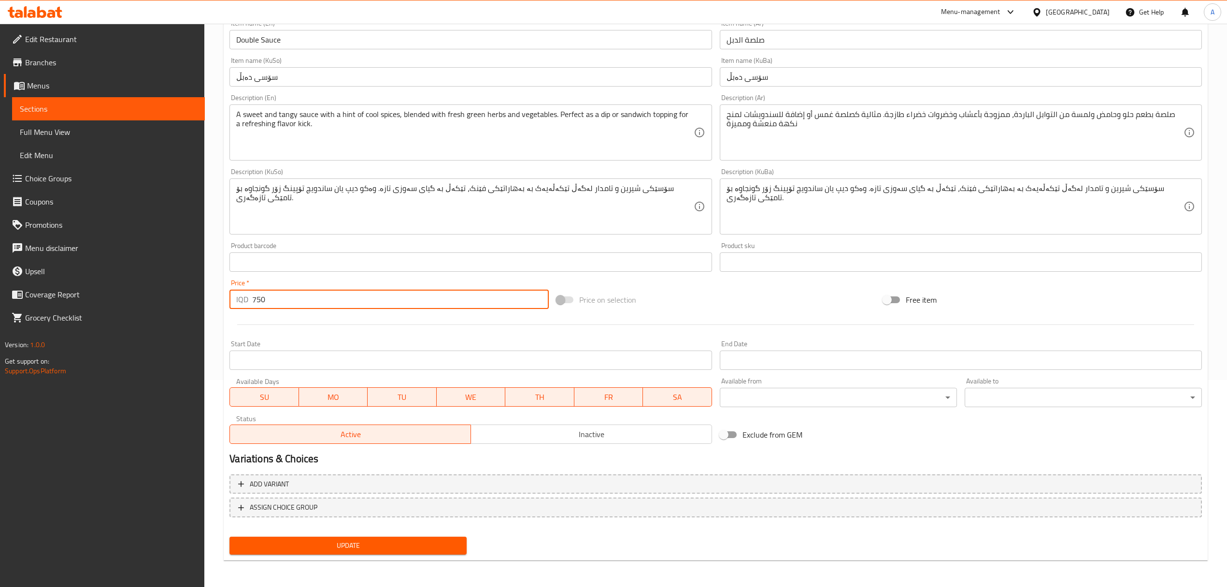
type input "750"
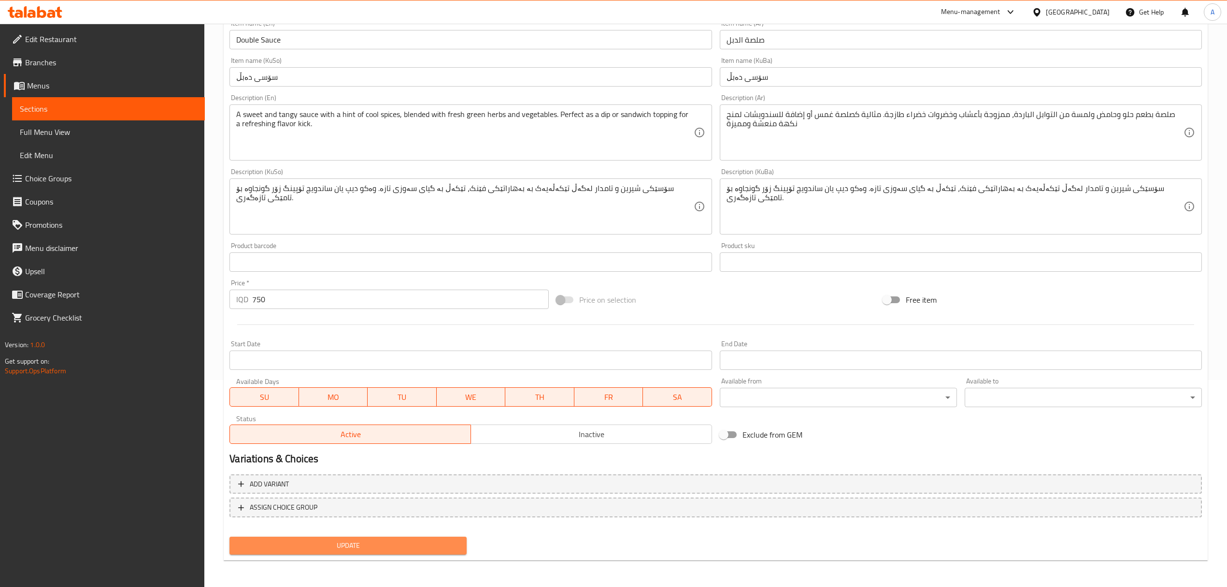
click at [318, 546] on span "Update" at bounding box center [348, 545] width 222 height 12
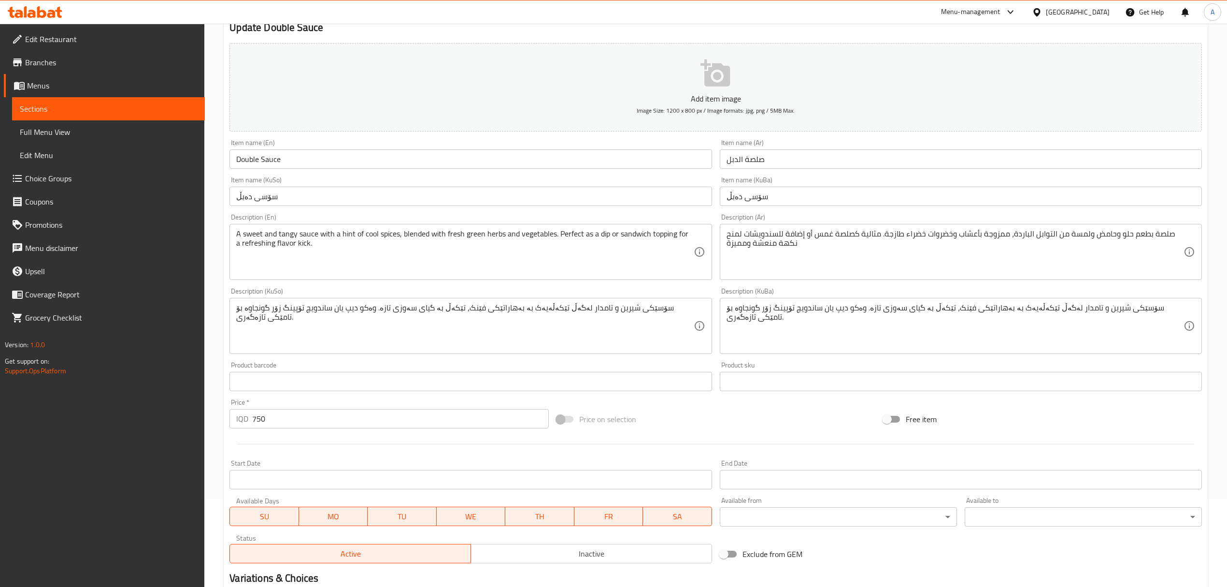
scroll to position [0, 0]
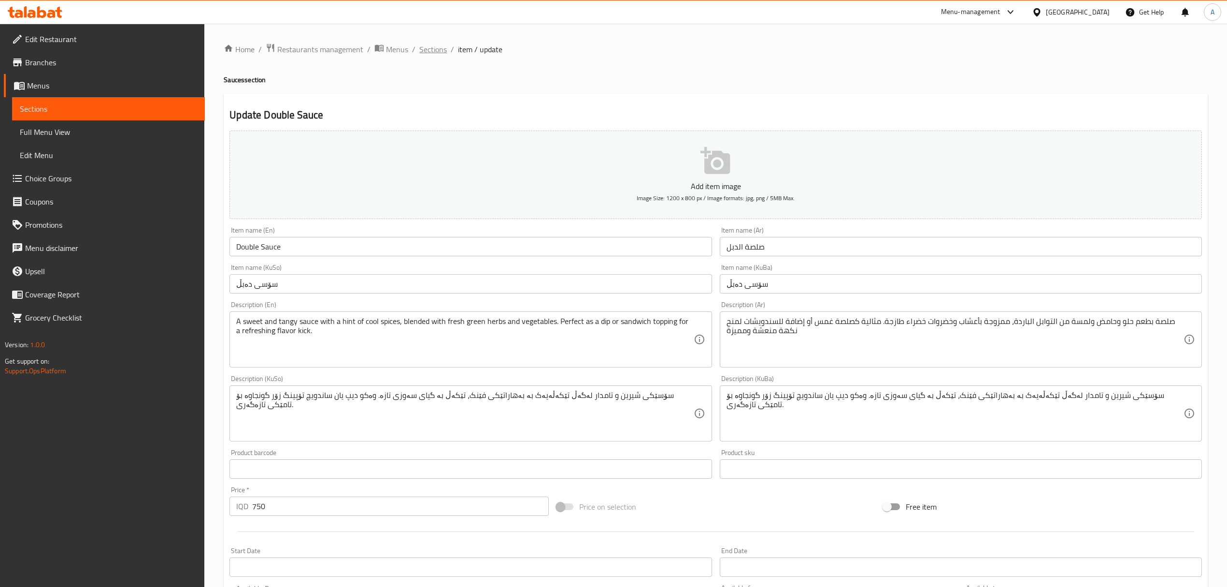
click at [441, 50] on span "Sections" at bounding box center [433, 49] width 28 height 12
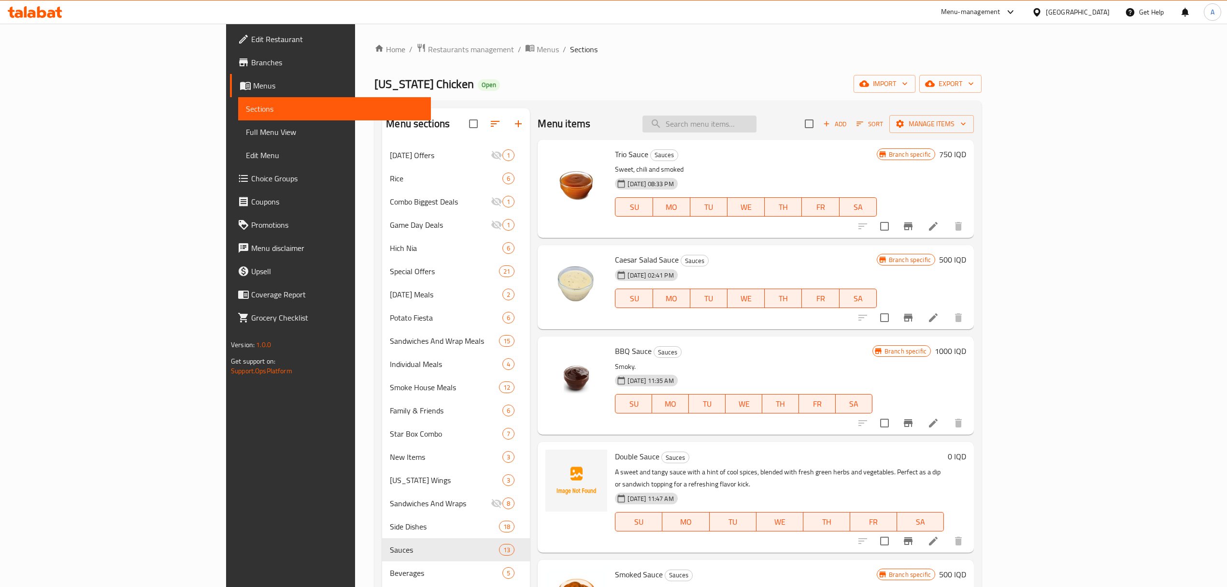
click at [757, 116] on input "search" at bounding box center [700, 123] width 114 height 17
paste input "Ranch Salad"
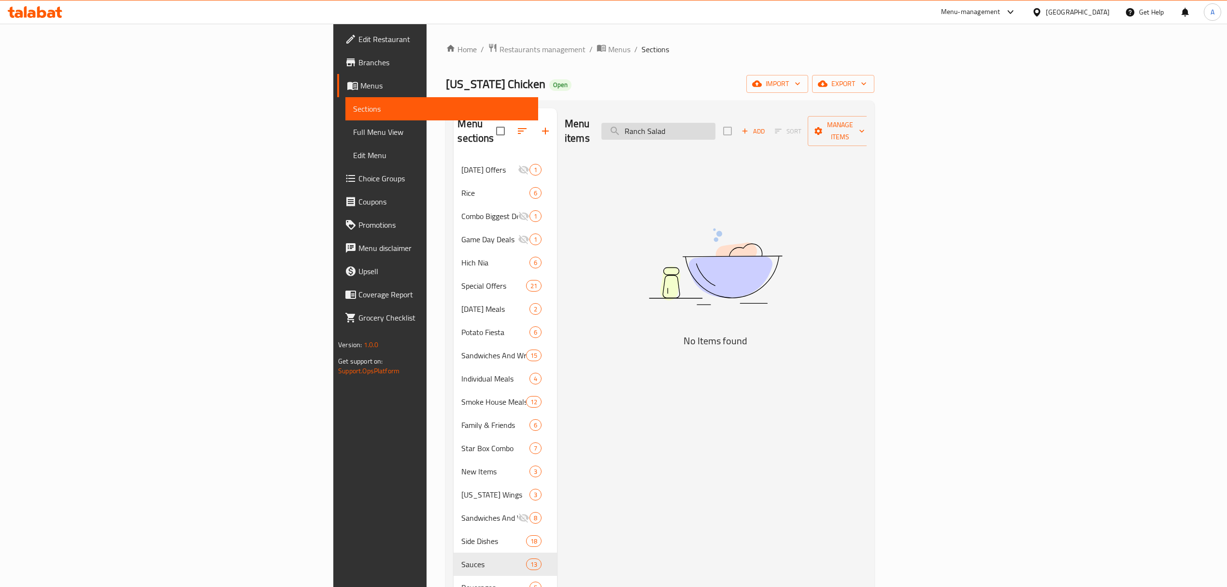
click at [716, 126] on input "Ranch Salad" at bounding box center [659, 131] width 114 height 17
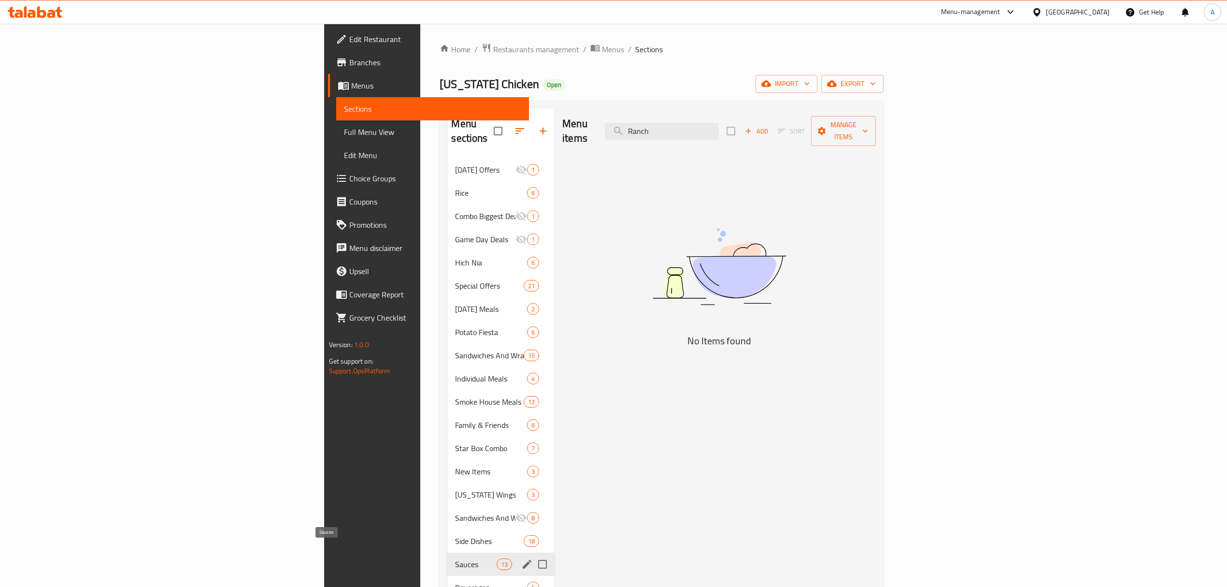
type input "Ranch"
click at [455, 558] on span "Sauces" at bounding box center [475, 564] width 41 height 12
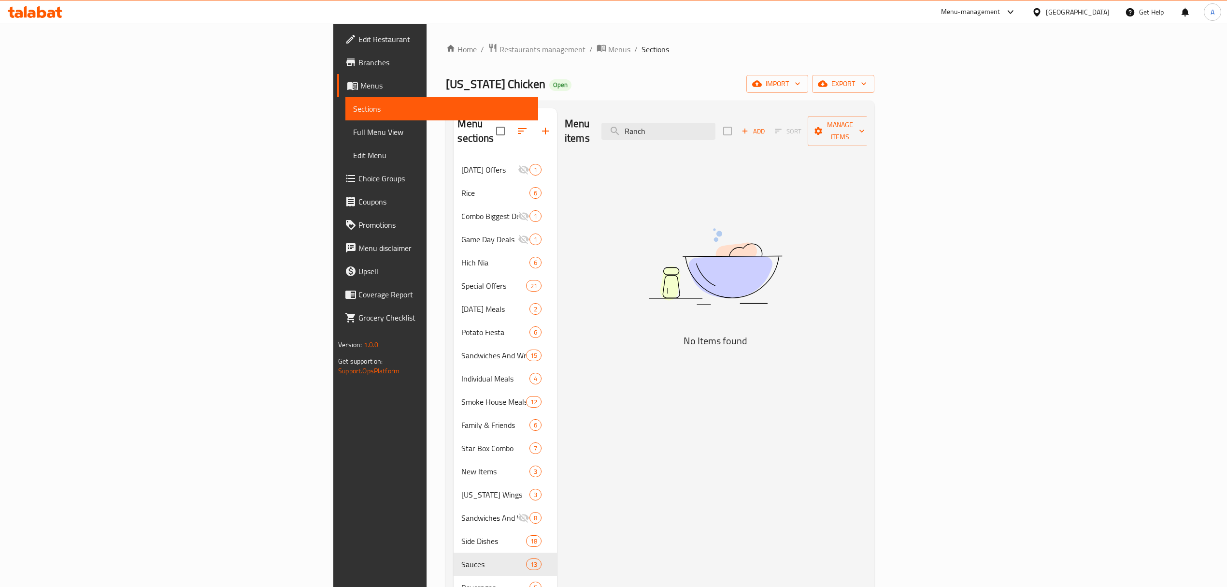
click at [799, 93] on div "Home / Restaurants management / Menus / Sections [US_STATE] Chicken Open import…" at bounding box center [660, 373] width 428 height 660
click at [716, 124] on input "Ranch" at bounding box center [659, 131] width 114 height 17
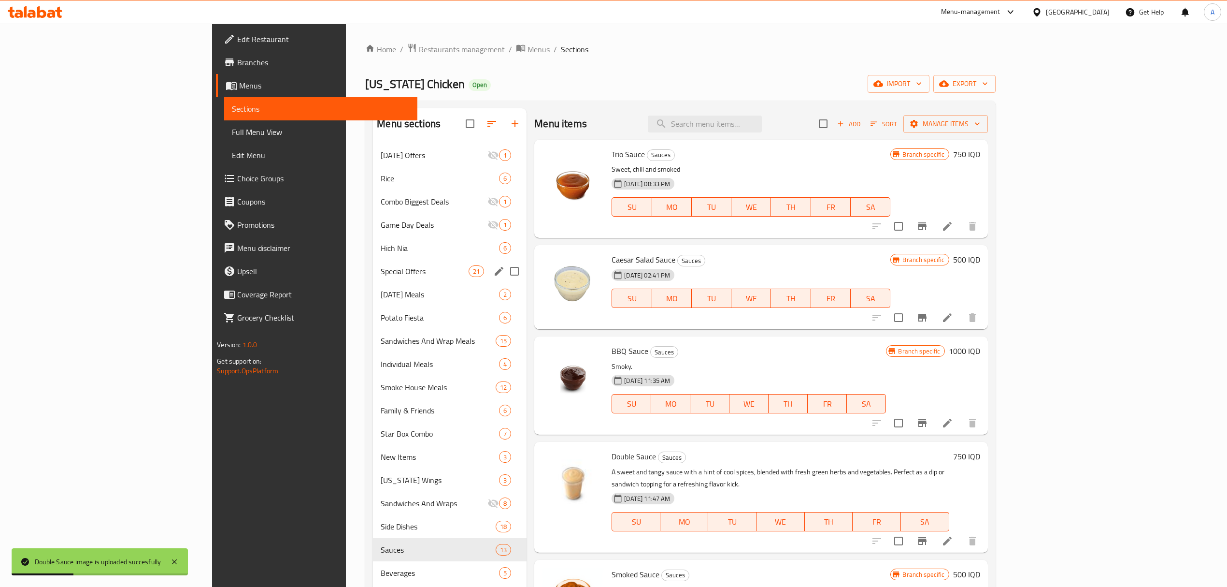
drag, startPoint x: 261, startPoint y: 262, endPoint x: 265, endPoint y: 254, distance: 8.9
click at [373, 262] on div "Special Offers 21" at bounding box center [450, 271] width 154 height 23
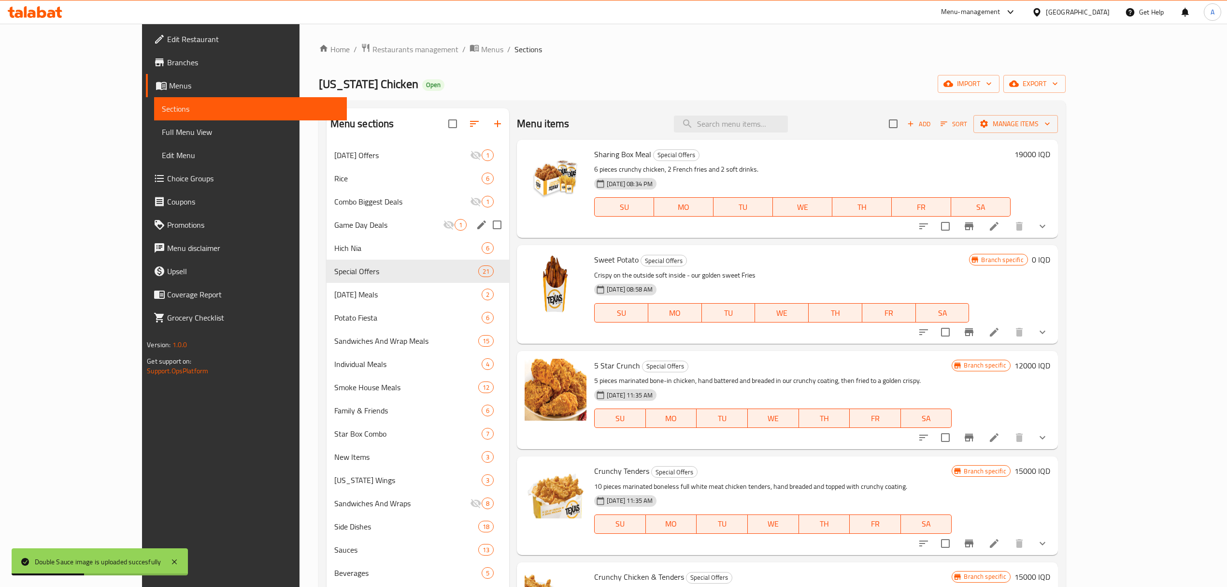
click at [327, 232] on div "Game Day Deals 1" at bounding box center [418, 224] width 183 height 23
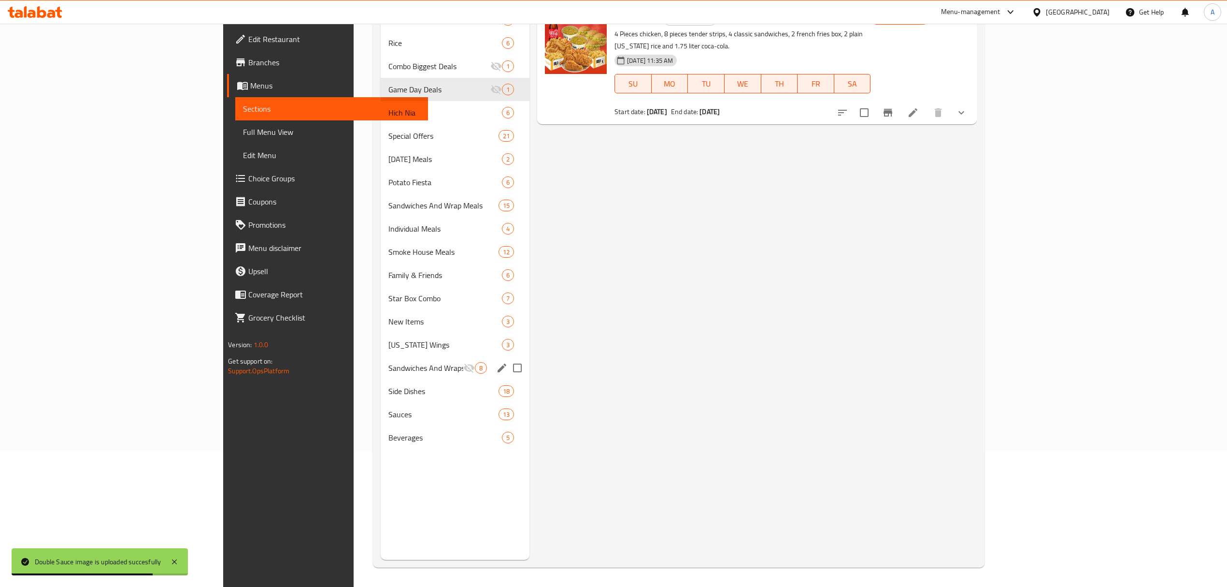
scroll to position [136, 0]
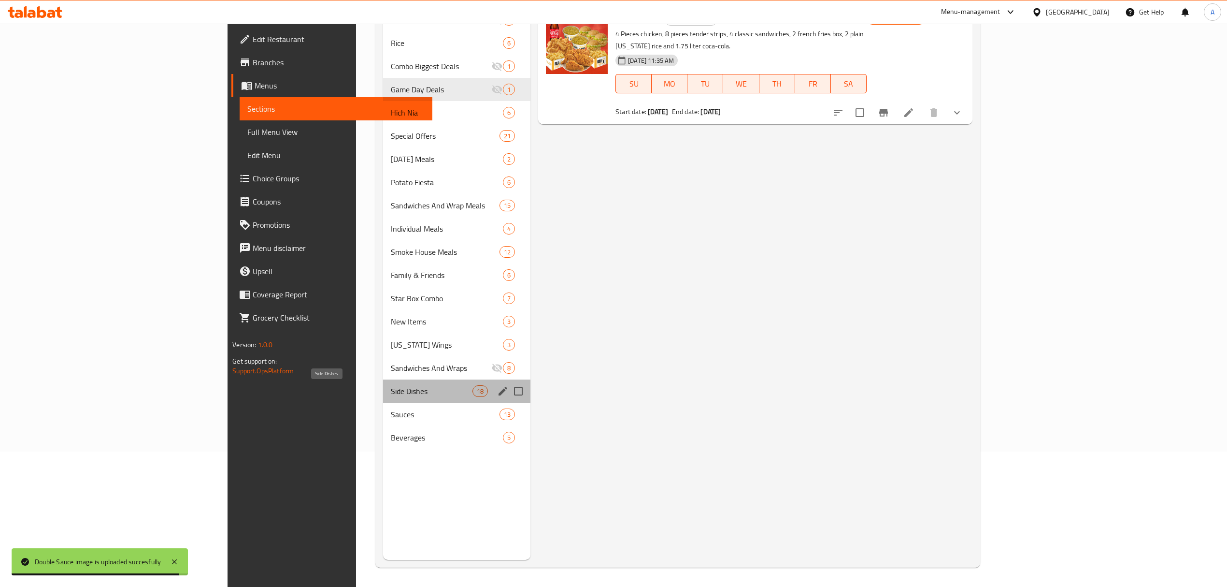
click at [391, 391] on span "Side Dishes" at bounding box center [432, 391] width 82 height 12
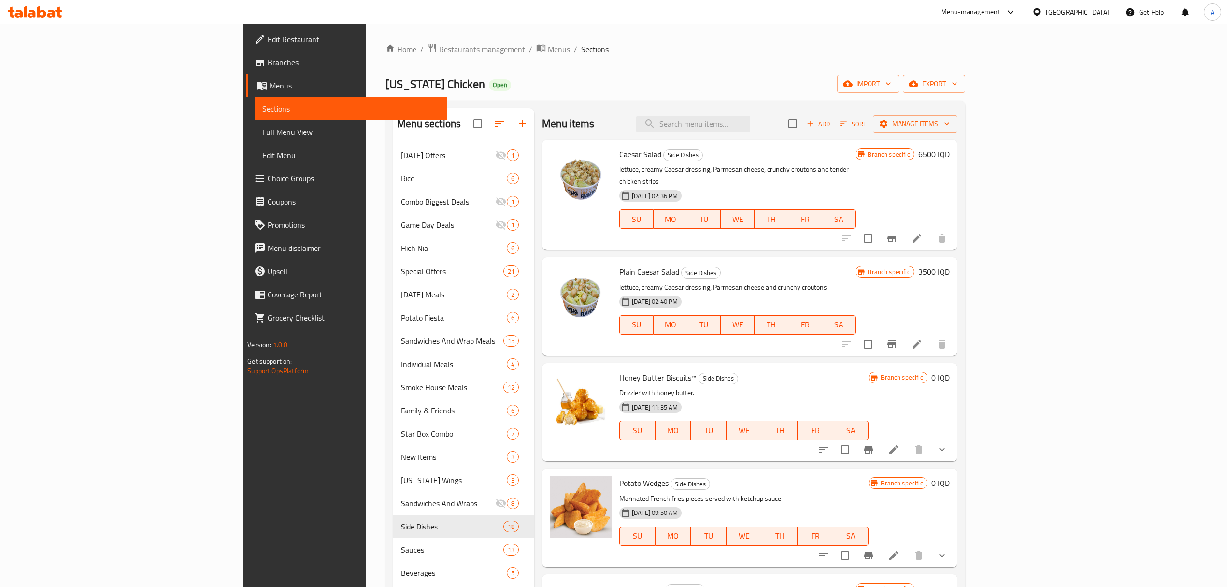
click at [923, 338] on icon at bounding box center [917, 344] width 12 height 12
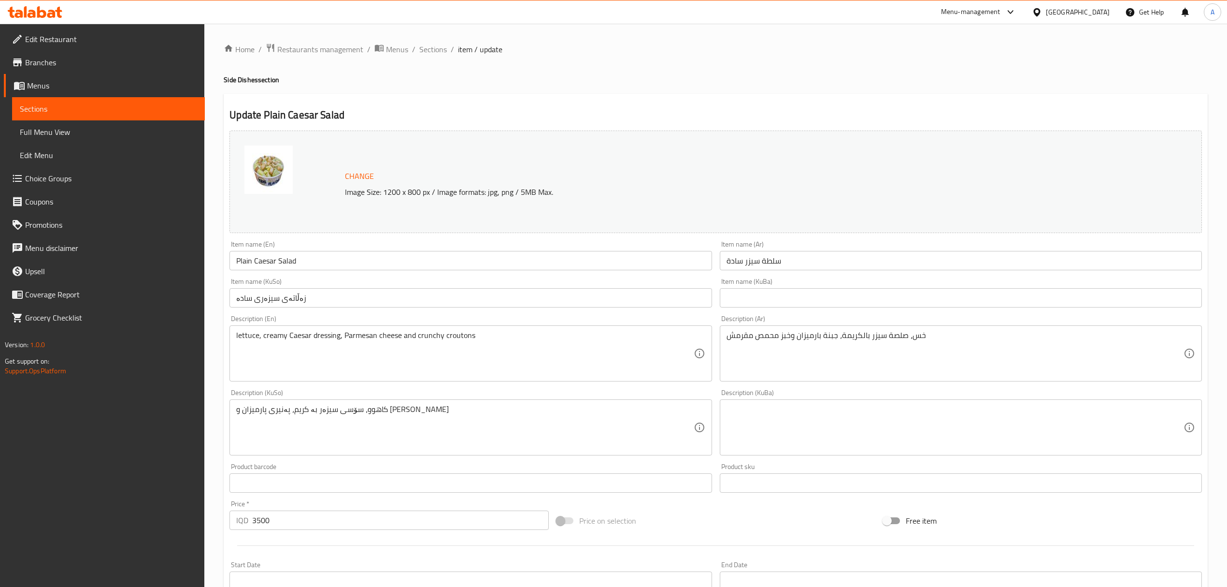
click at [412, 49] on li "/" at bounding box center [413, 49] width 3 height 12
click at [432, 50] on span "Sections" at bounding box center [433, 49] width 28 height 12
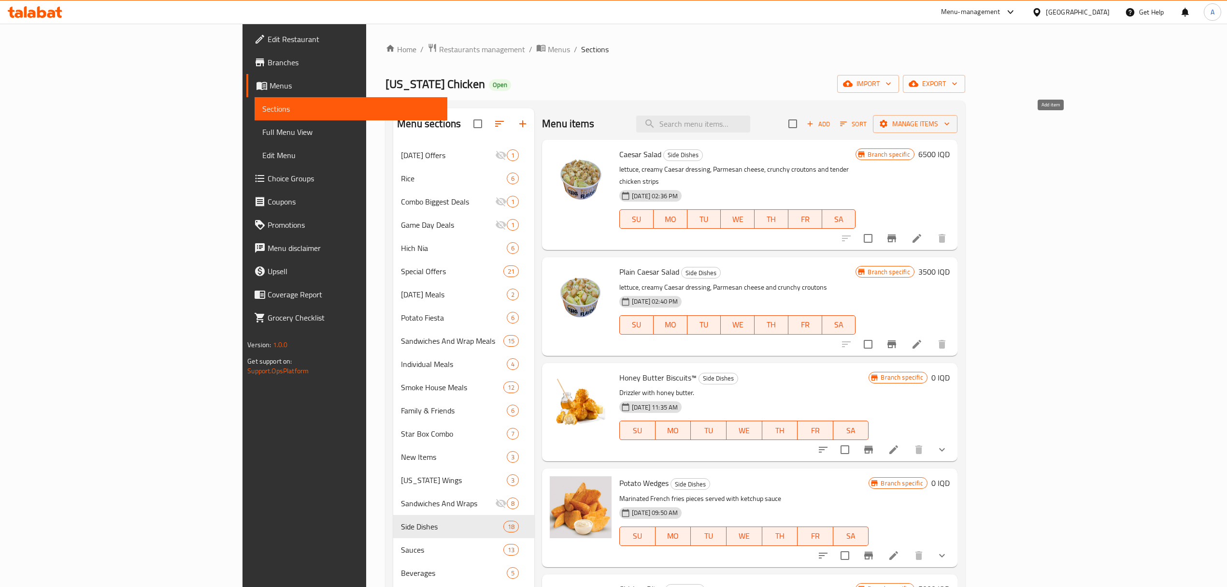
click at [832, 126] on span "Add" at bounding box center [819, 123] width 26 height 11
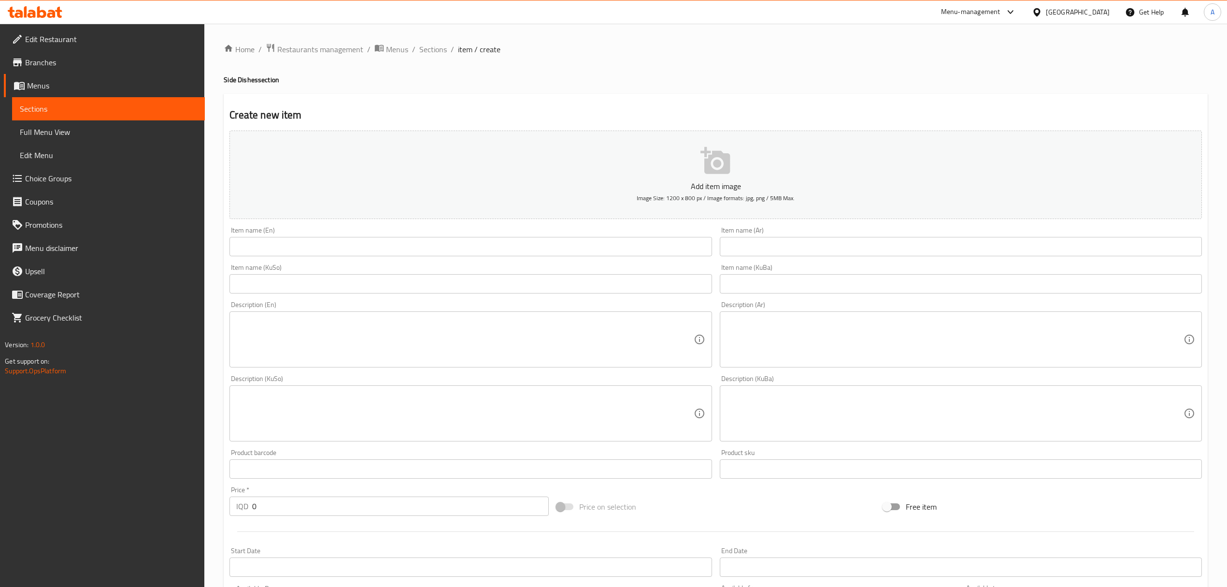
click at [368, 258] on div "Item name (En) Item name (En)" at bounding box center [471, 241] width 490 height 37
click at [364, 238] on input "text" at bounding box center [471, 246] width 482 height 19
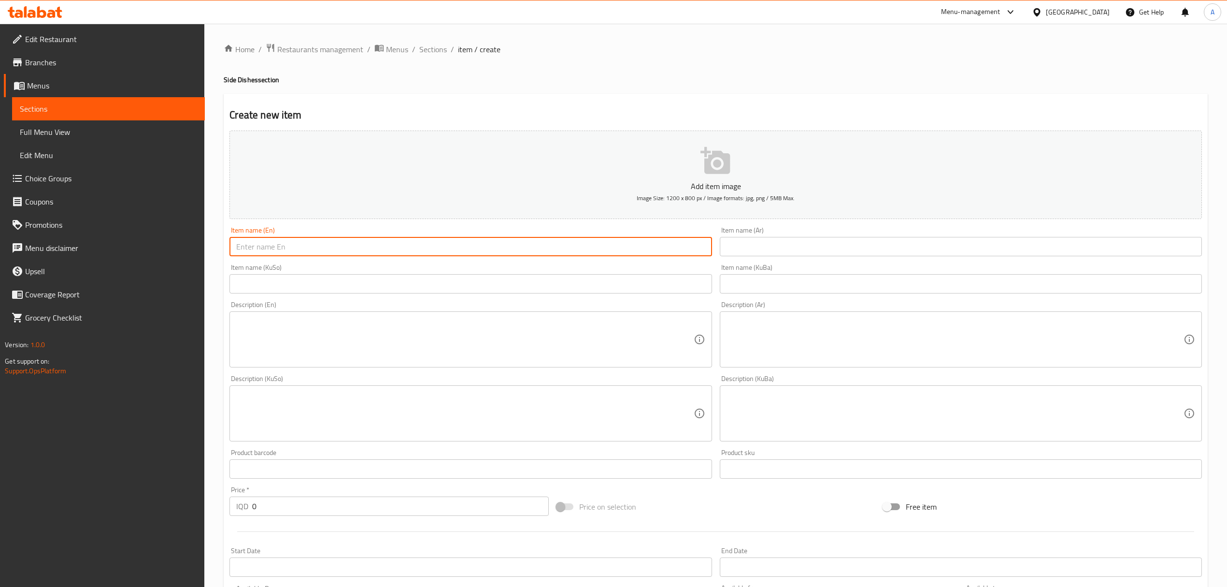
paste input "Ranch Salad"
type input "Ranch Salad"
drag, startPoint x: 382, startPoint y: 265, endPoint x: 376, endPoint y: 283, distance: 18.3
click at [382, 266] on div "Item name (KuSo) Item name (KuSo)" at bounding box center [471, 278] width 482 height 29
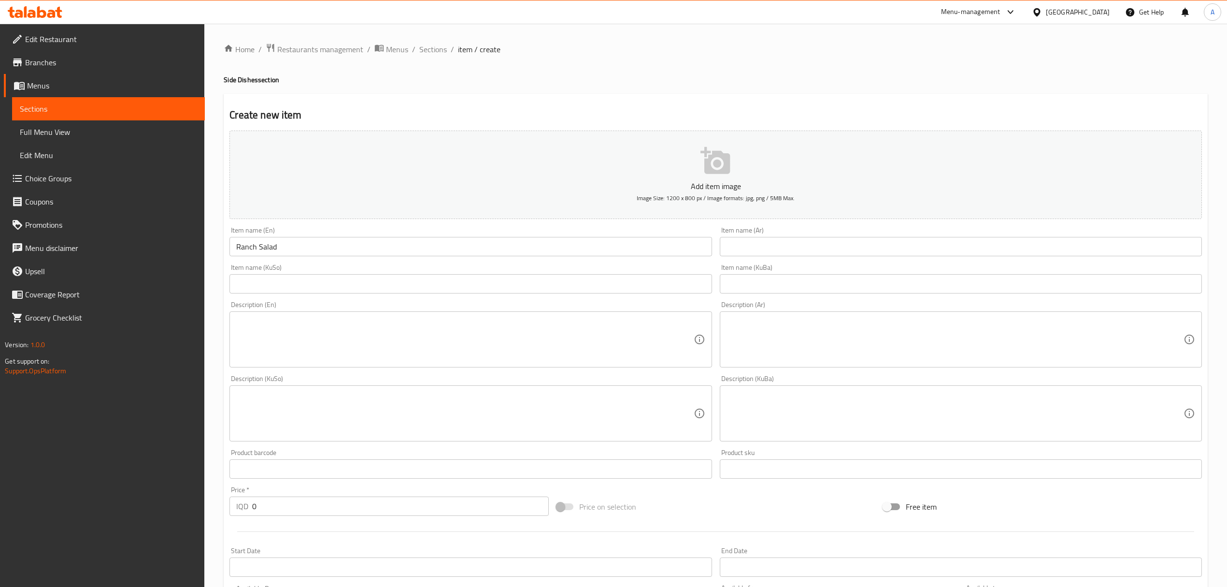
click at [364, 296] on div "Item name (KuSo) Item name (KuSo)" at bounding box center [471, 278] width 490 height 37
drag, startPoint x: 803, startPoint y: 245, endPoint x: 799, endPoint y: 248, distance: 5.5
click at [803, 245] on input "text" at bounding box center [961, 246] width 482 height 19
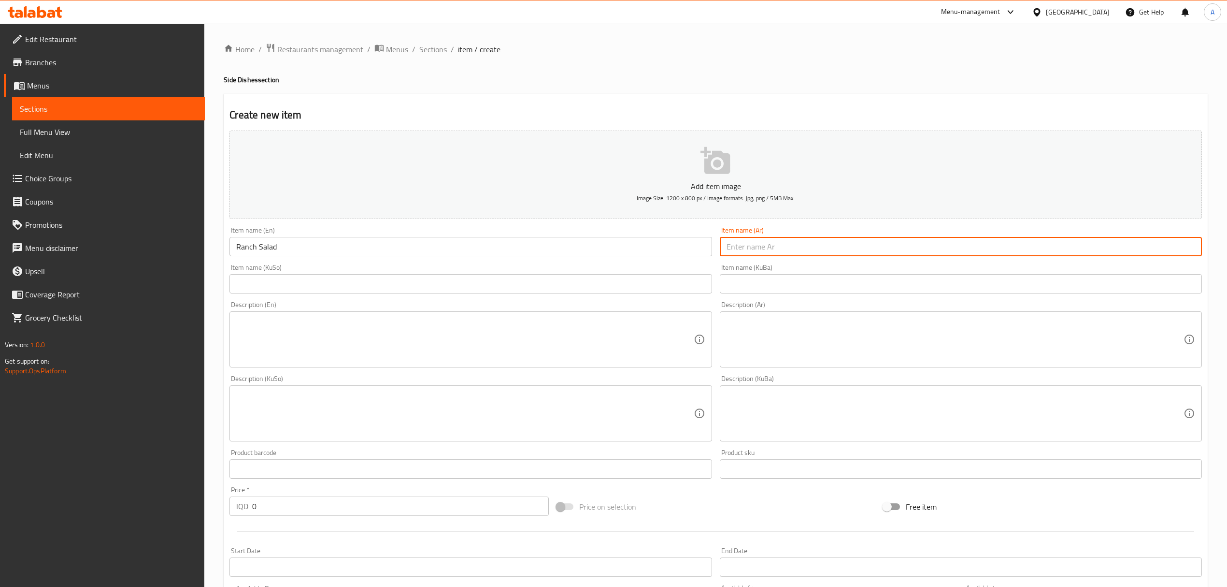
paste input "سلطة الرانش"
type input "سلطة الرانش"
click at [606, 283] on input "text" at bounding box center [471, 283] width 482 height 19
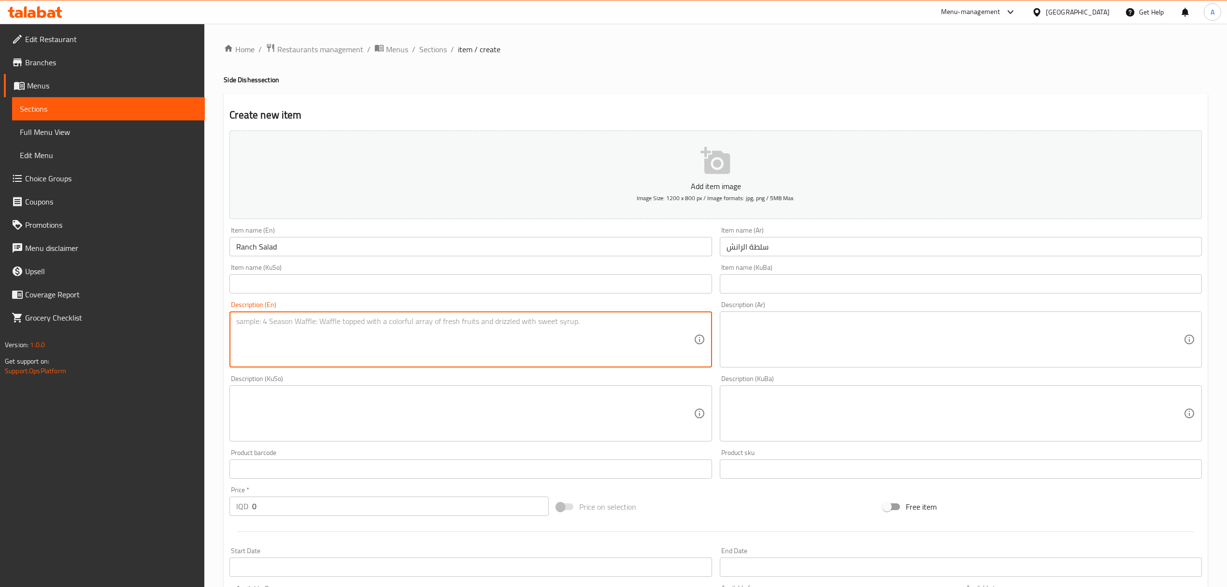
click at [292, 339] on textarea at bounding box center [464, 340] width 457 height 46
click at [306, 271] on div "Item name (KuSo) Item name (KuSo)" at bounding box center [471, 278] width 482 height 29
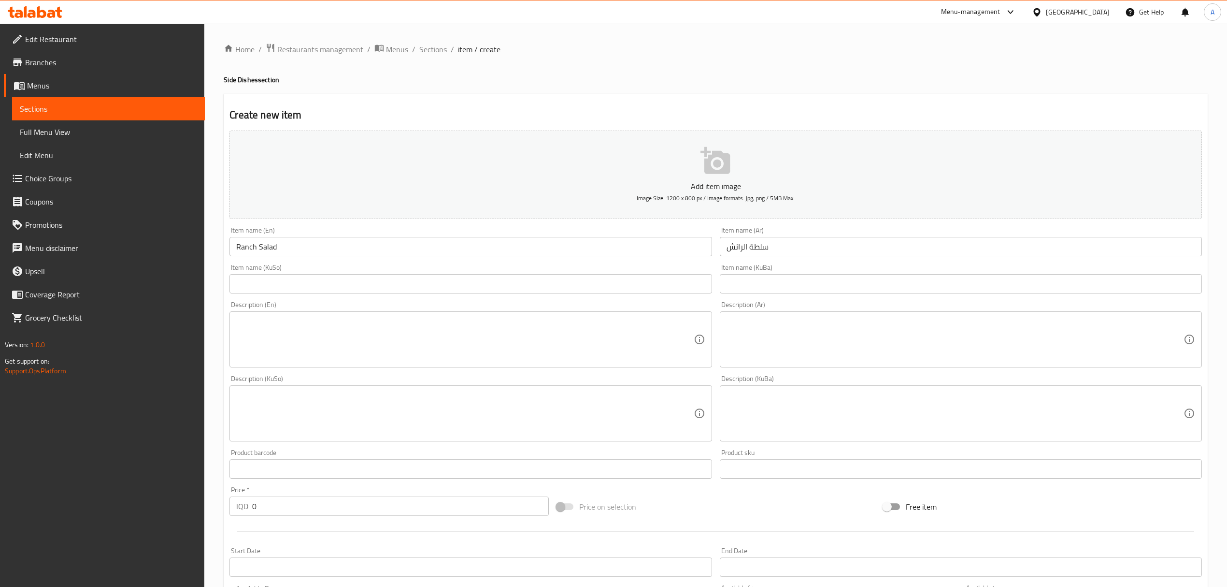
click at [305, 288] on input "text" at bounding box center [471, 283] width 482 height 19
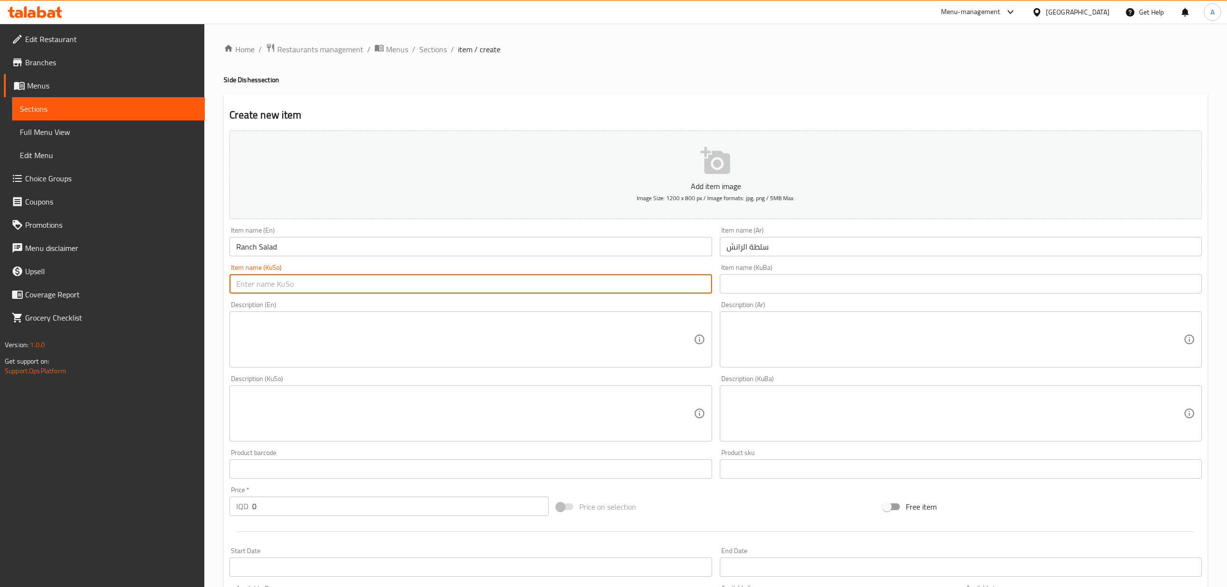
paste input "سەلاتەى ڕانش"
type input "سەلاتەى ڕانش"
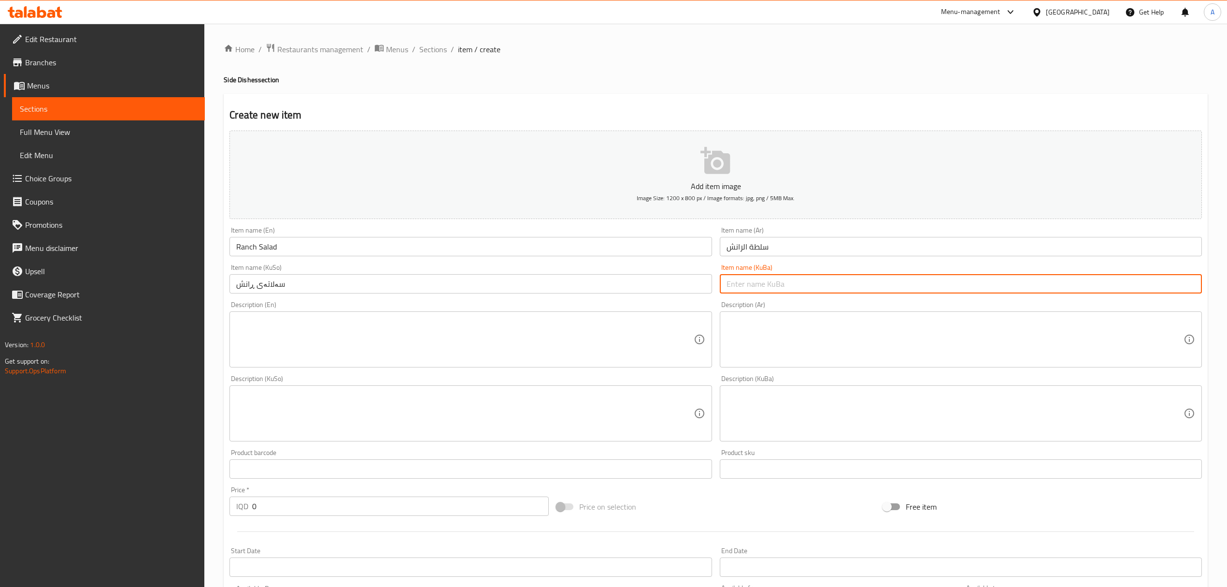
click at [741, 288] on input "text" at bounding box center [961, 283] width 482 height 19
paste input "سەلاتەى ڕانش"
type input "سەلاتەى ڕانش"
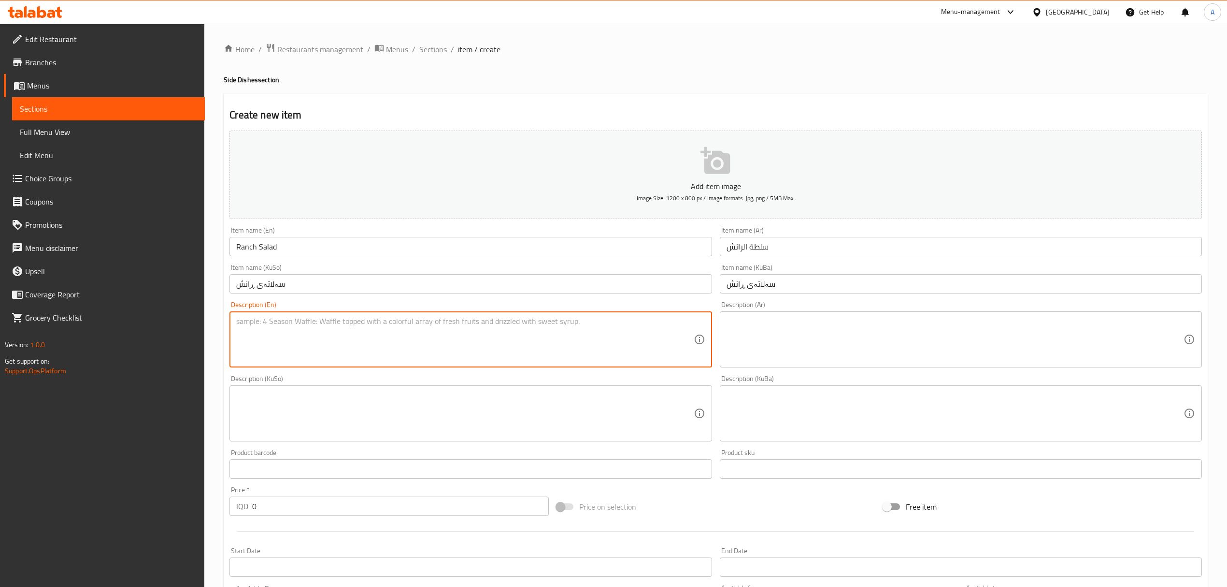
click at [516, 327] on textarea at bounding box center [464, 340] width 457 height 46
click at [344, 322] on textarea at bounding box center [464, 340] width 457 height 46
paste textarea "A fresh and crunchy salad made with crisp iceberg lettuce, colorful veggies, an…"
type textarea "A fresh and crunchy salad made with crisp iceberg lettuce, colorful veggies, an…"
click at [735, 340] on textarea at bounding box center [955, 340] width 457 height 46
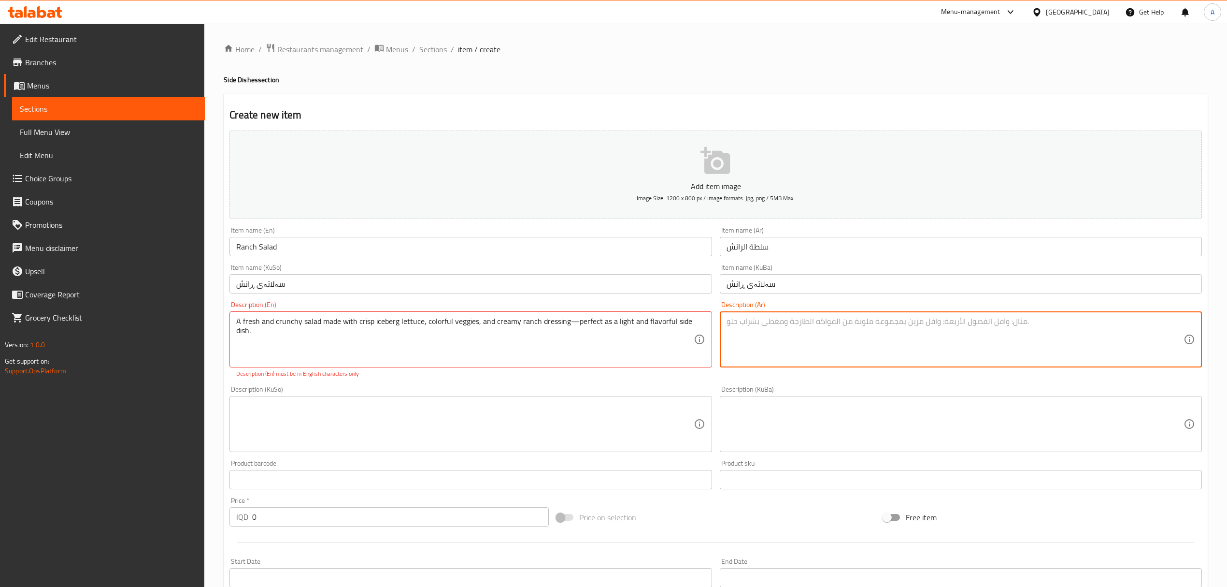
paste textarea "سلطة طازجة ومقرمشة محضرة من الخس المقرمش والخضروات الملونة وصلصة الرانش الكريمي…"
type textarea "سلطة طازجة ومقرمشة محضرة من الخس المقرمش والخضروات الملونة وصلصة الرانش الكريمي…"
click at [509, 434] on textarea at bounding box center [464, 424] width 457 height 46
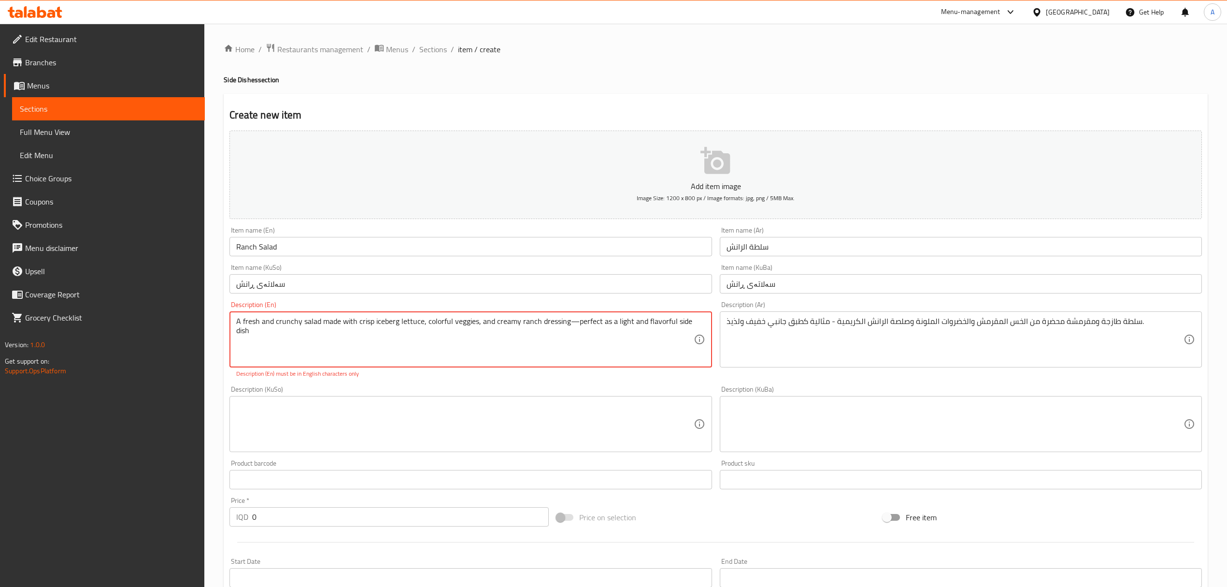
click at [235, 321] on div "A fresh and crunchy salad made with crisp iceberg lettuce, colorful veggies, an…" at bounding box center [471, 339] width 482 height 56
click at [237, 322] on textarea "A fresh and crunchy salad made with crisp iceberg lettuce, colorful veggies, an…" at bounding box center [464, 340] width 457 height 46
click at [574, 329] on textarea "A fresh and crunchy salad made with crisp iceberg lettuce, colorful veggies, an…" at bounding box center [464, 340] width 457 height 46
click at [573, 317] on textarea "A fresh and crunchy salad made with crisp iceberg lettuce, colorful veggies, an…" at bounding box center [464, 340] width 457 height 46
click at [456, 345] on textarea "A fresh and crunchy salad made with crisp iceberg lettuce, colorful veggies, an…" at bounding box center [464, 340] width 457 height 46
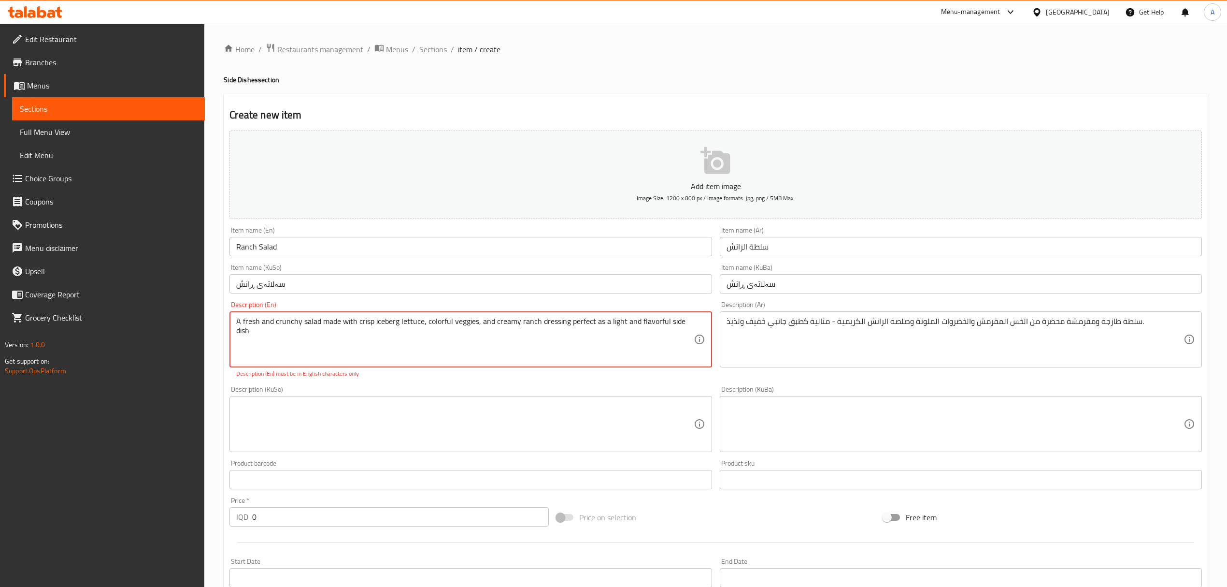
type textarea "A fresh and crunchy salad made with crisp iceberg lettuce, colorful veggies, an…"
click at [399, 404] on textarea at bounding box center [464, 424] width 457 height 46
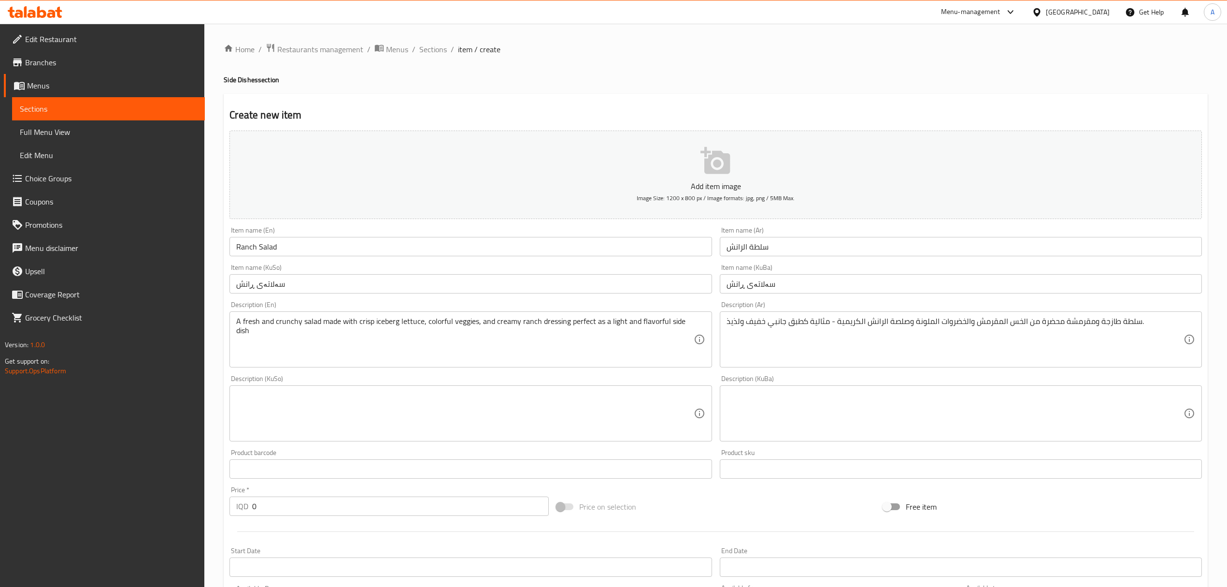
click at [274, 420] on textarea at bounding box center [464, 413] width 457 height 46
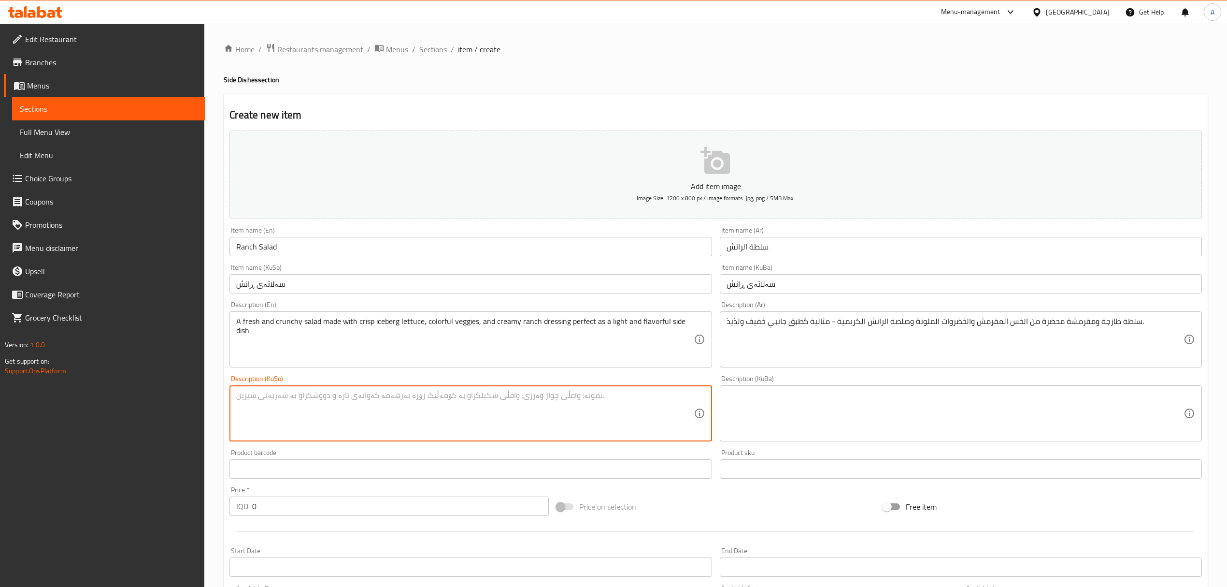
paste textarea "زەڵاتەیەکی تازە و خرمەدارە کە بە کاهویی تازە و سەوزەی ڕەنگاوڕەنگ و سۆسى کرێمی ڕ…"
type textarea "زەڵاتەیەکی تازە و خرمەدارە کە بە کاهویی تازە و سەوزەی ڕەنگاوڕەنگ و سۆسى کرێمی ڕ…"
click at [744, 416] on textarea at bounding box center [955, 413] width 457 height 46
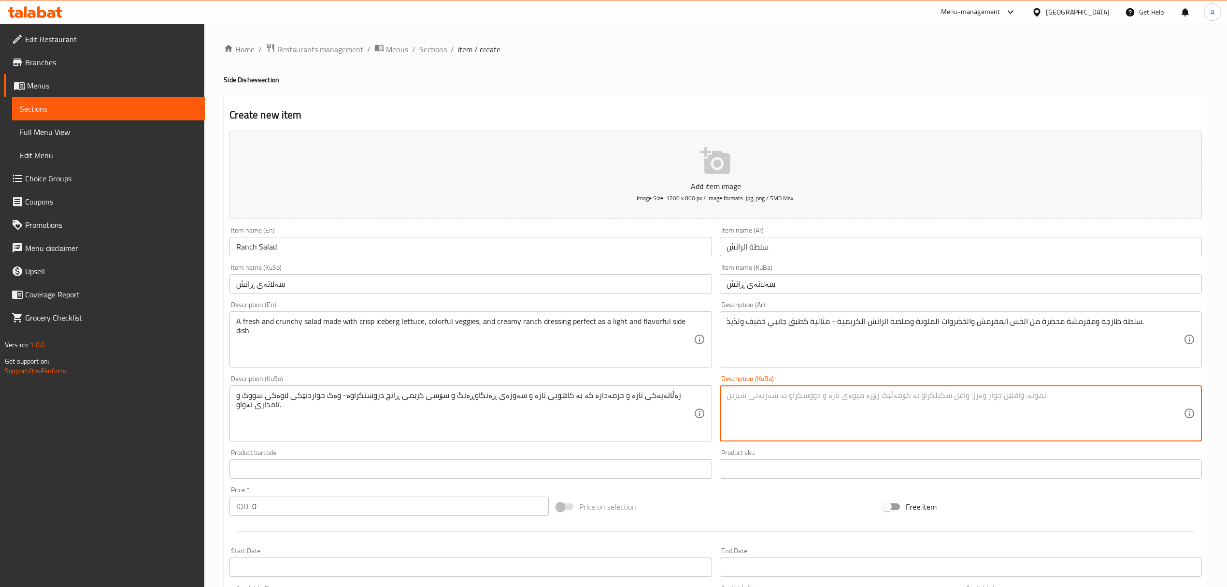
paste textarea "زەڵاتەیەکی تازە و خرمەدارە کە بە کاهویی تازە و سەوزەی ڕەنگاوڕەنگ و سۆسى کرێمی ڕ…"
type textarea "زەڵاتەیەکی تازە و خرمەدارە کە بە کاهویی تازە و سەوزەی ڕەنگاوڕەنگ و سۆسى کرێمی ڕ…"
click at [658, 438] on div "زەڵاتەیەکی تازە و خرمەدارە کە بە کاهویی تازە و سەوزەی ڕەنگاوڕەنگ و سۆسى کرێمی ڕ…" at bounding box center [471, 413] width 482 height 56
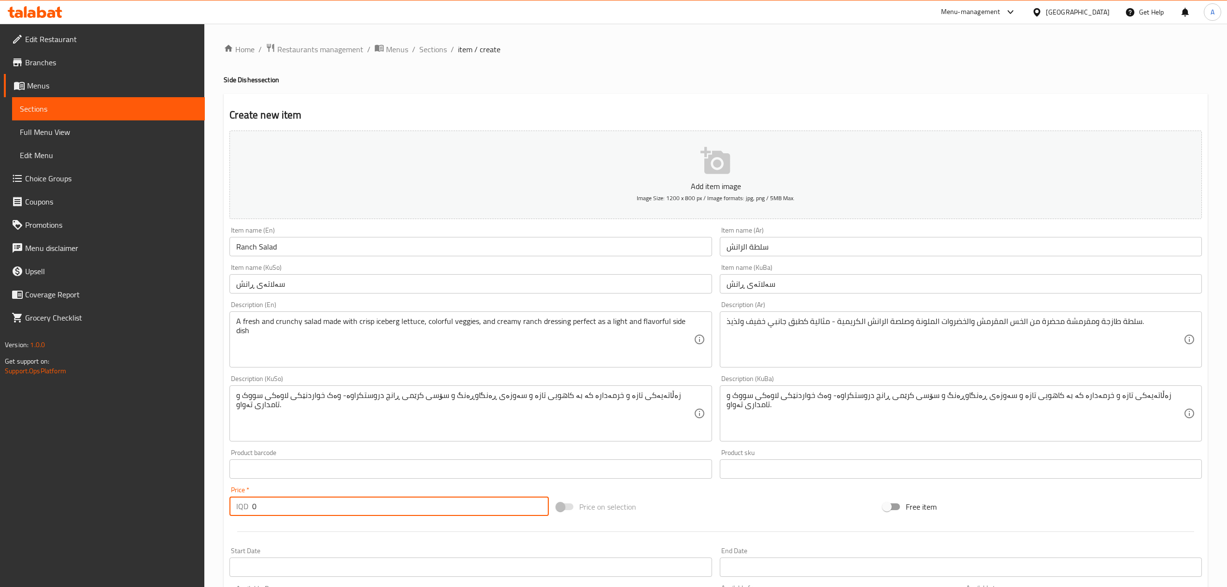
click at [400, 499] on input "0" at bounding box center [400, 505] width 296 height 19
click at [274, 508] on input "0" at bounding box center [400, 505] width 296 height 19
paste input "3500"
click at [274, 508] on input "03500" at bounding box center [400, 505] width 296 height 19
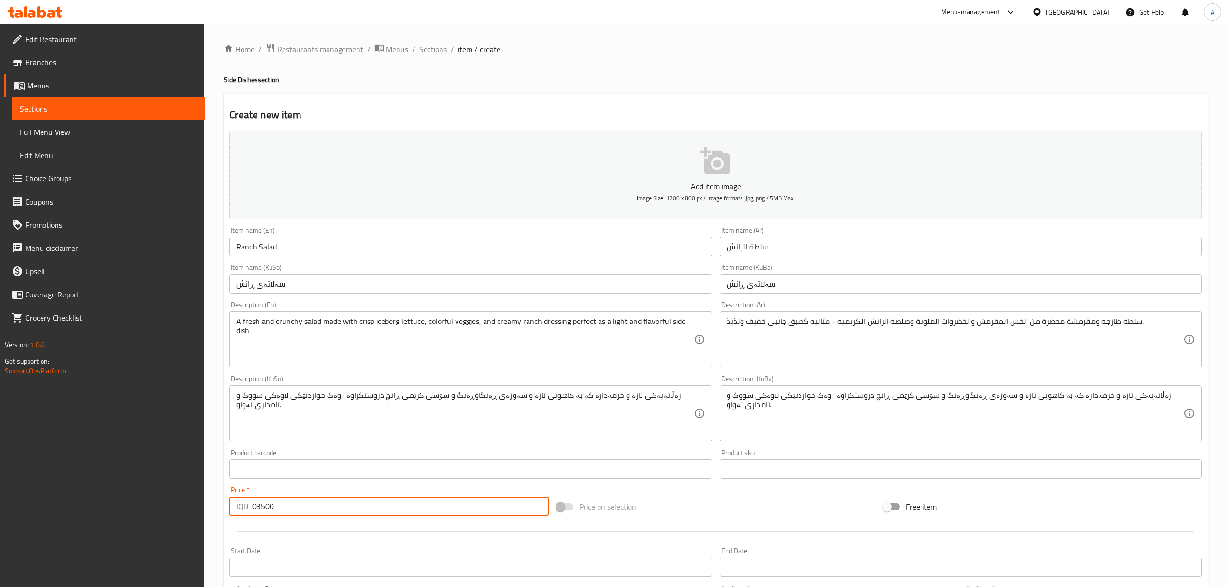
click at [274, 508] on input "03500" at bounding box center [400, 505] width 296 height 19
paste input "number"
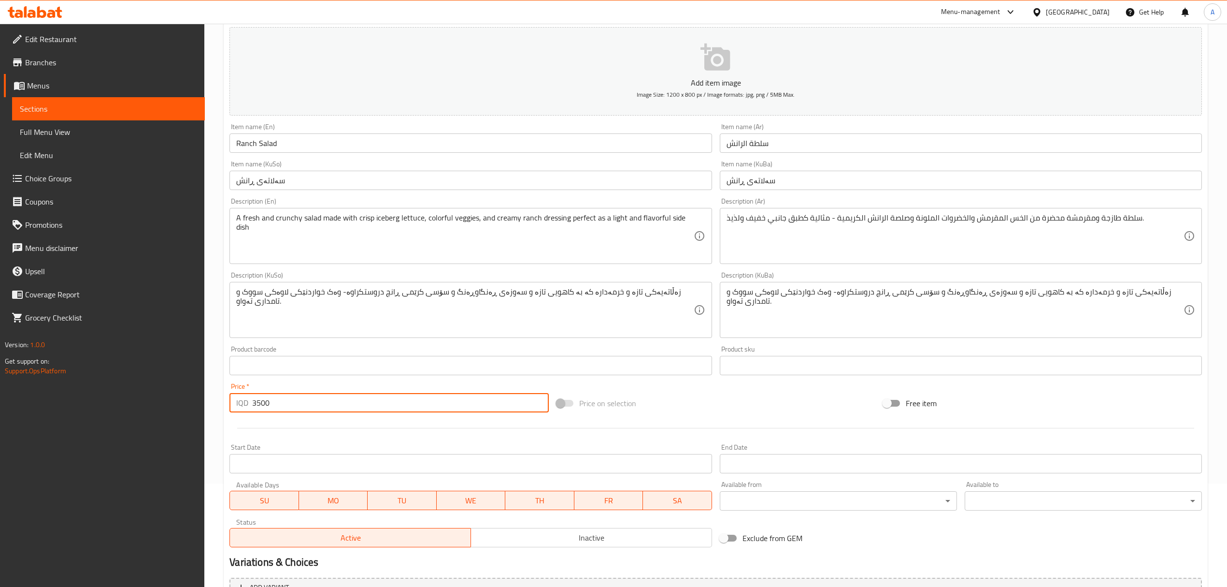
scroll to position [207, 0]
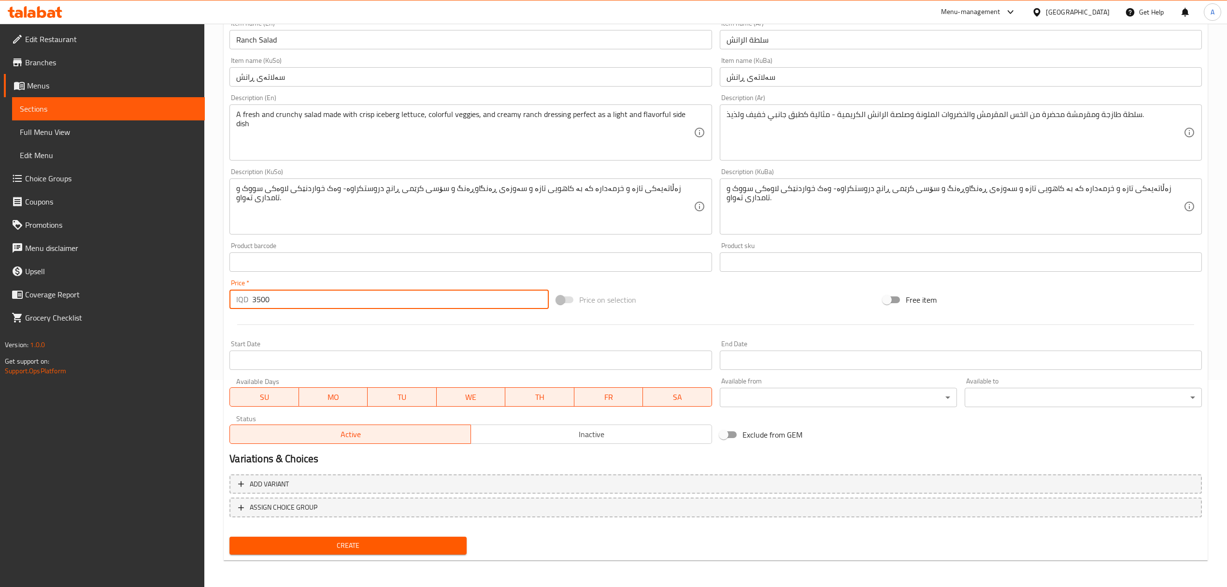
type input "3500"
click at [708, 319] on div at bounding box center [716, 325] width 980 height 24
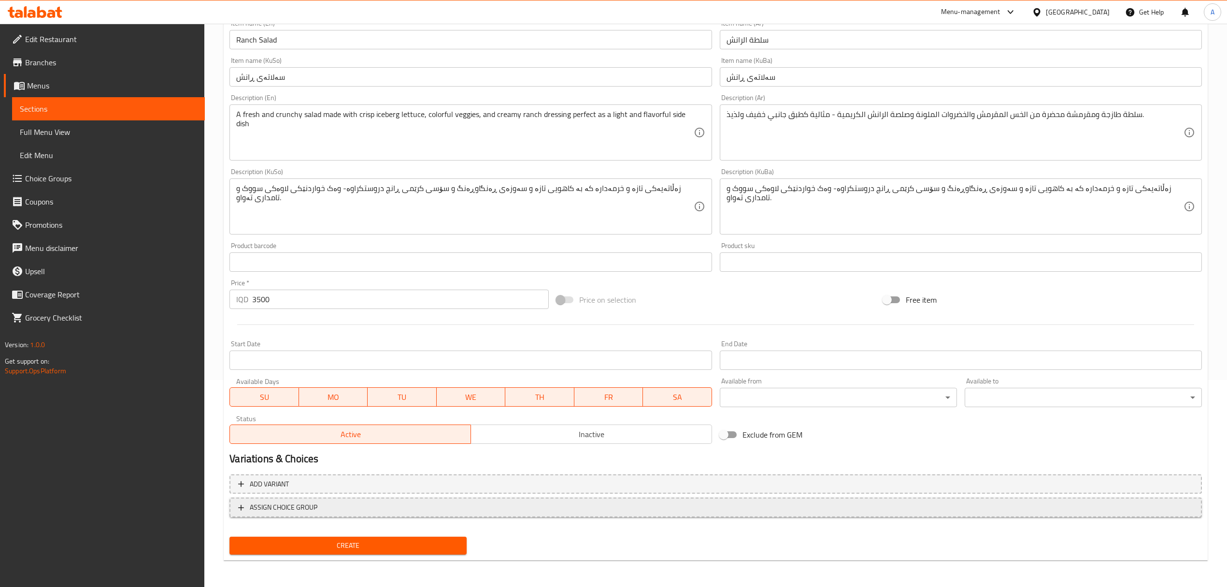
click at [279, 507] on span "ASSIGN CHOICE GROUP" at bounding box center [284, 507] width 68 height 12
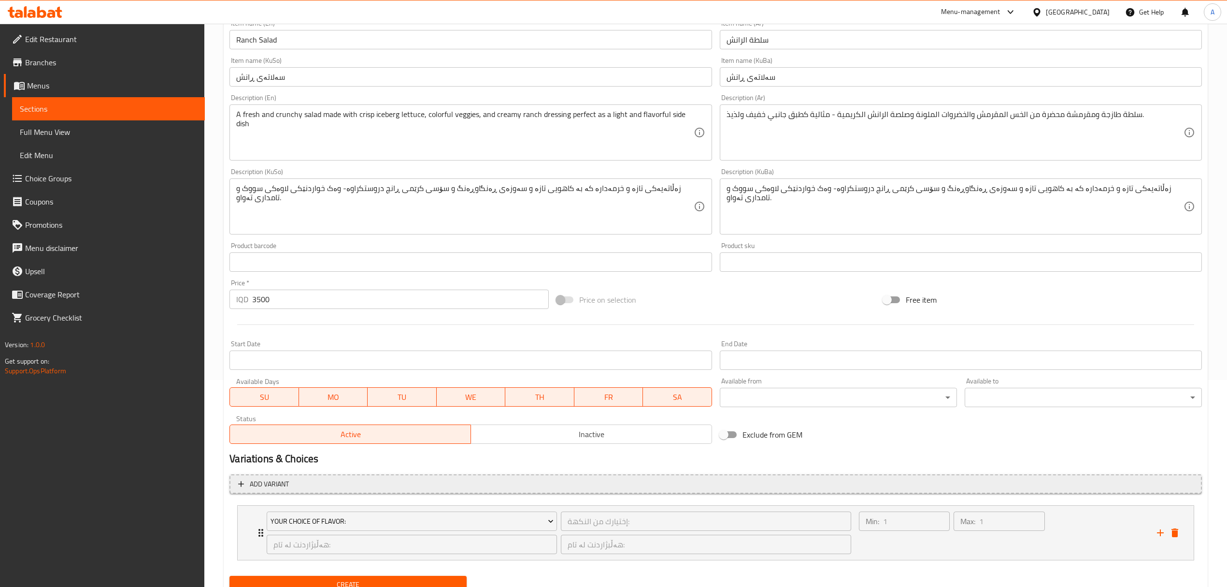
scroll to position [246, 0]
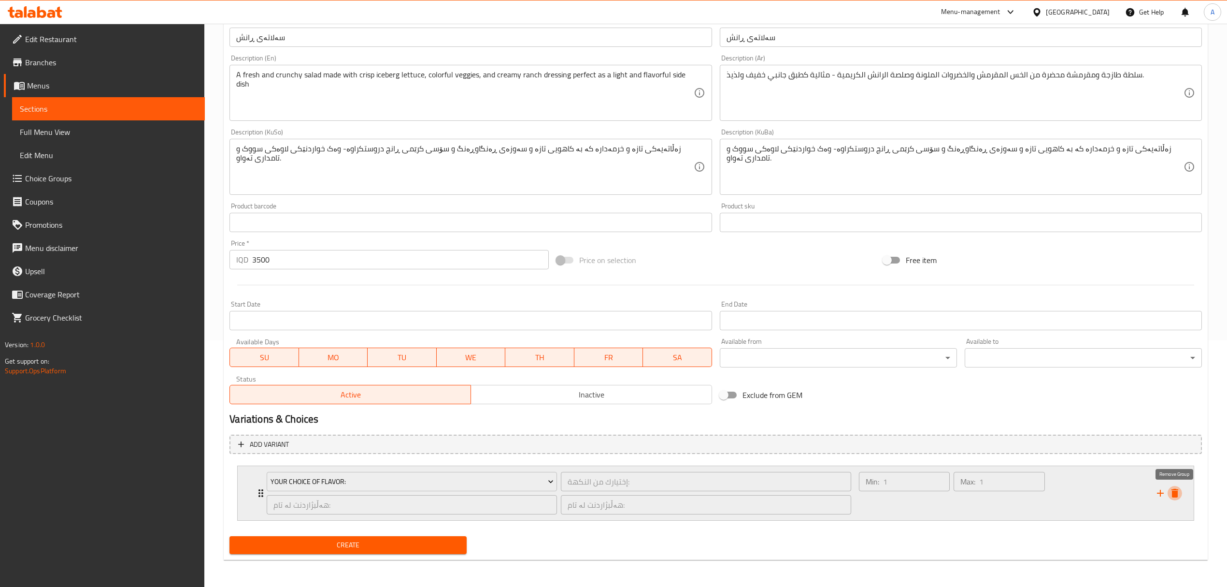
click at [1174, 497] on icon "delete" at bounding box center [1175, 493] width 7 height 9
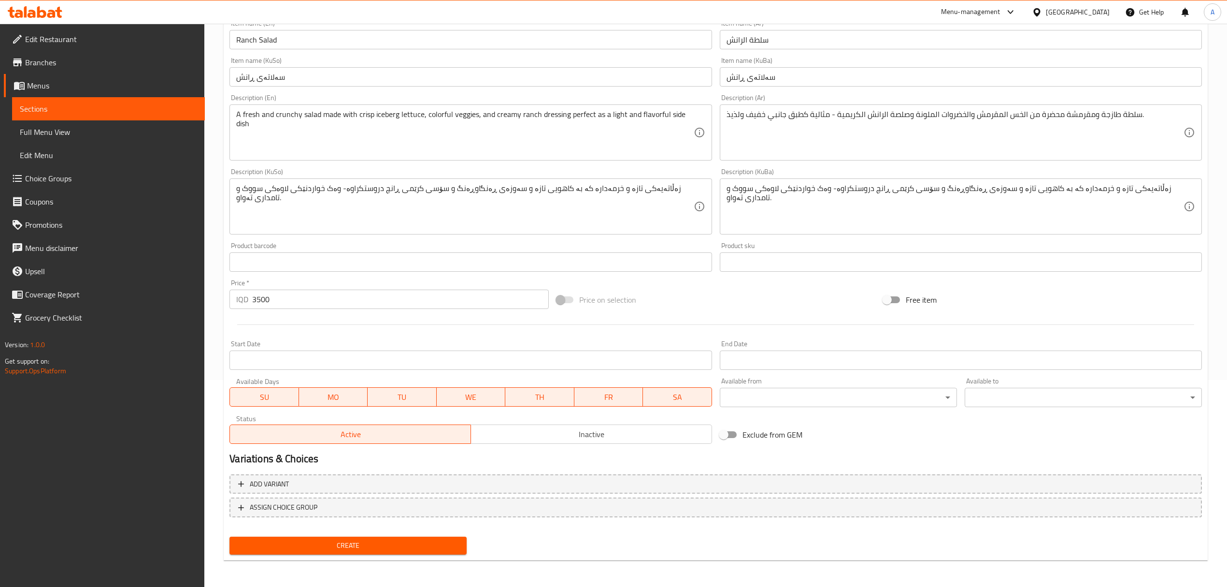
click at [387, 548] on span "Create" at bounding box center [348, 545] width 222 height 12
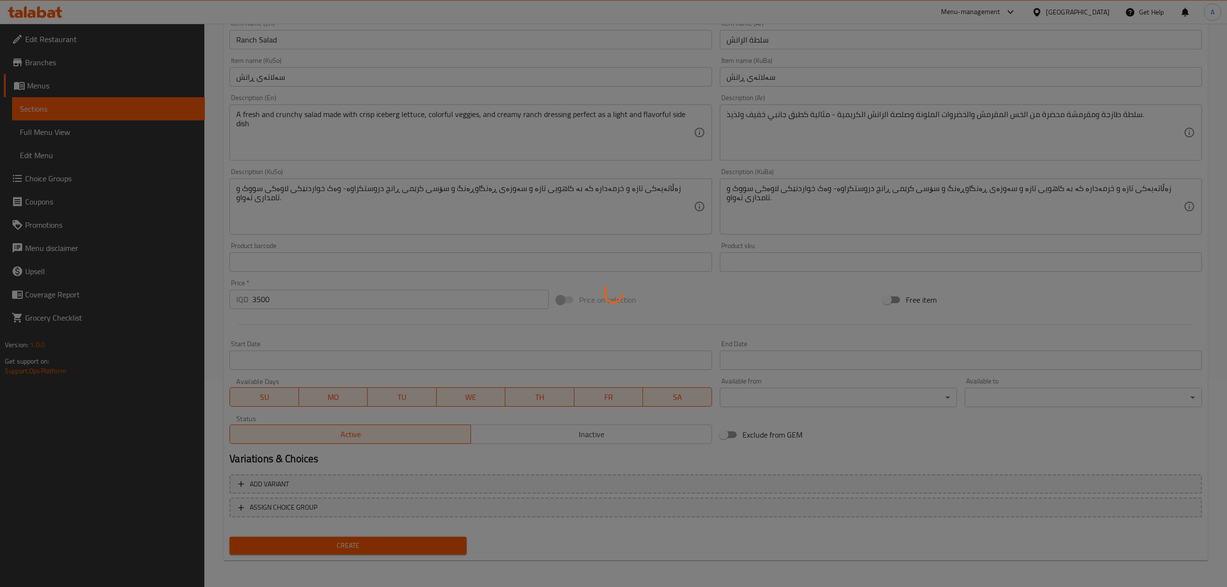
type input "0"
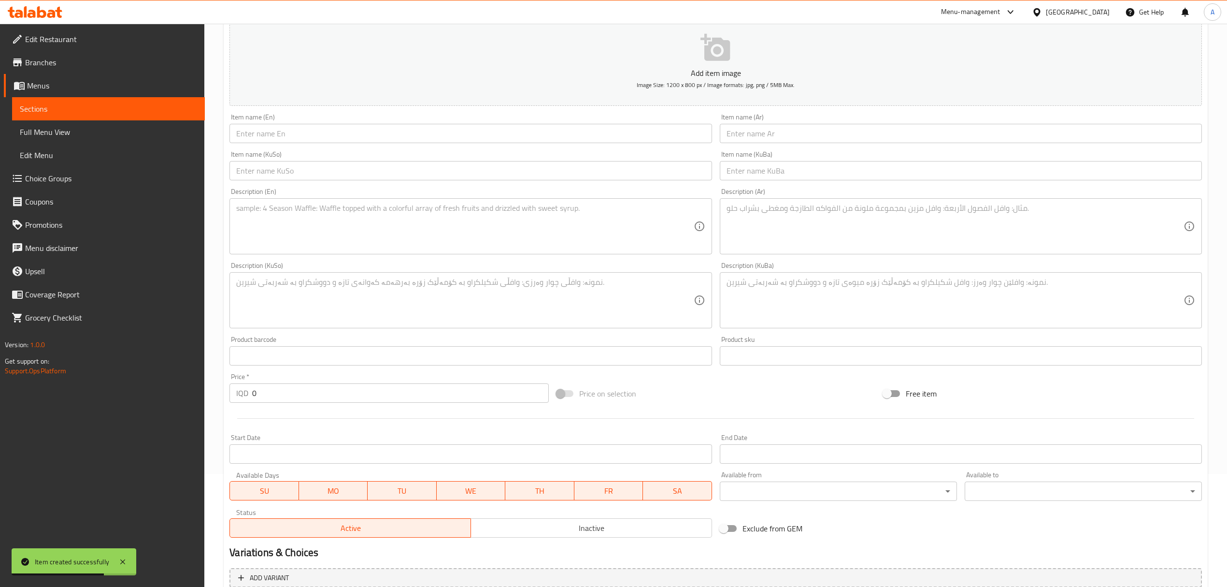
scroll to position [0, 0]
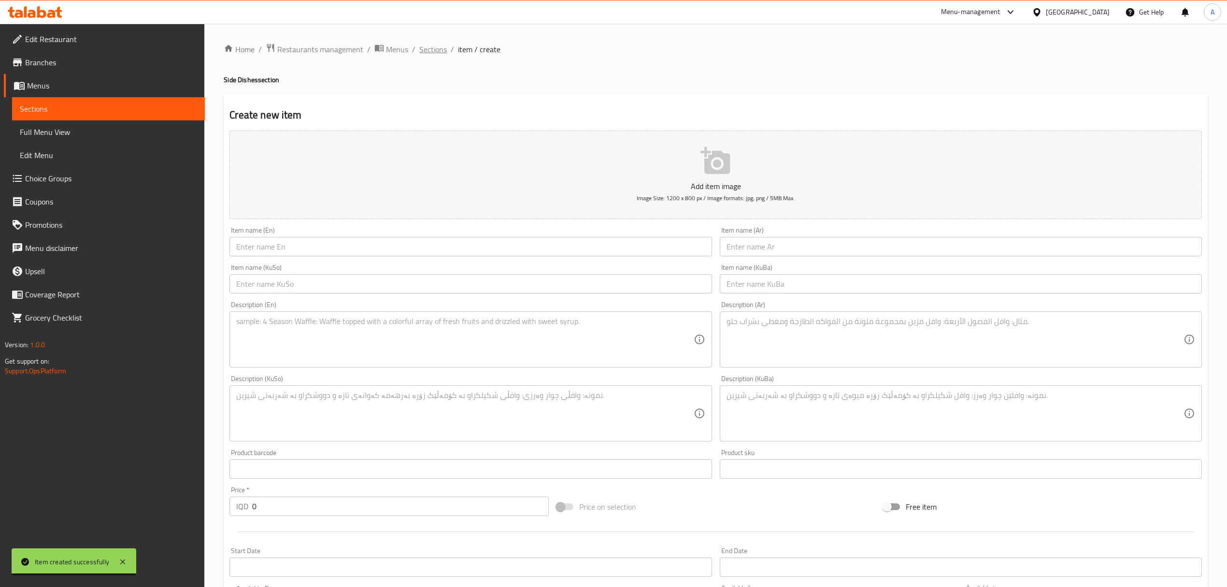
click at [428, 50] on span "Sections" at bounding box center [433, 49] width 28 height 12
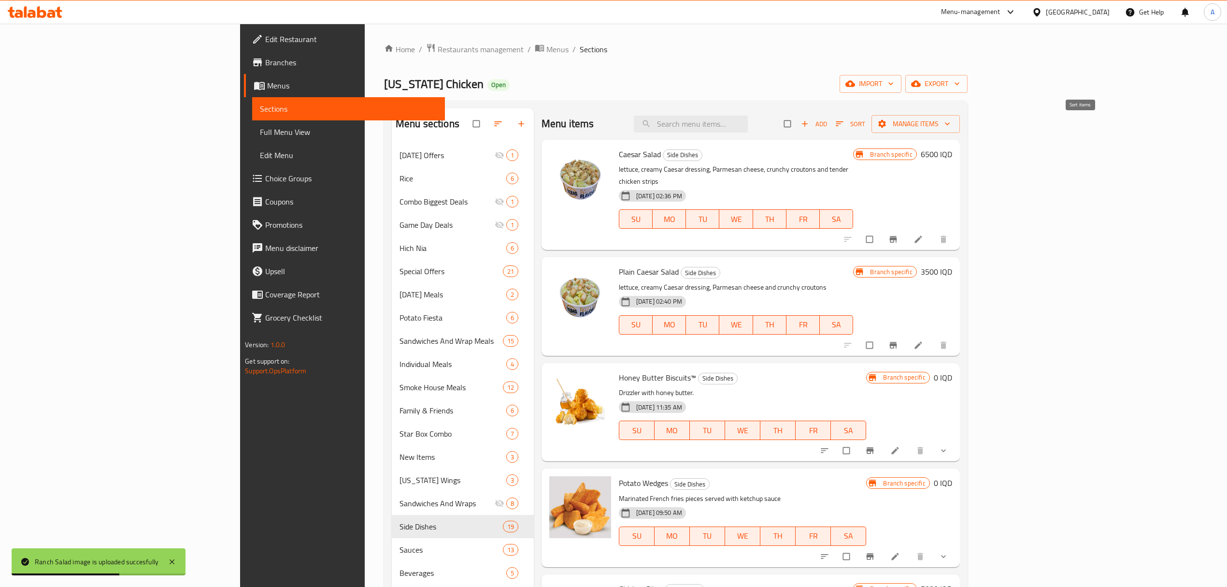
click at [865, 125] on span "Sort" at bounding box center [850, 123] width 29 height 11
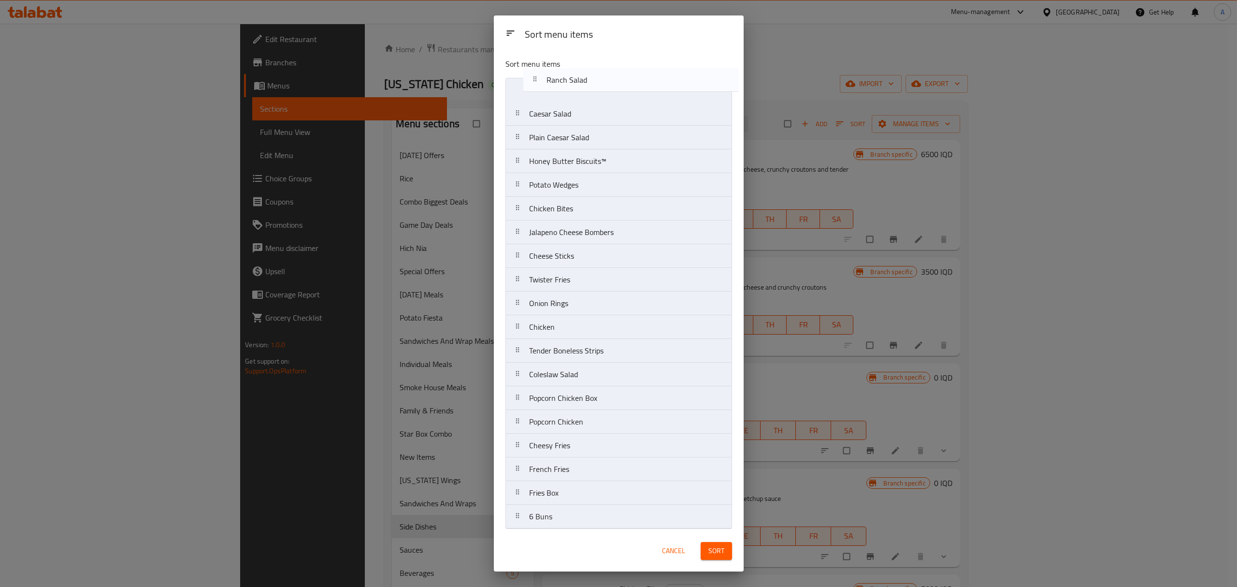
drag, startPoint x: 573, startPoint y: 290, endPoint x: 590, endPoint y: 85, distance: 205.6
click at [590, 85] on nav "Caesar Salad Plain Caesar Salad Honey Butter Biscuits™ Potato Wedges Chicken Bi…" at bounding box center [618, 303] width 227 height 451
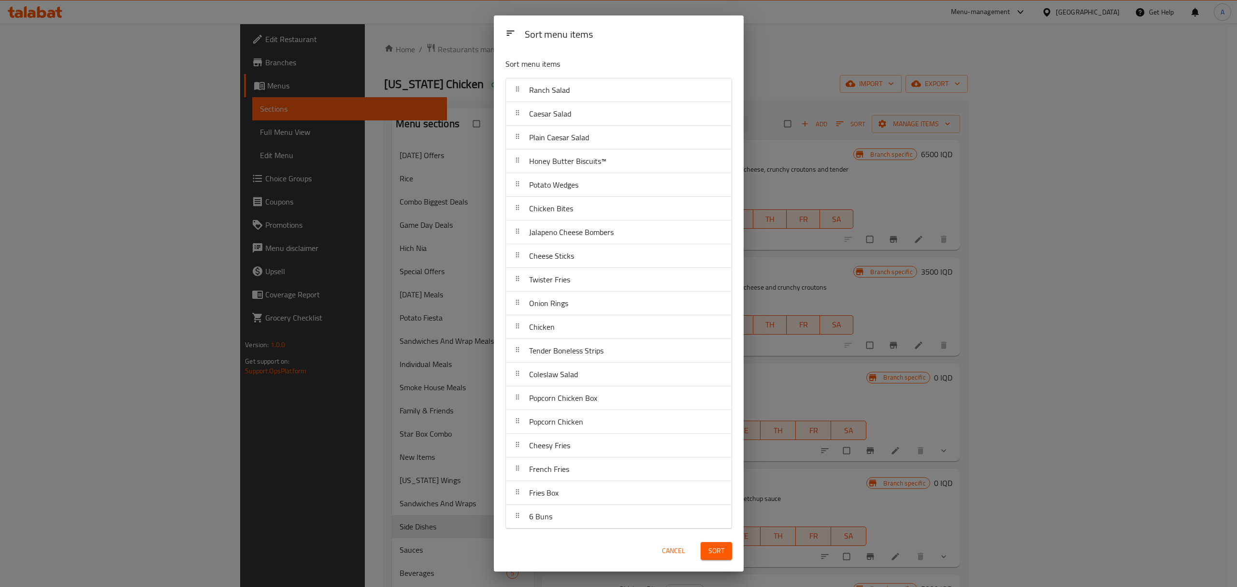
click at [714, 551] on span "Sort" at bounding box center [716, 551] width 16 height 12
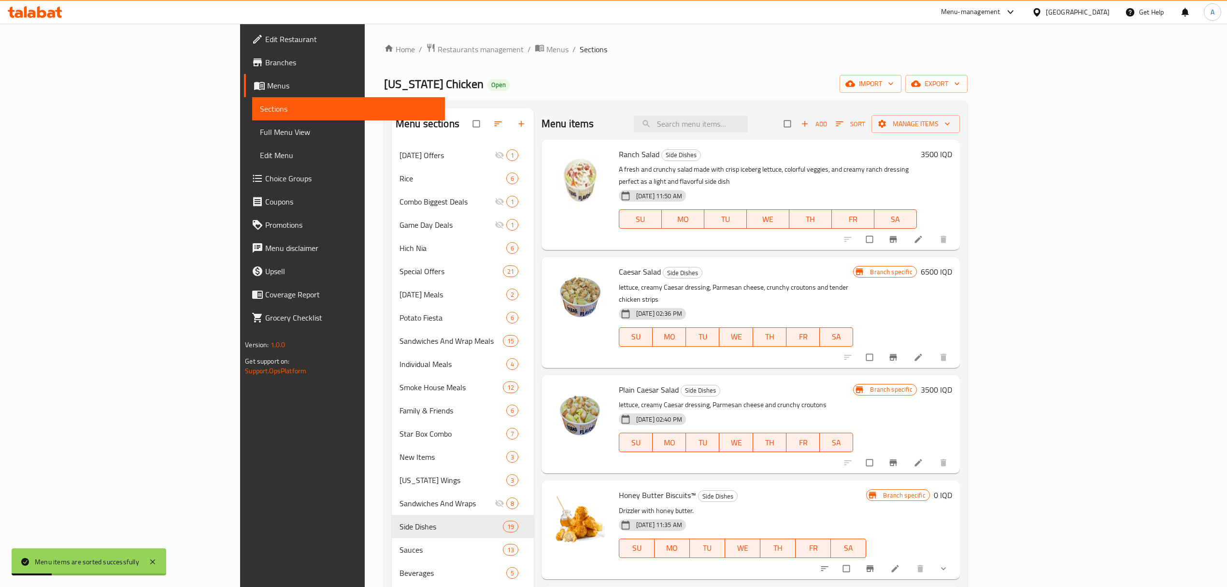
click at [930, 48] on ol "Home / Restaurants management / Menus / Sections" at bounding box center [676, 49] width 584 height 13
click at [898, 234] on icon "Branch-specific-item" at bounding box center [894, 239] width 10 height 10
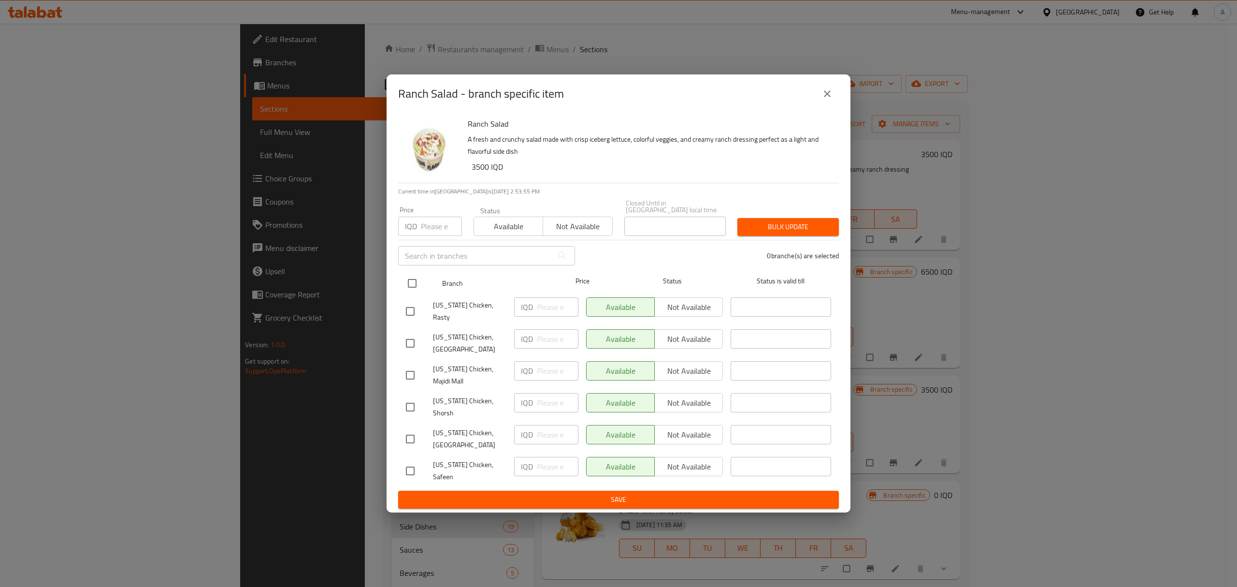
click at [408, 293] on input "checkbox" at bounding box center [412, 283] width 20 height 20
checkbox input "true"
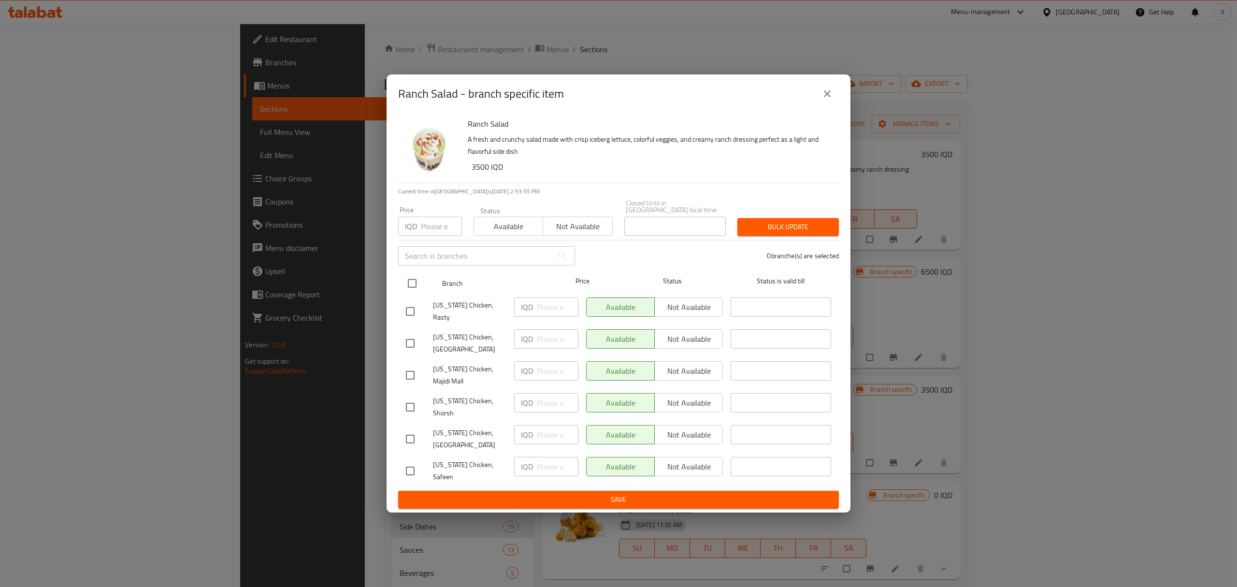
checkbox input "true"
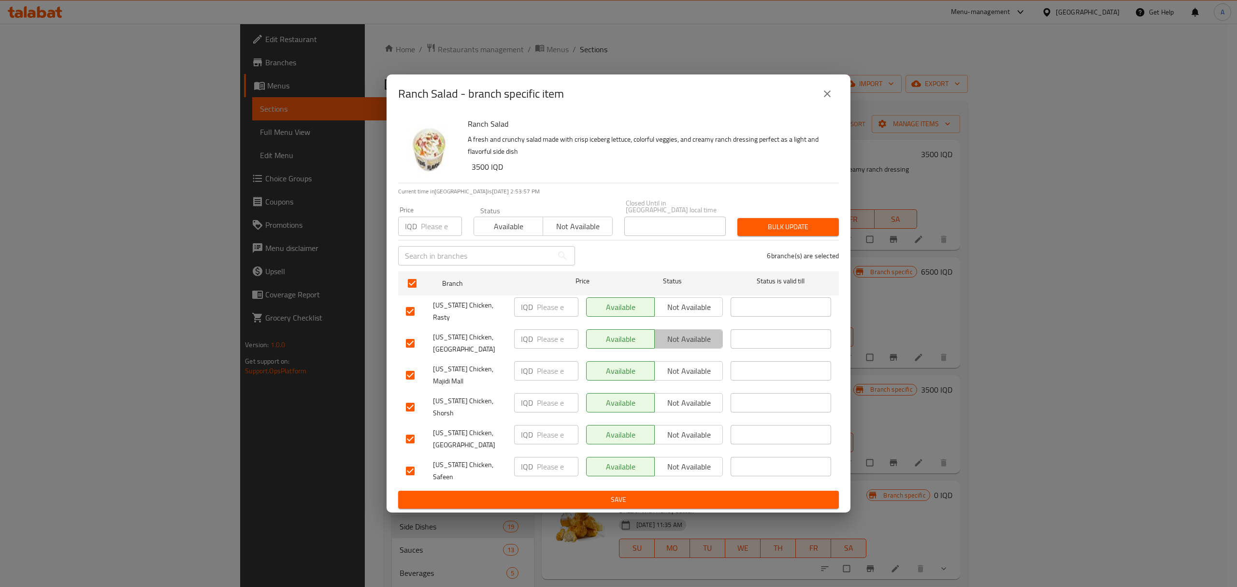
click at [672, 346] on span "Not available" at bounding box center [689, 339] width 60 height 14
click at [675, 377] on span "Not available" at bounding box center [689, 371] width 60 height 14
click at [700, 405] on span "Not available" at bounding box center [689, 403] width 60 height 14
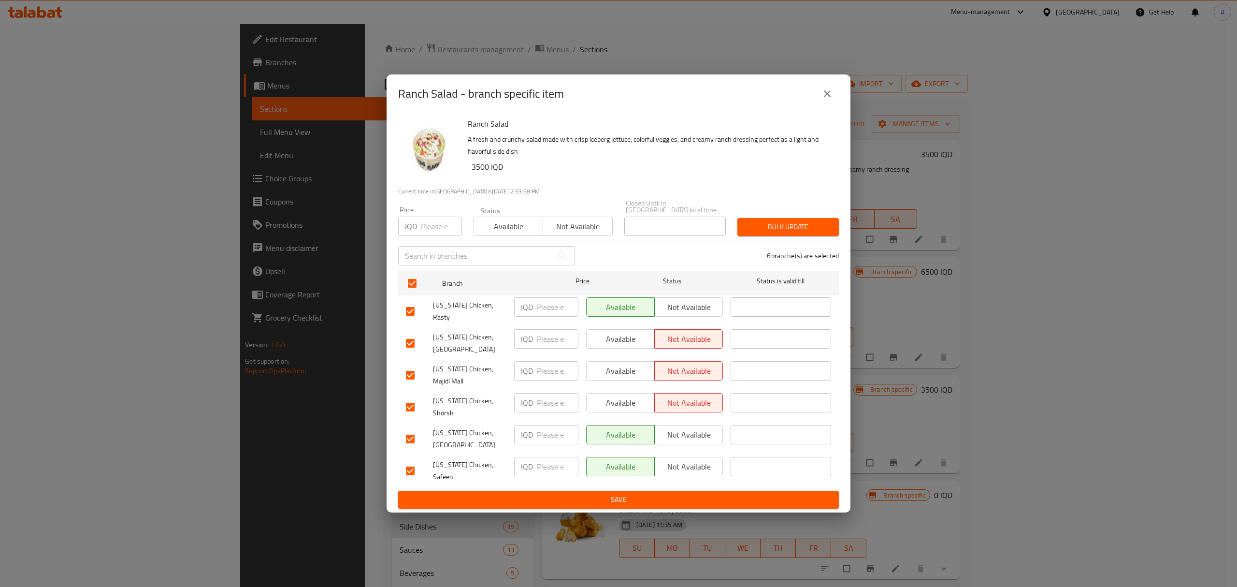
click at [693, 428] on span "Not available" at bounding box center [689, 435] width 60 height 14
click at [696, 460] on span "Not available" at bounding box center [689, 467] width 60 height 14
click at [678, 493] on span "Save" at bounding box center [618, 499] width 425 height 12
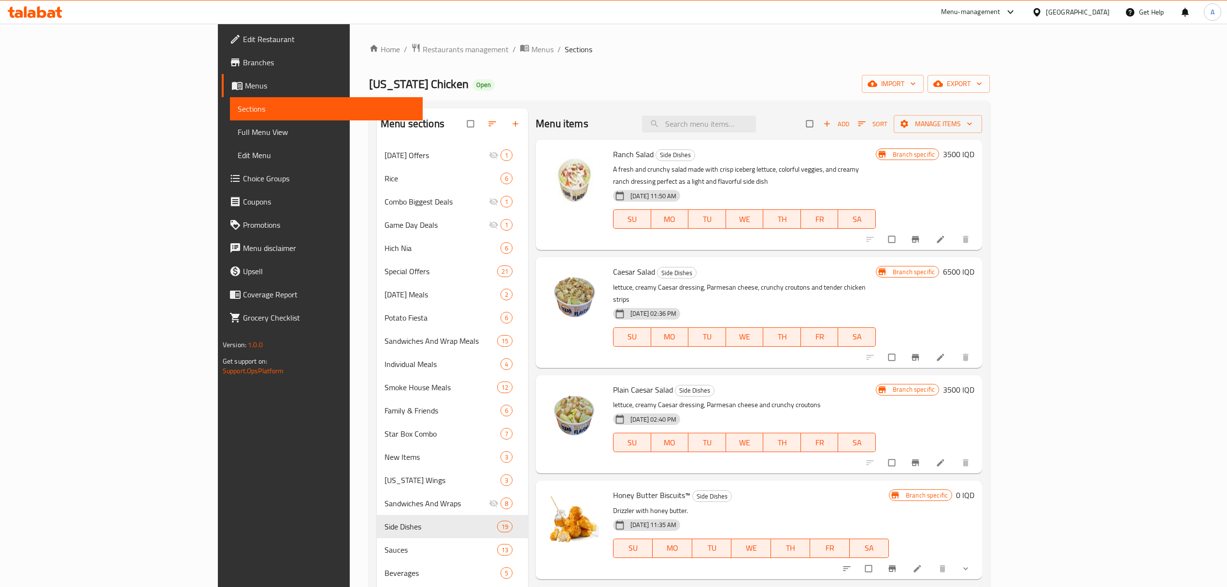
click at [946, 458] on icon at bounding box center [941, 463] width 10 height 10
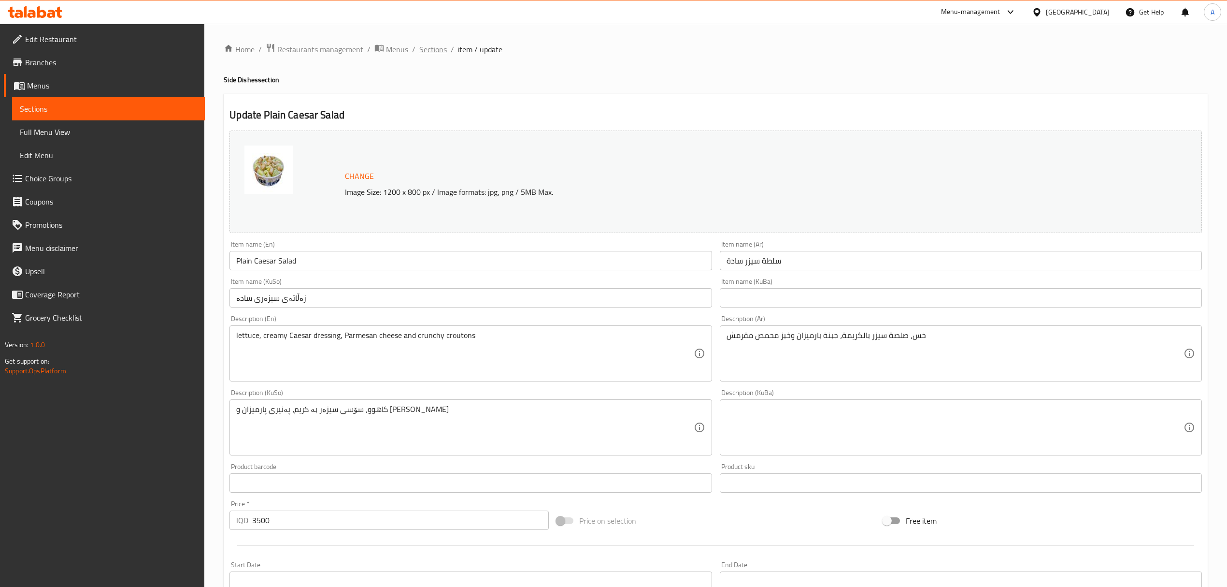
click at [425, 50] on span "Sections" at bounding box center [433, 49] width 28 height 12
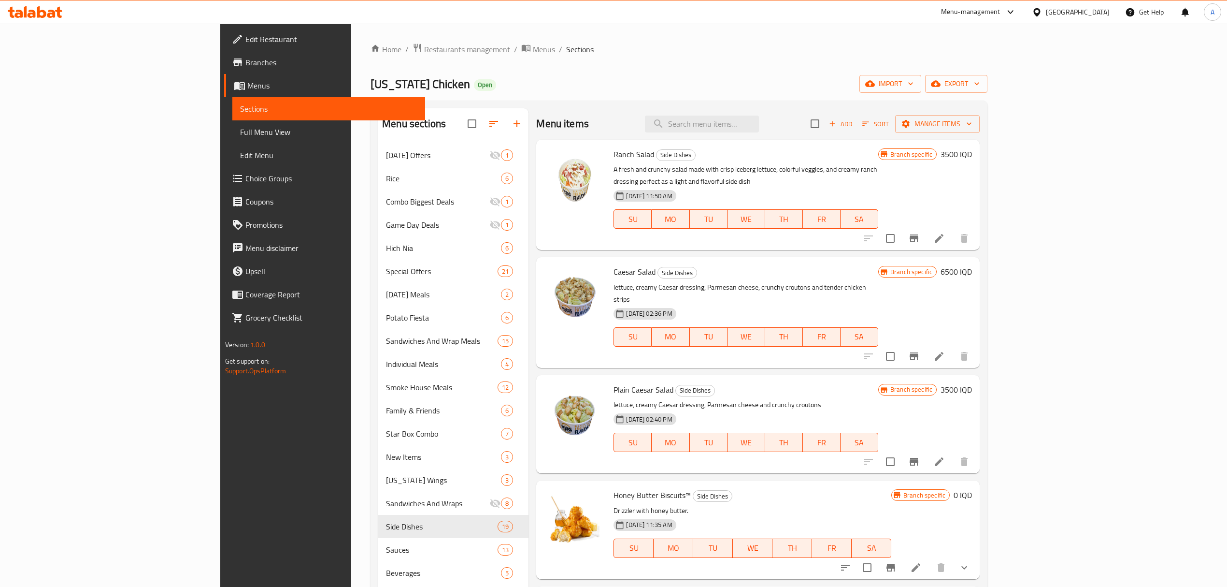
click at [514, 48] on li "/" at bounding box center [515, 49] width 3 height 12
click at [533, 44] on span "Menus" at bounding box center [544, 49] width 22 height 12
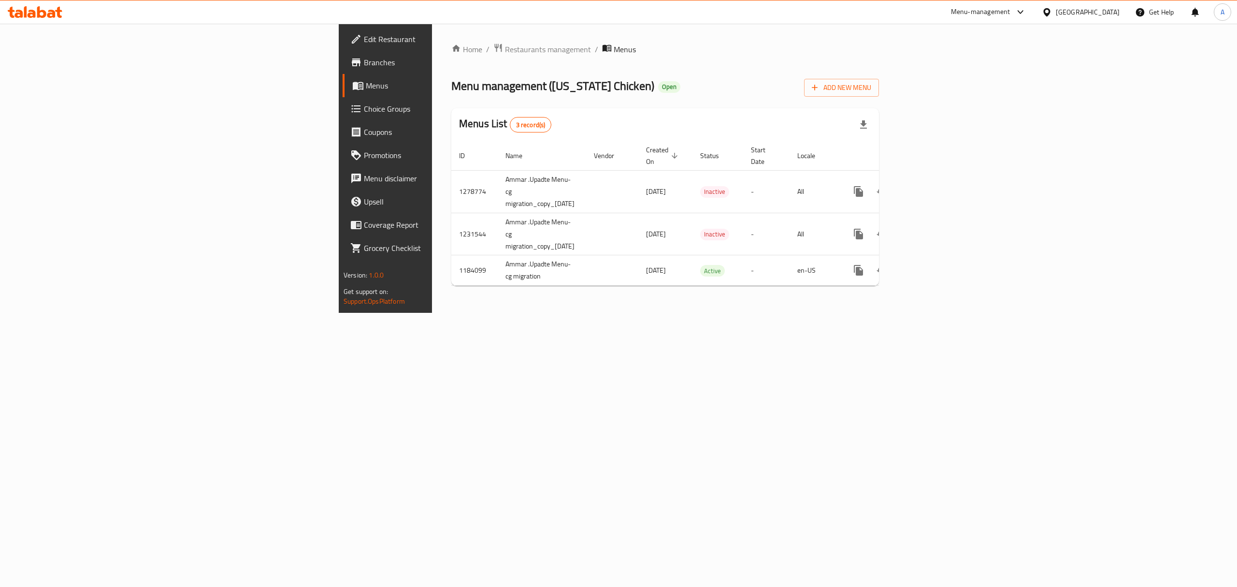
click at [451, 56] on div "Home / Restaurants management / Menus Menu management ( Texas Chicken ) Open Ad…" at bounding box center [665, 168] width 428 height 250
click at [432, 37] on div "Home / Restaurants management / Menus Menu management ( Texas Chicken ) Open Ad…" at bounding box center [665, 168] width 466 height 289
click at [505, 51] on span "Restaurants management" at bounding box center [548, 49] width 86 height 12
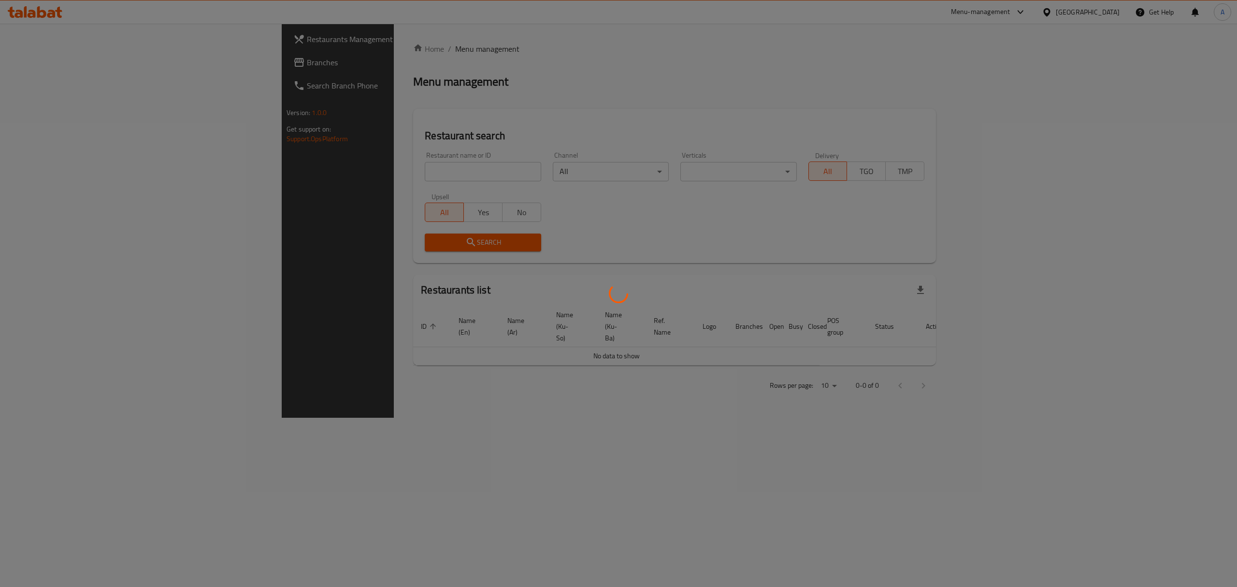
click at [345, 169] on div at bounding box center [618, 293] width 1237 height 587
click at [303, 171] on div at bounding box center [613, 293] width 1227 height 587
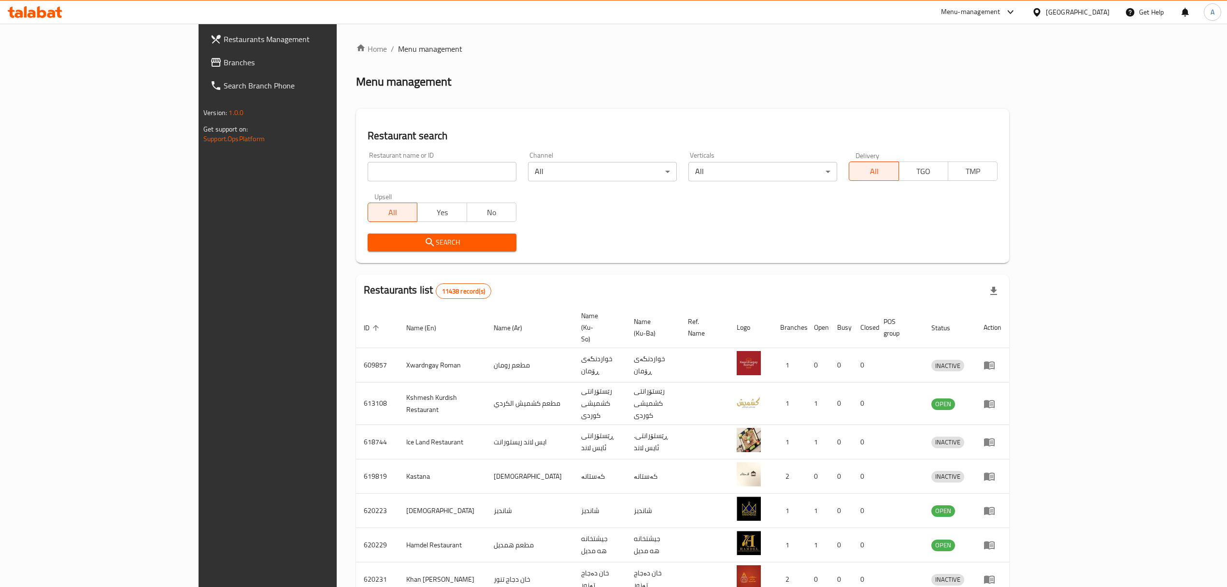
click at [368, 171] on input "search" at bounding box center [442, 171] width 149 height 19
type input "espresso"
click at [375, 247] on span "Search" at bounding box center [441, 242] width 133 height 12
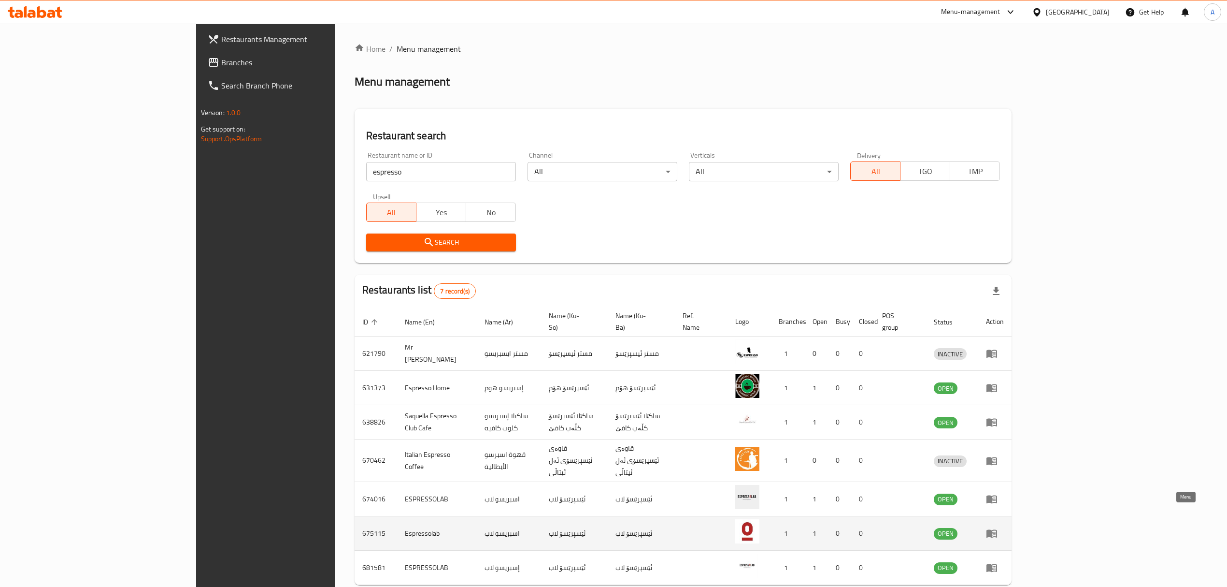
click at [998, 527] on icon "enhanced table" at bounding box center [992, 533] width 12 height 12
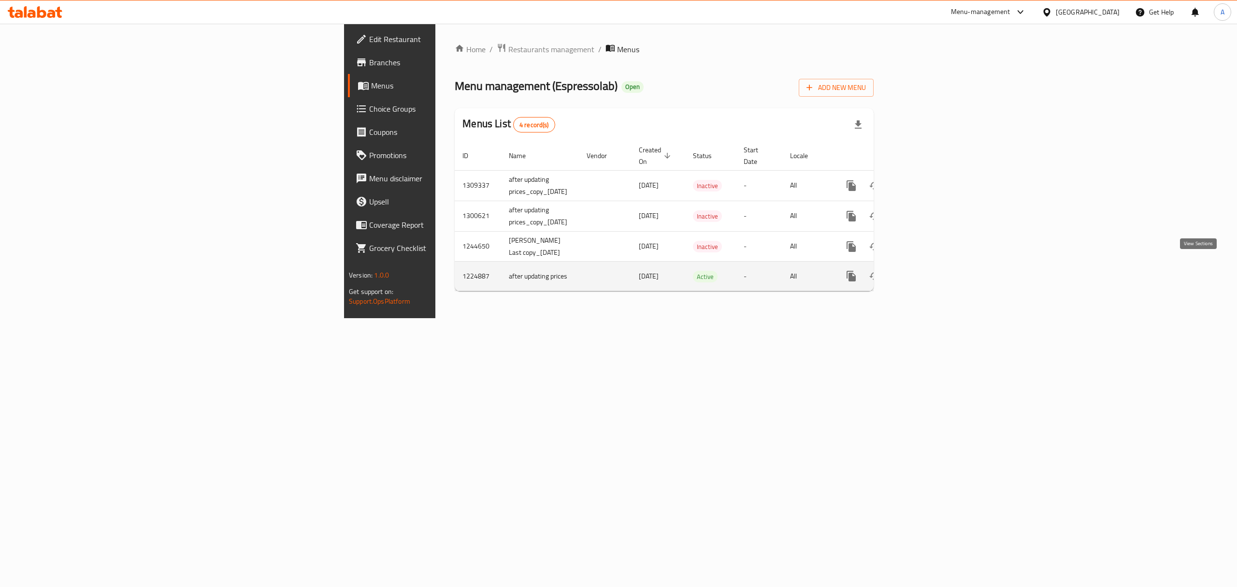
click at [927, 270] on icon "enhanced table" at bounding box center [921, 276] width 12 height 12
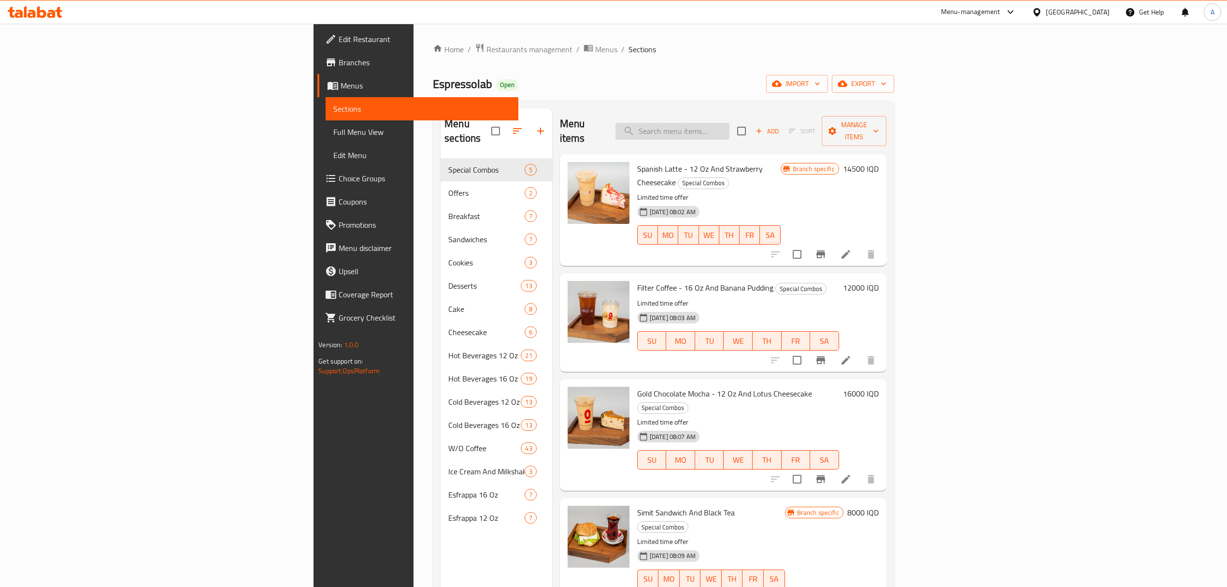
click at [730, 125] on input "search" at bounding box center [673, 131] width 114 height 17
paste input "Paperroll,"
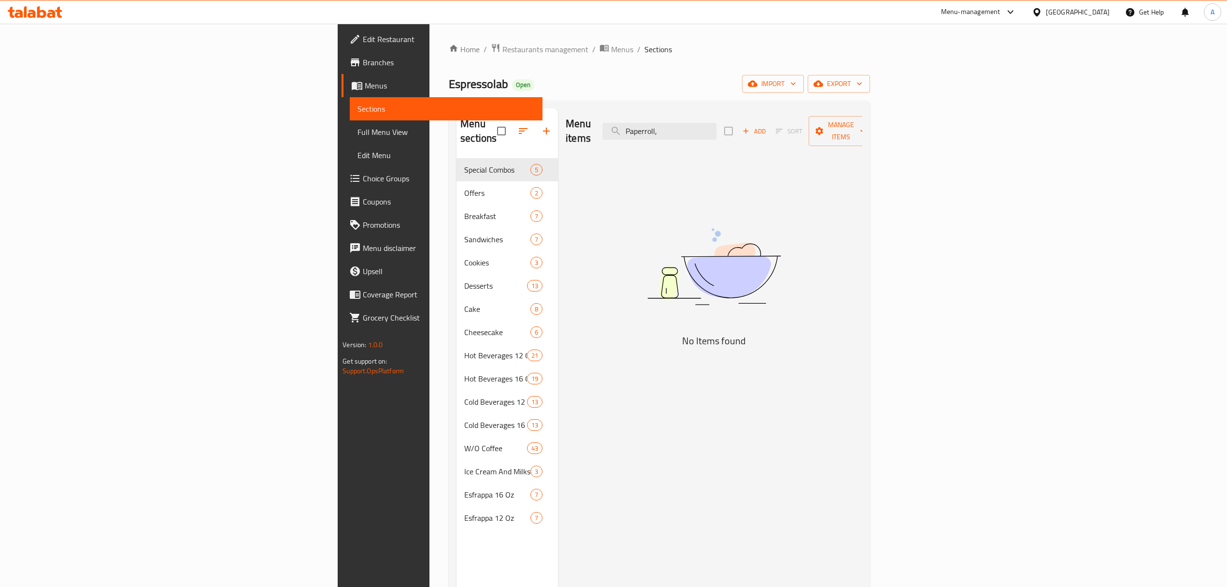
drag, startPoint x: 781, startPoint y: 128, endPoint x: 710, endPoint y: 123, distance: 70.7
click at [710, 123] on div "Menu items Paperroll, Add Sort Manage items" at bounding box center [714, 131] width 297 height 46
type input "Paperroll,"
click at [363, 62] on span "Branches" at bounding box center [449, 63] width 172 height 12
